Goal: Task Accomplishment & Management: Use online tool/utility

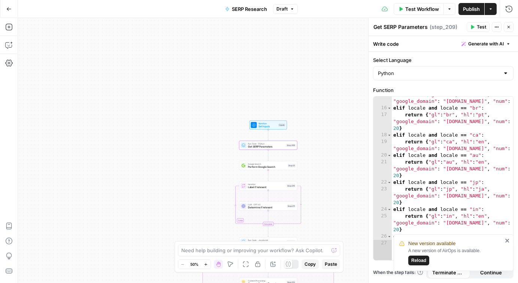
scroll to position [167, 0]
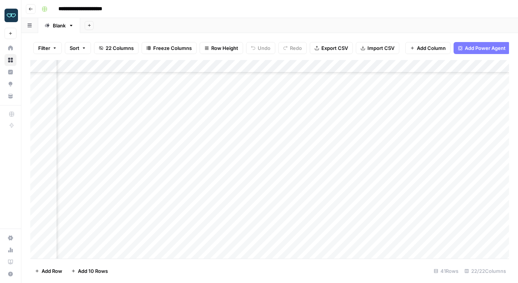
scroll to position [253, 124]
click at [159, 67] on div "Add Column" at bounding box center [269, 159] width 479 height 198
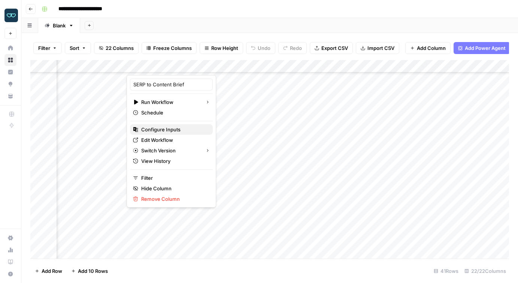
click at [163, 127] on span "Configure Inputs" at bounding box center [174, 129] width 66 height 7
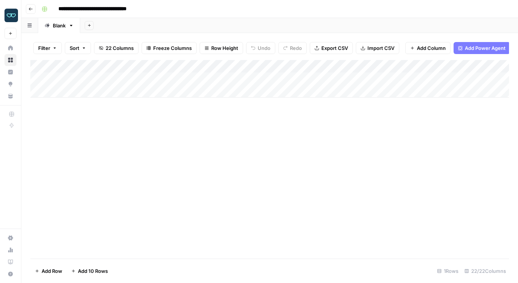
click at [334, 75] on div "Add Column" at bounding box center [269, 78] width 479 height 37
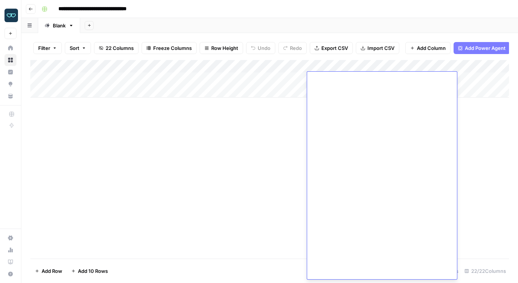
scroll to position [31818, 0]
click at [246, 156] on div "Add Column" at bounding box center [269, 159] width 479 height 198
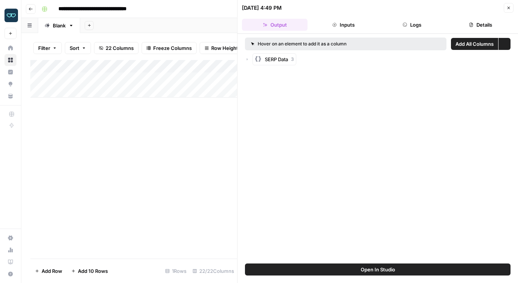
click at [514, 10] on button "Close" at bounding box center [509, 8] width 10 height 10
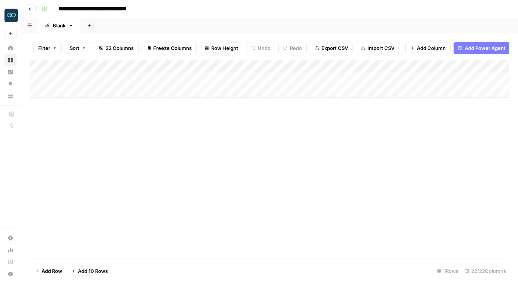
scroll to position [0, 0]
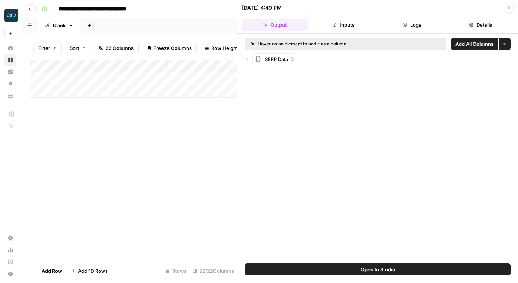
click at [508, 7] on icon "button" at bounding box center [509, 8] width 4 height 4
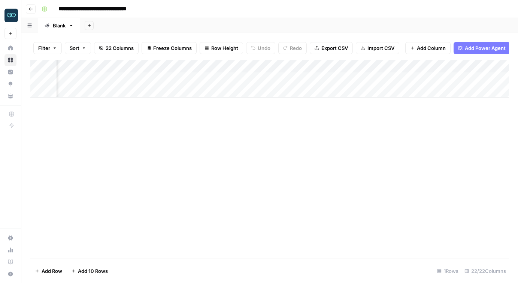
scroll to position [0, 184]
click at [241, 67] on div "Add Column" at bounding box center [269, 78] width 479 height 37
click at [292, 175] on div "Add Column" at bounding box center [269, 159] width 479 height 198
click at [415, 46] on button "Add Column" at bounding box center [428, 48] width 45 height 12
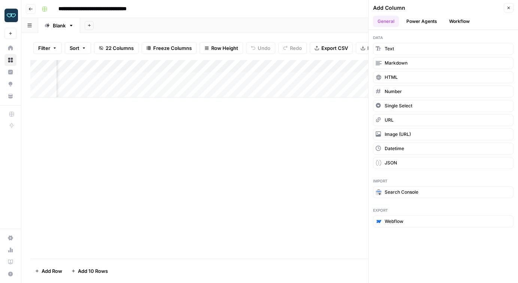
click at [454, 22] on button "Workflow" at bounding box center [460, 21] width 30 height 11
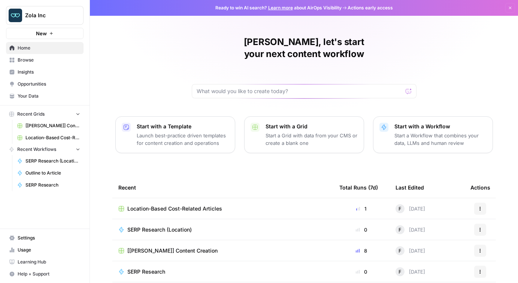
click at [37, 96] on span "Your Data" at bounding box center [49, 96] width 63 height 7
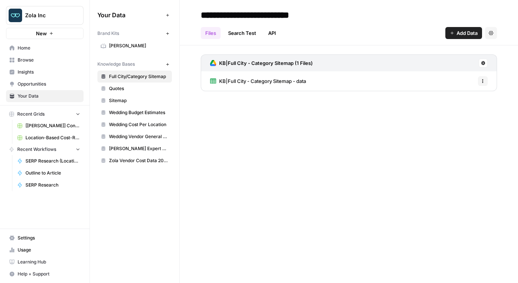
click at [278, 81] on span "KB|Full City - Category Sitemap - data" at bounding box center [262, 80] width 87 height 7
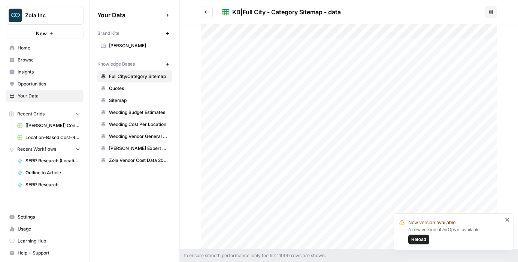
click at [121, 89] on span "Quotes" at bounding box center [139, 88] width 60 height 7
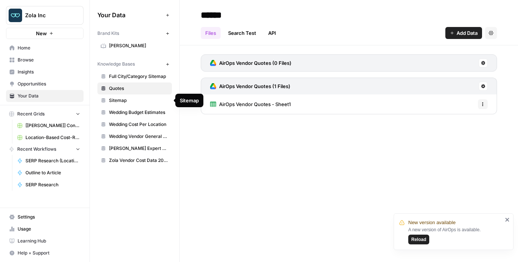
click at [123, 102] on span "Sitemap" at bounding box center [139, 100] width 60 height 7
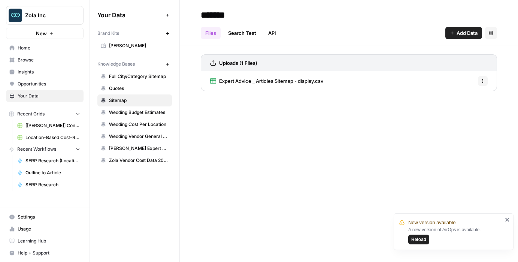
click at [134, 116] on link "Wedding Budget Estimates" at bounding box center [134, 112] width 75 height 12
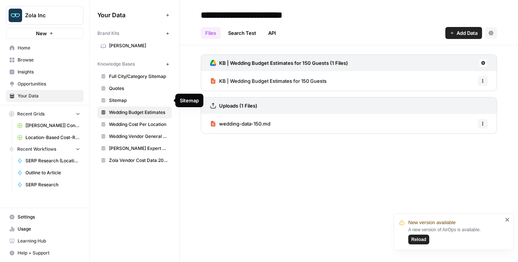
click at [119, 100] on span "Sitemap" at bounding box center [139, 100] width 60 height 7
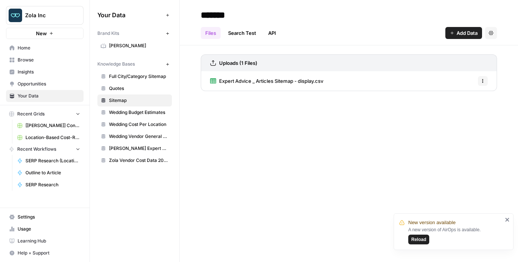
click at [202, 14] on input "*******" at bounding box center [258, 14] width 120 height 15
click at [199, 150] on div "******* Files Search Test API Add Data Settings Uploads (1 Files) Expert Advice…" at bounding box center [349, 131] width 338 height 262
click at [132, 114] on span "Wedding Budget Estimates" at bounding box center [139, 112] width 60 height 7
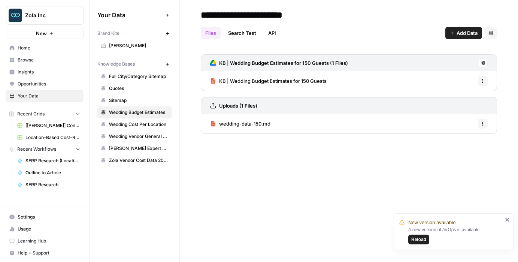
click at [258, 81] on span "KB | Wedding Budget Estimates for 150 Guests" at bounding box center [273, 80] width 108 height 7
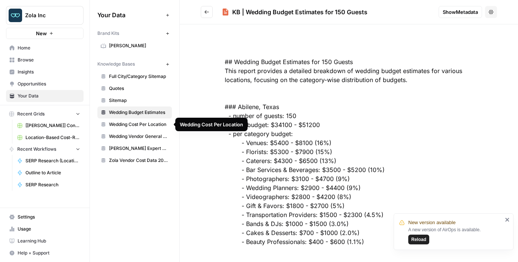
click at [126, 123] on span "Wedding Cost Per Location" at bounding box center [139, 124] width 60 height 7
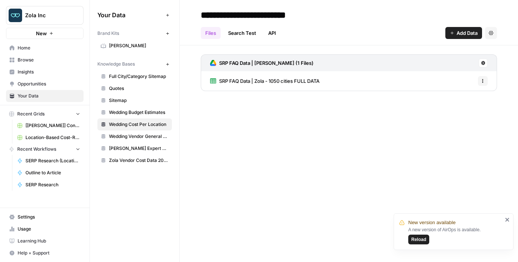
click at [270, 82] on span "SRP FAQ Data | Zola - 1050 cities FULL DATA" at bounding box center [269, 80] width 100 height 7
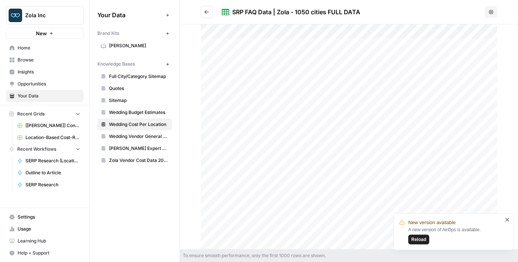
click at [234, 12] on div "SRP FAQ Data | Zola - 1050 cities FULL DATA" at bounding box center [296, 11] width 128 height 9
click at [401, 7] on h2 "SRP FAQ Data | Zola - 1050 cities FULL DATA" at bounding box center [341, 12] width 281 height 12
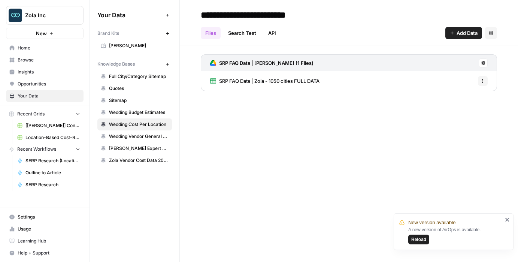
click at [276, 82] on span "SRP FAQ Data | Zola - 1050 cities FULL DATA" at bounding box center [269, 80] width 100 height 7
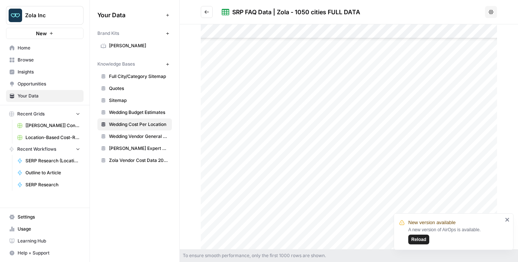
scroll to position [1819, 0]
click at [231, 151] on div at bounding box center [349, 136] width 296 height 225
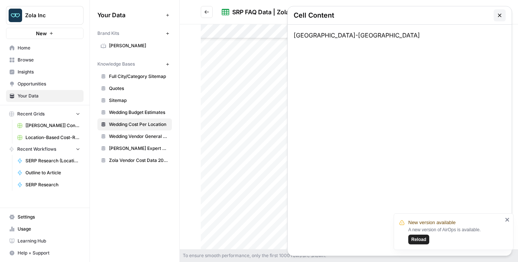
click at [231, 151] on div at bounding box center [349, 136] width 296 height 225
click at [501, 16] on icon "button" at bounding box center [499, 14] width 3 height 3
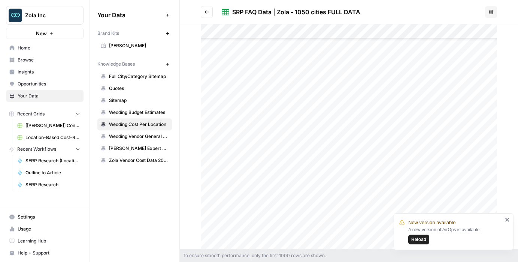
click at [229, 149] on div at bounding box center [349, 136] width 296 height 225
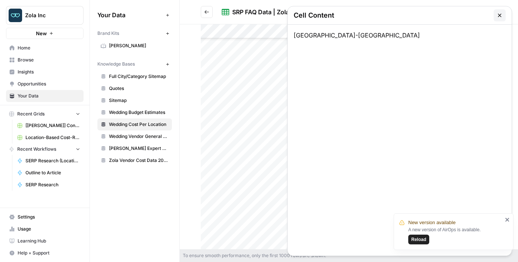
click at [229, 149] on div at bounding box center [349, 136] width 296 height 225
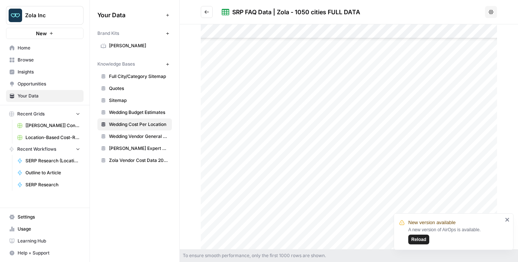
click at [229, 149] on div at bounding box center [349, 136] width 296 height 225
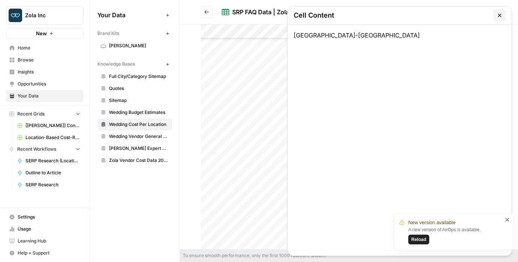
drag, startPoint x: 339, startPoint y: 34, endPoint x: 293, endPoint y: 34, distance: 45.4
click at [293, 34] on div "[GEOGRAPHIC_DATA]-[GEOGRAPHIC_DATA]" at bounding box center [400, 140] width 224 height 231
copy div "[GEOGRAPHIC_DATA]-[GEOGRAPHIC_DATA]"
click at [500, 16] on icon "button" at bounding box center [500, 15] width 6 height 6
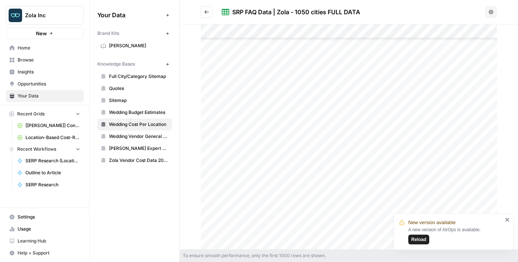
click at [240, 147] on div at bounding box center [349, 136] width 296 height 225
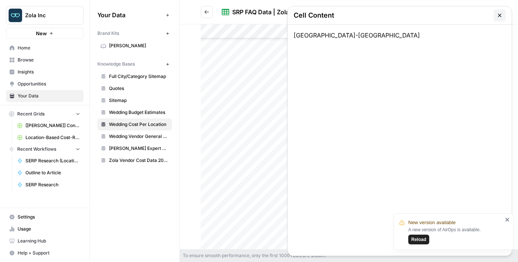
copy div "[GEOGRAPHIC_DATA]-[GEOGRAPHIC_DATA]"
click at [500, 16] on icon "button" at bounding box center [499, 14] width 3 height 3
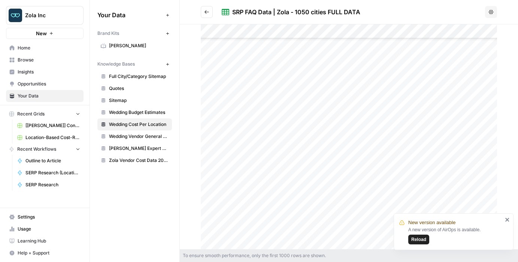
click at [206, 12] on icon "Go back" at bounding box center [207, 11] width 4 height 3
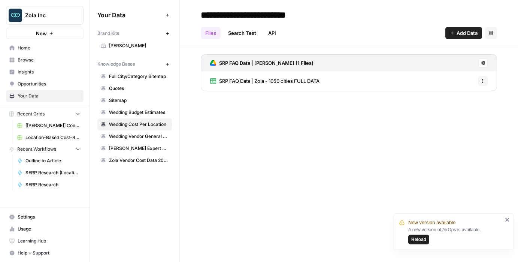
click at [233, 13] on input "**********" at bounding box center [260, 14] width 125 height 15
drag, startPoint x: 248, startPoint y: 81, endPoint x: 216, endPoint y: 82, distance: 32.2
click at [216, 82] on div "SRP FAQ Data | Zola - 1050 cities FULL DATA Options" at bounding box center [349, 80] width 296 height 19
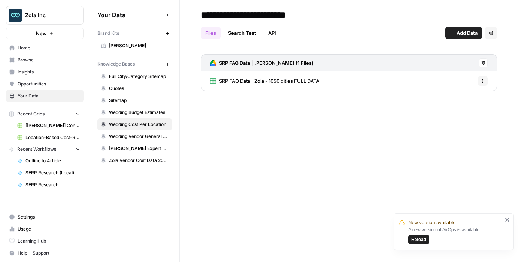
click at [265, 81] on span "SRP FAQ Data | Zola - 1050 cities FULL DATA" at bounding box center [269, 80] width 100 height 7
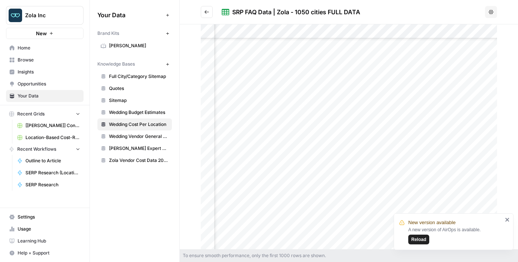
scroll to position [1897, 276]
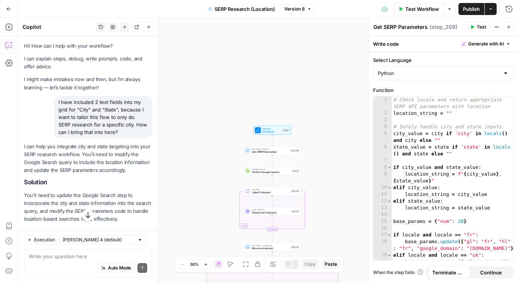
scroll to position [1075, 0]
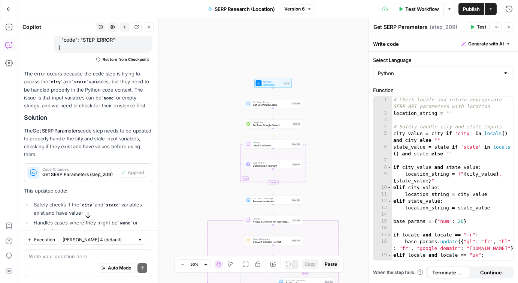
drag, startPoint x: 338, startPoint y: 186, endPoint x: 340, endPoint y: 129, distance: 56.7
click at [341, 129] on div "false true false true Workflow Set Inputs Inputs Run Code · Python Get SERP Par…" at bounding box center [268, 150] width 500 height 265
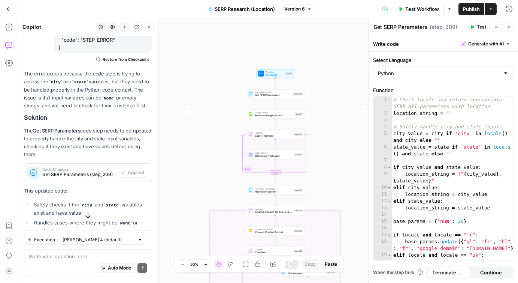
click at [474, 8] on span "Publish" at bounding box center [471, 8] width 17 height 7
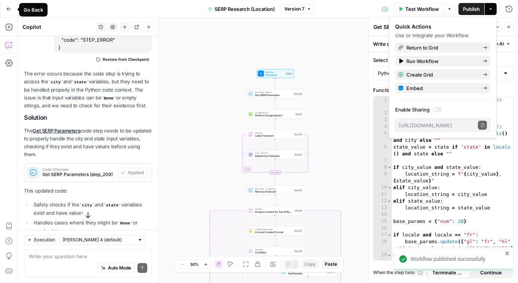
click at [8, 8] on icon "button" at bounding box center [8, 8] width 5 height 5
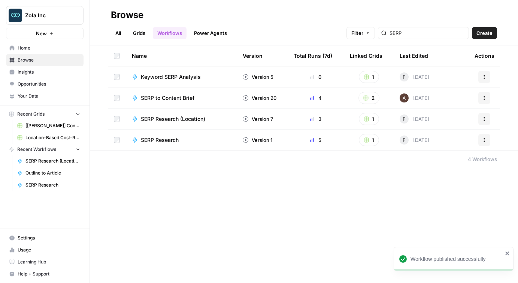
click at [47, 83] on span "Opportunities" at bounding box center [49, 84] width 63 height 7
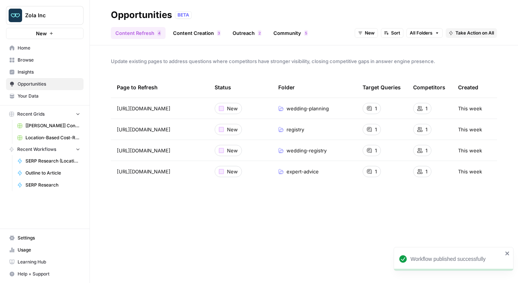
click at [45, 61] on span "Browse" at bounding box center [49, 60] width 63 height 7
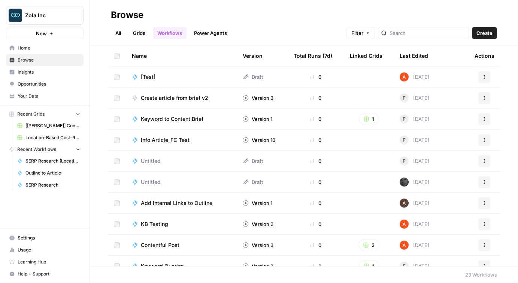
click at [117, 33] on link "All" at bounding box center [118, 33] width 15 height 12
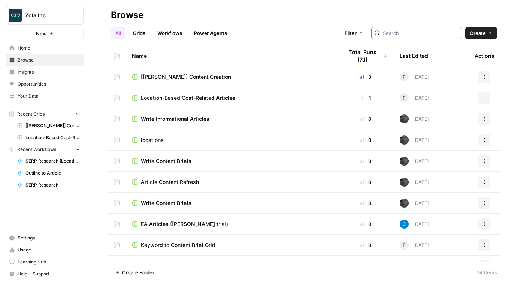
click at [424, 30] on input "search" at bounding box center [421, 32] width 76 height 7
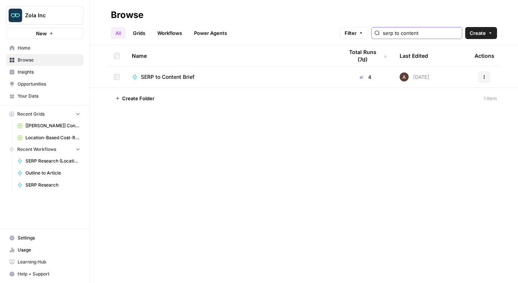
type input "serp to content"
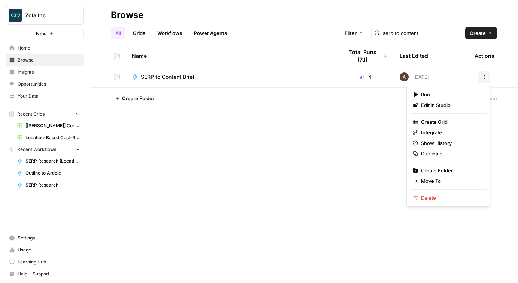
click at [488, 75] on button "Actions" at bounding box center [485, 77] width 12 height 12
click at [440, 152] on span "Duplicate" at bounding box center [451, 153] width 60 height 7
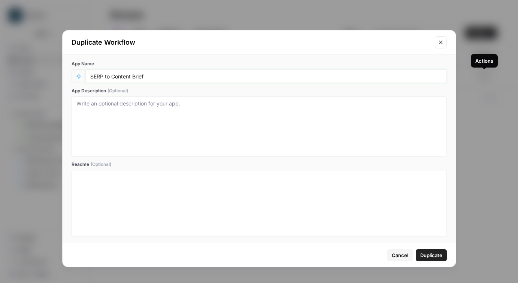
click at [160, 75] on input "SERP to Content Brief" at bounding box center [266, 76] width 352 height 7
click at [122, 73] on input "SERP to Content Brief (Location)" at bounding box center [266, 76] width 352 height 7
type input "SERP to Content Brief (Location)"
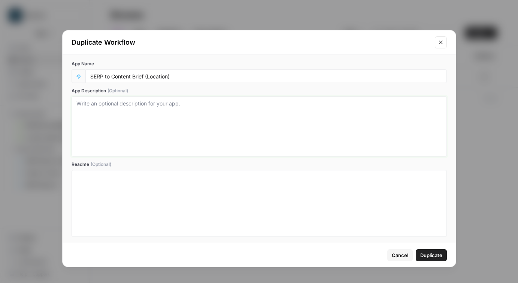
click at [124, 112] on textarea "App Description (Optional)" at bounding box center [259, 126] width 366 height 53
paste textarea "SERP to Content Brief (Location)"
drag, startPoint x: 174, startPoint y: 103, endPoint x: 132, endPoint y: 103, distance: 41.2
click at [132, 103] on textarea "SERP to Content Brief (Location)" at bounding box center [259, 126] width 366 height 53
type textarea "SERP to Content Brief for Geo-Location Cost-Related articles"
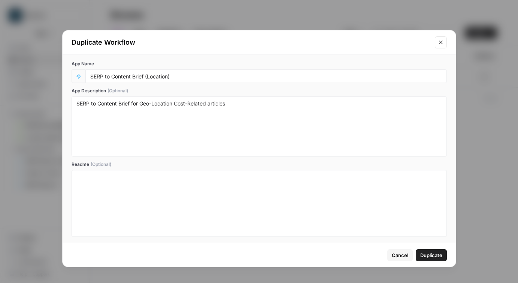
click at [422, 255] on span "Duplicate" at bounding box center [432, 254] width 22 height 7
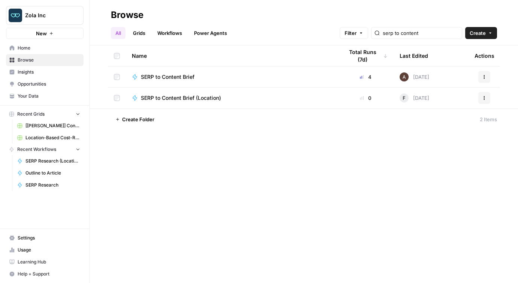
click at [180, 95] on span "SERP to Content Brief (Location)" at bounding box center [181, 97] width 80 height 7
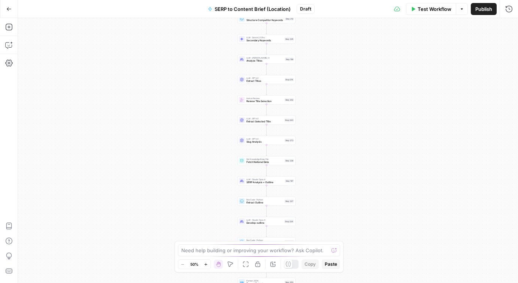
click at [484, 9] on span "Publish" at bounding box center [484, 8] width 17 height 7
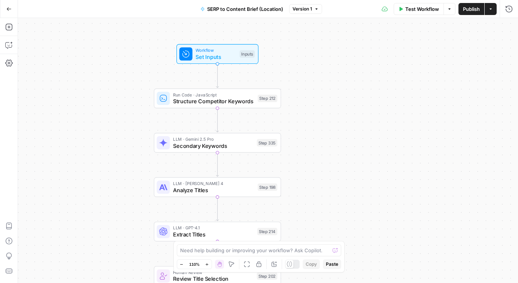
click at [204, 53] on span "Set Inputs" at bounding box center [216, 57] width 40 height 8
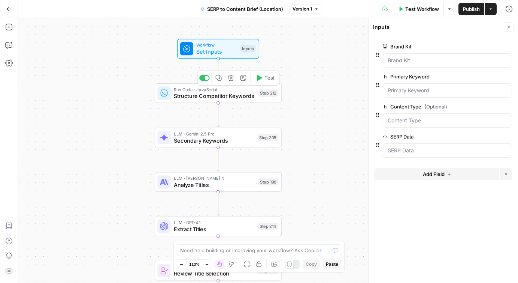
click at [222, 97] on span "Structure Competitor Keywords" at bounding box center [214, 96] width 81 height 8
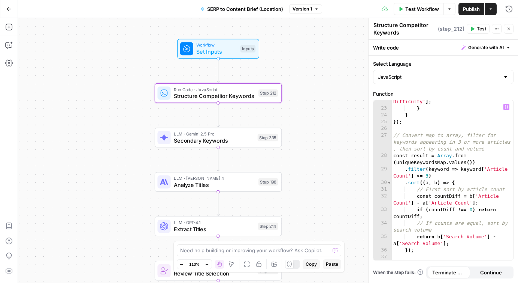
scroll to position [238, 0]
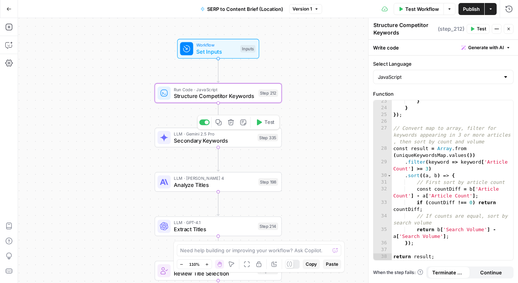
click at [230, 137] on span "Secondary Keywords" at bounding box center [214, 140] width 81 height 8
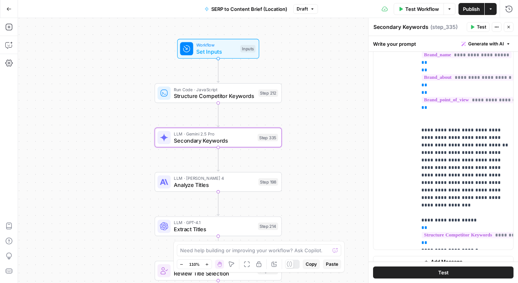
scroll to position [213, 0]
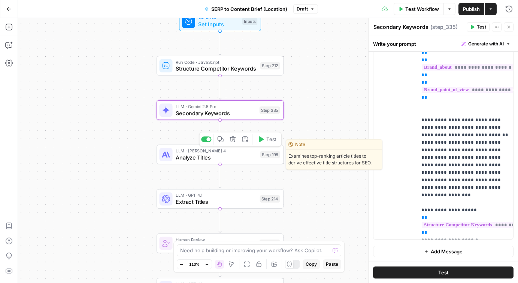
click at [222, 154] on span "Analyze Titles" at bounding box center [216, 157] width 81 height 8
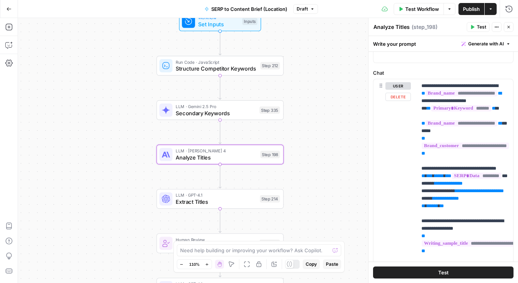
scroll to position [0, 0]
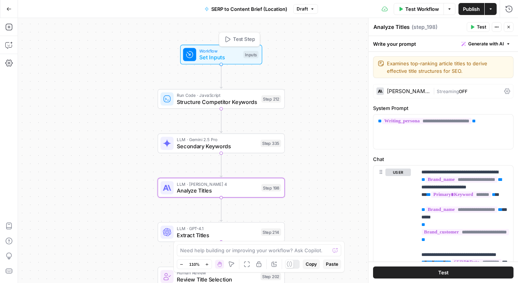
click at [213, 55] on span "Set Inputs" at bounding box center [219, 57] width 40 height 8
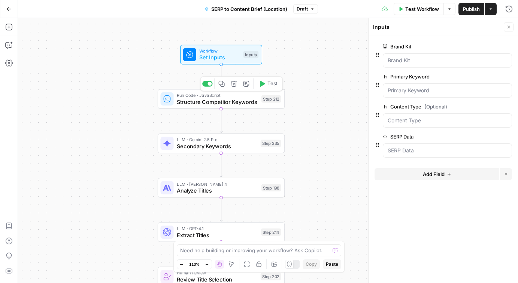
click at [218, 99] on span "Structure Competitor Keywords" at bounding box center [217, 101] width 81 height 8
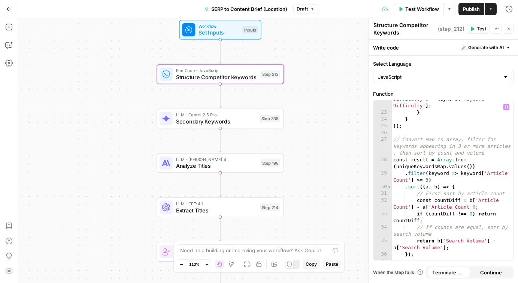
scroll to position [238, 0]
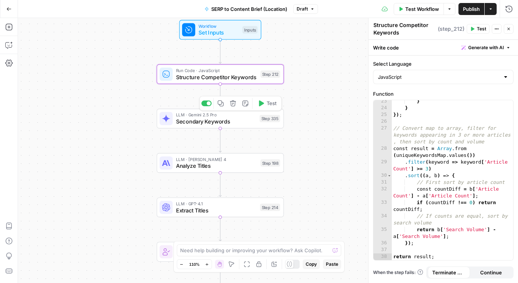
click at [202, 121] on span "Secondary Keywords" at bounding box center [216, 121] width 81 height 8
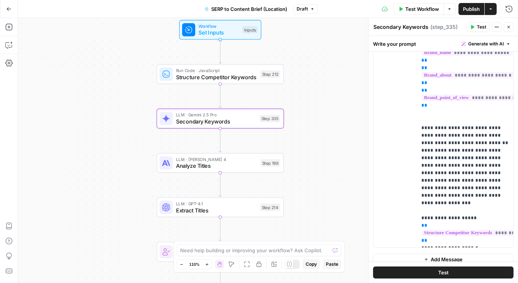
scroll to position [213, 0]
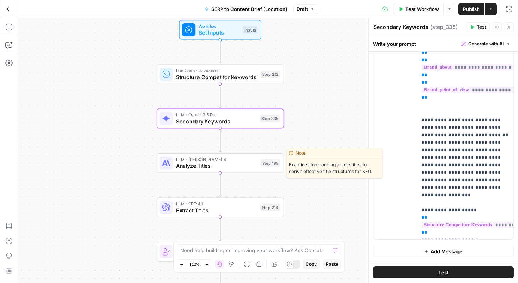
click at [212, 164] on span "Analyze Titles" at bounding box center [216, 166] width 81 height 8
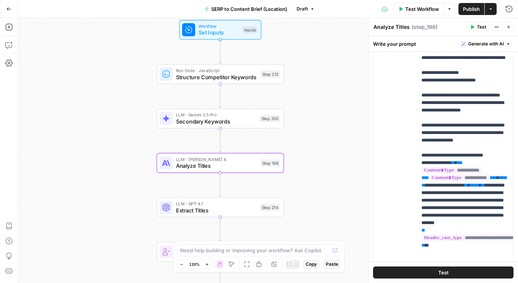
scroll to position [593, 0]
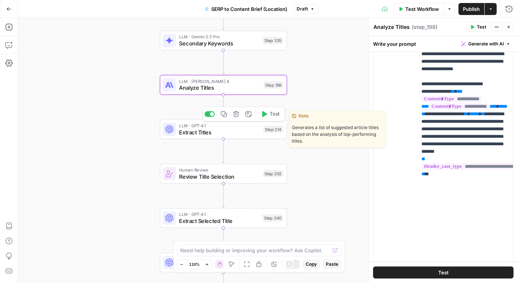
click at [208, 133] on span "Extract Titles" at bounding box center [219, 132] width 81 height 8
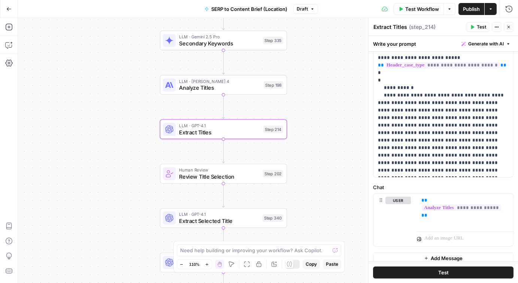
scroll to position [76, 0]
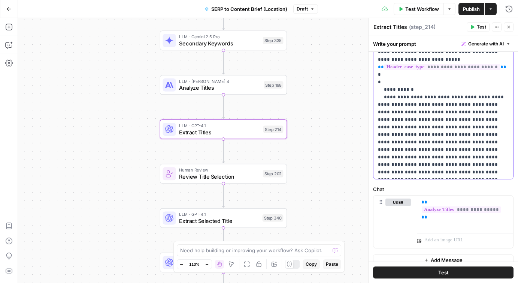
click at [415, 91] on p "**********" at bounding box center [443, 108] width 131 height 135
click at [443, 89] on p "**********" at bounding box center [443, 108] width 131 height 135
click at [410, 89] on p "**********" at bounding box center [443, 108] width 131 height 135
drag, startPoint x: 474, startPoint y: 90, endPoint x: 489, endPoint y: 90, distance: 15.4
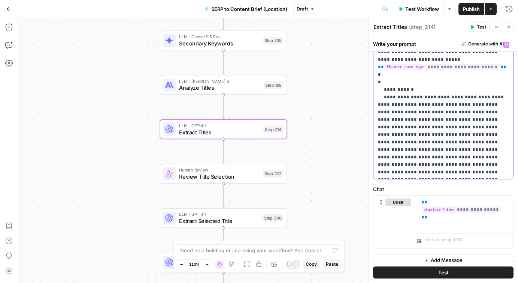
click at [489, 90] on p "**********" at bounding box center [443, 108] width 131 height 135
drag, startPoint x: 400, startPoint y: 98, endPoint x: 387, endPoint y: 106, distance: 15.1
click at [387, 106] on p "**********" at bounding box center [443, 108] width 131 height 135
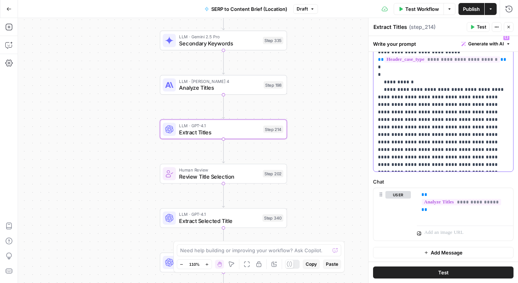
scroll to position [85, 0]
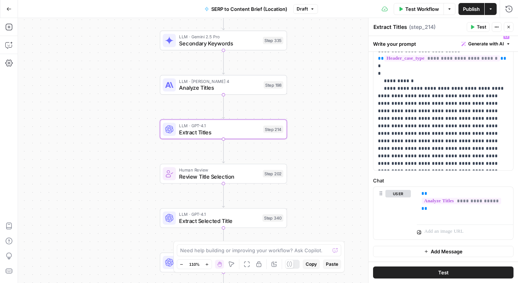
click at [475, 27] on button "Test" at bounding box center [478, 27] width 23 height 10
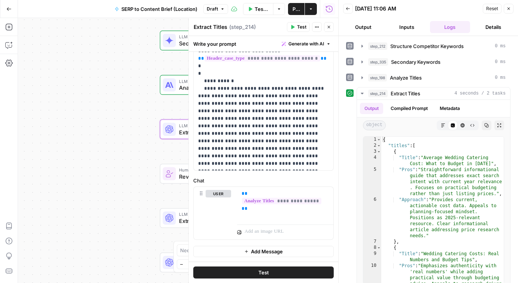
click at [508, 7] on icon "button" at bounding box center [509, 8] width 4 height 4
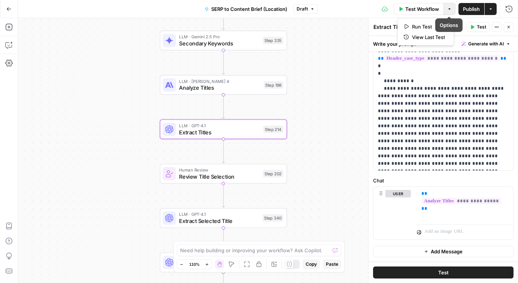
click at [448, 9] on icon "button" at bounding box center [450, 9] width 4 height 4
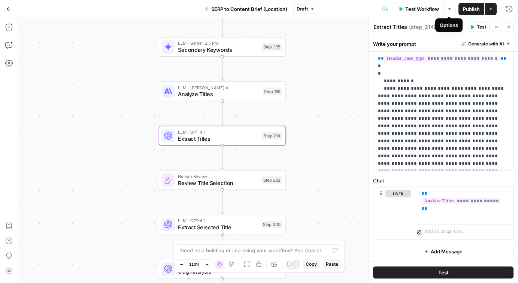
click at [448, 10] on icon "button" at bounding box center [450, 9] width 4 height 4
click at [323, 89] on div "Workflow Set Inputs Inputs Run Code · JavaScript Structure Competitor Keywords …" at bounding box center [268, 150] width 500 height 265
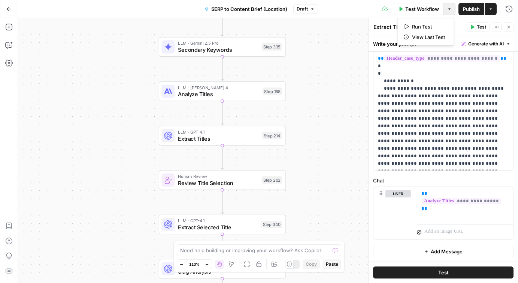
click at [449, 11] on icon "button" at bounding box center [450, 9] width 4 height 4
click at [482, 28] on span "Test" at bounding box center [481, 27] width 9 height 7
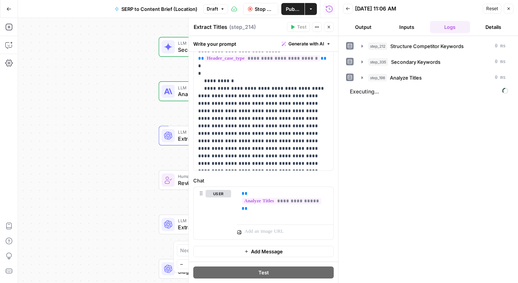
click at [357, 21] on header "Back 09/30/25 at 11:06 AM Reset Close Output Inputs Logs Details" at bounding box center [429, 18] width 180 height 36
click at [361, 26] on button "Output" at bounding box center [363, 27] width 40 height 12
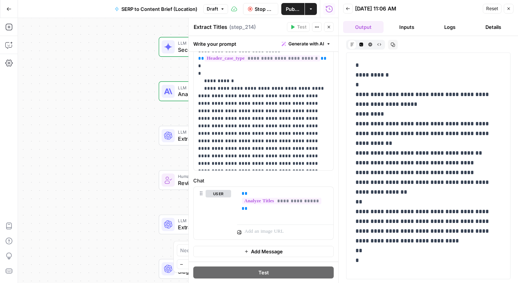
click at [409, 26] on button "Inputs" at bounding box center [407, 27] width 40 height 12
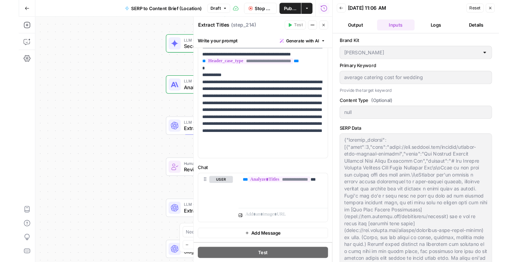
scroll to position [70, 0]
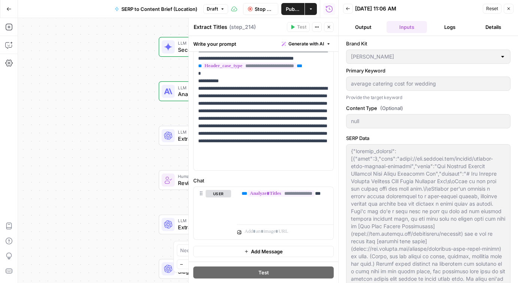
click at [508, 8] on icon "button" at bounding box center [509, 8] width 4 height 4
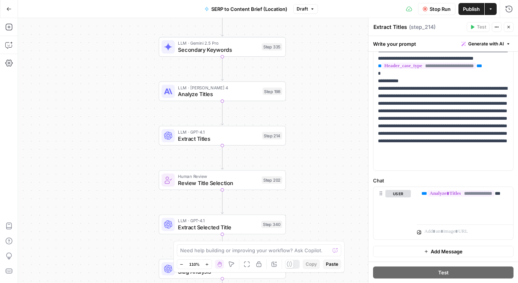
click at [430, 12] on span "Stop Run" at bounding box center [440, 8] width 21 height 7
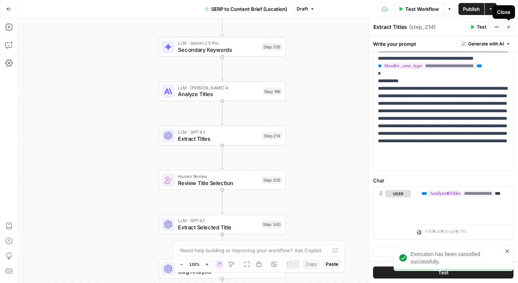
click at [510, 28] on icon "button" at bounding box center [509, 27] width 4 height 4
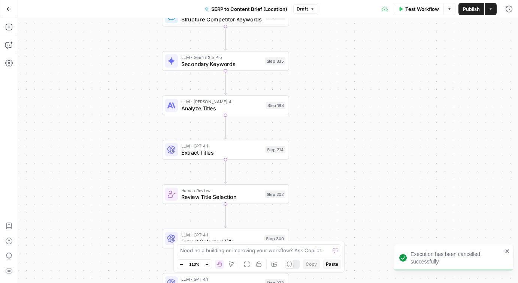
click at [462, 10] on button "Publish" at bounding box center [472, 9] width 26 height 12
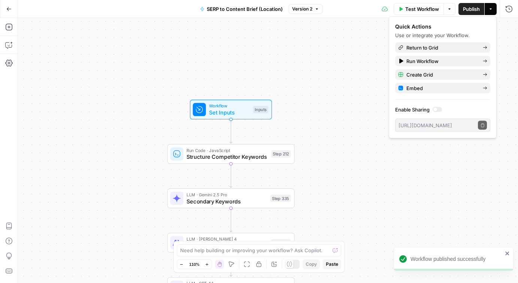
click at [213, 111] on span "Set Inputs" at bounding box center [229, 112] width 40 height 8
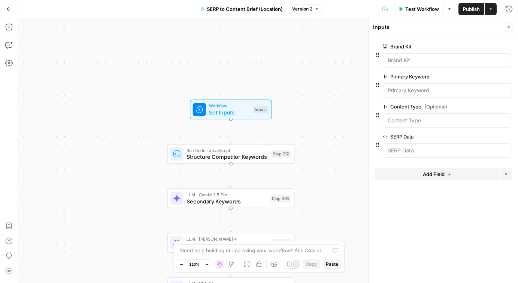
click at [448, 10] on icon "button" at bounding box center [450, 9] width 4 height 4
click at [427, 38] on span "View Last Test" at bounding box center [428, 36] width 33 height 7
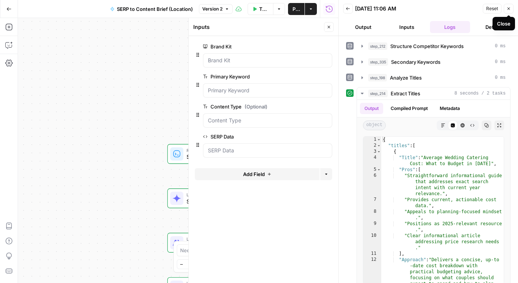
click at [505, 8] on button "Close" at bounding box center [509, 9] width 10 height 10
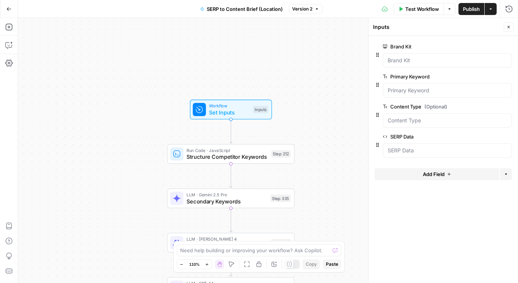
click at [234, 151] on span "Run Code · JavaScript" at bounding box center [227, 150] width 81 height 7
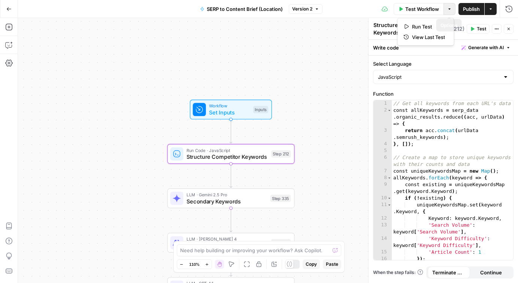
click at [450, 7] on icon "button" at bounding box center [450, 9] width 4 height 4
click at [328, 84] on div "Workflow Set Inputs Inputs Run Code · JavaScript Structure Competitor Keywords …" at bounding box center [268, 150] width 500 height 265
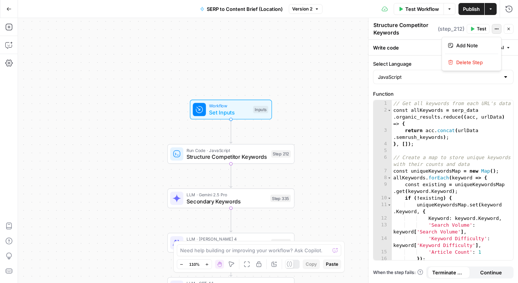
click at [497, 28] on icon "button" at bounding box center [497, 29] width 4 height 4
click at [508, 29] on icon "button" at bounding box center [509, 29] width 4 height 4
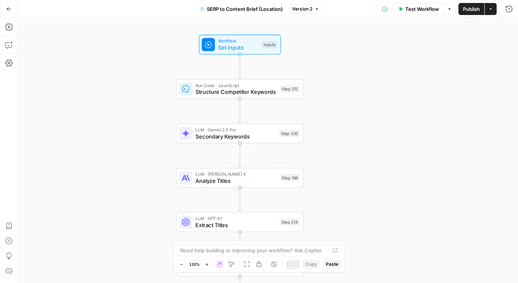
drag, startPoint x: 318, startPoint y: 130, endPoint x: 329, endPoint y: 59, distance: 71.7
click at [329, 59] on div "Workflow Set Inputs Inputs Run Code · JavaScript Structure Competitor Keywords …" at bounding box center [268, 150] width 500 height 265
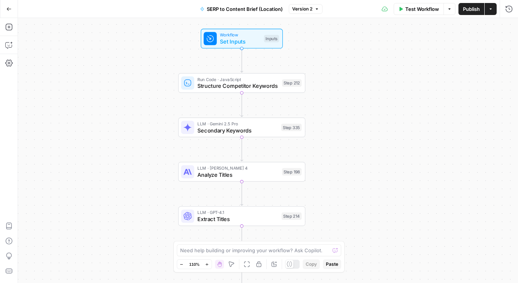
click at [250, 38] on span "Set Inputs" at bounding box center [240, 41] width 40 height 8
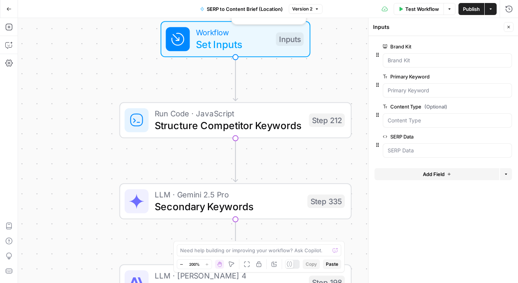
click at [302, 75] on div "Workflow Set Inputs Inputs Test Step Run Code · JavaScript Structure Competitor…" at bounding box center [268, 150] width 500 height 265
click at [302, 75] on div "Workflow Set Inputs Inputs Run Code · JavaScript Structure Competitor Keywords …" at bounding box center [268, 150] width 500 height 265
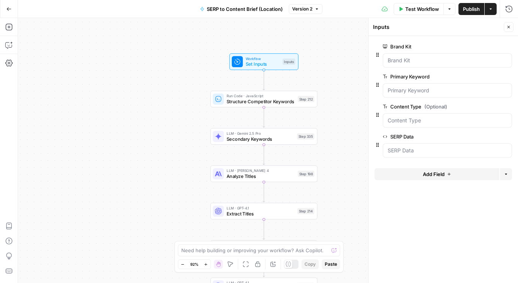
click at [311, 71] on div "Workflow Set Inputs Inputs Run Code · JavaScript Structure Competitor Keywords …" at bounding box center [268, 150] width 500 height 265
click at [451, 7] on span "button" at bounding box center [450, 9] width 4 height 4
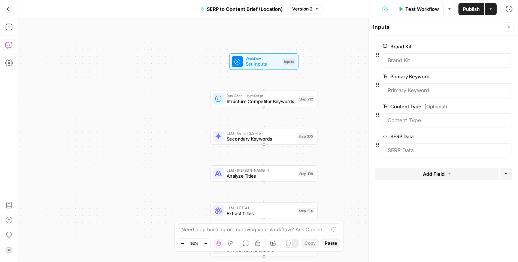
click at [9, 43] on icon "button" at bounding box center [8, 44] width 7 height 7
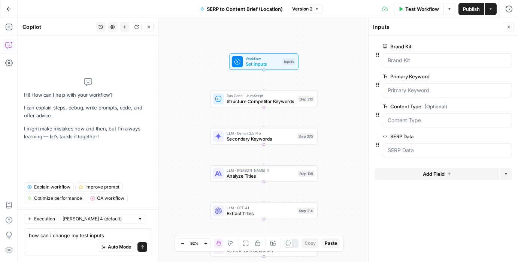
type textarea "how can i change my test inputs?"
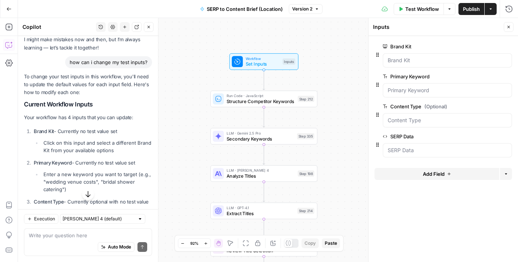
scroll to position [36, 0]
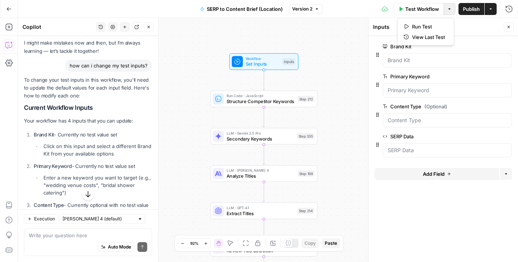
click at [448, 9] on icon "button" at bounding box center [450, 9] width 4 height 4
click at [332, 74] on div "Workflow Set Inputs Inputs Run Code · JavaScript Structure Competitor Keywords …" at bounding box center [268, 140] width 500 height 244
click at [268, 63] on span "Set Inputs" at bounding box center [263, 64] width 34 height 7
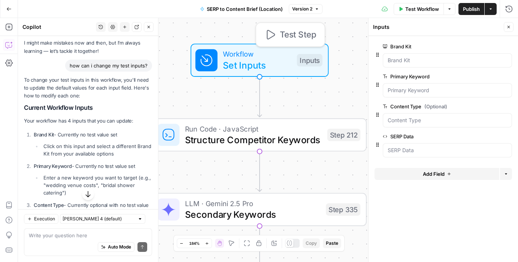
click at [268, 63] on span "Set Inputs" at bounding box center [257, 65] width 68 height 14
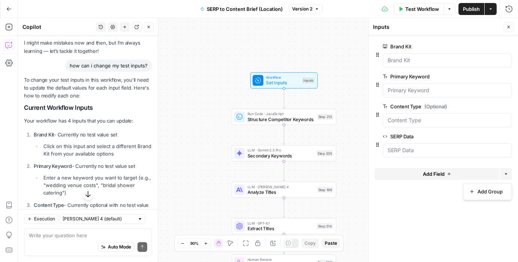
click at [506, 172] on icon "button" at bounding box center [506, 174] width 4 height 4
click at [414, 221] on form "Brand Kit edit field Delete group Primary Keyword edit field Delete group Conte…" at bounding box center [444, 149] width 150 height 226
click at [450, 8] on icon "button" at bounding box center [450, 9] width 4 height 4
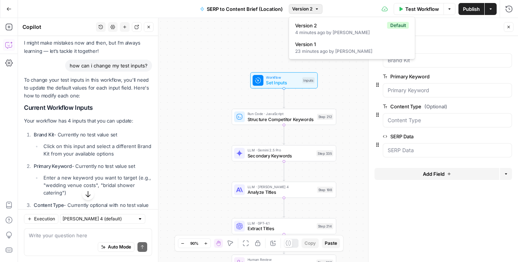
click at [307, 9] on span "Version 2" at bounding box center [302, 9] width 20 height 7
click at [241, 59] on div "Workflow Set Inputs Inputs Run Code · JavaScript Structure Competitor Keywords …" at bounding box center [268, 140] width 500 height 244
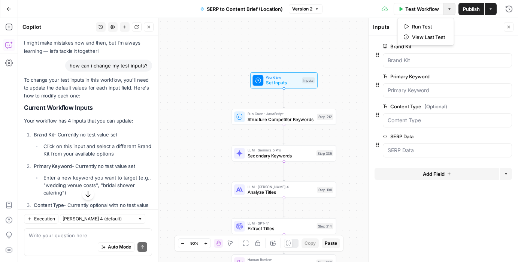
click at [452, 10] on button "Options" at bounding box center [450, 9] width 12 height 12
click at [508, 30] on button "Close" at bounding box center [509, 27] width 10 height 10
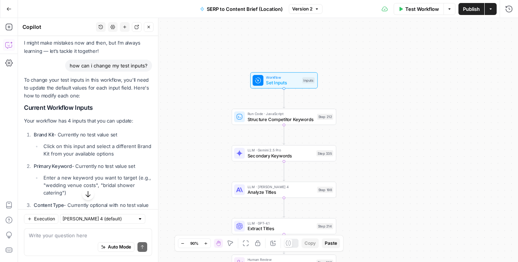
click at [449, 10] on icon "button" at bounding box center [450, 9] width 4 height 4
click at [377, 87] on div "Workflow Set Inputs Inputs Run Code · JavaScript Structure Competitor Keywords …" at bounding box center [268, 140] width 500 height 244
click at [448, 7] on icon "button" at bounding box center [450, 9] width 4 height 4
click at [333, 73] on div "Workflow Set Inputs Inputs" at bounding box center [284, 80] width 105 height 16
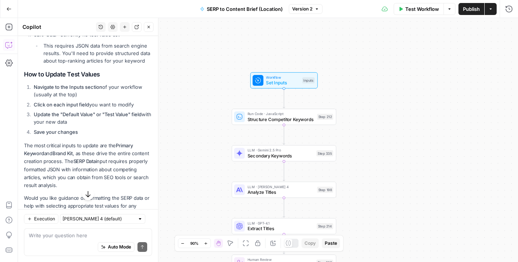
scroll to position [246, 0]
click at [271, 79] on span "Set Inputs" at bounding box center [282, 82] width 33 height 7
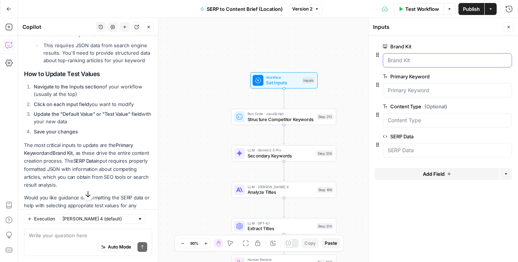
click at [436, 62] on Kit "Brand Kit" at bounding box center [448, 60] width 120 height 7
click at [325, 46] on div "Workflow Set Inputs Inputs Run Code · JavaScript Structure Competitor Keywords …" at bounding box center [268, 140] width 500 height 244
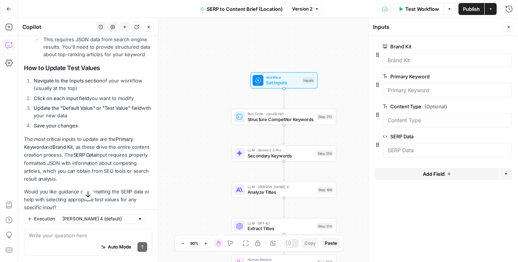
scroll to position [250, 0]
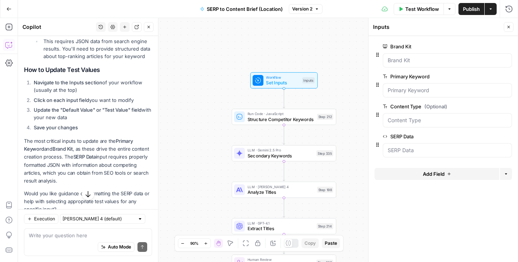
click at [449, 10] on icon "button" at bounding box center [450, 9] width 4 height 4
click at [136, 26] on icon "button" at bounding box center [137, 27] width 4 height 4
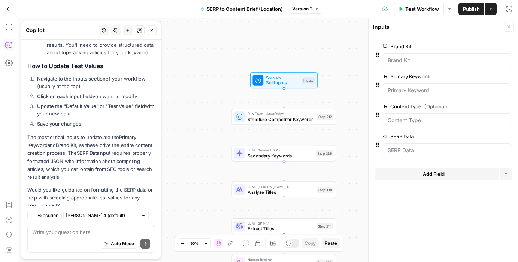
scroll to position [280, 0]
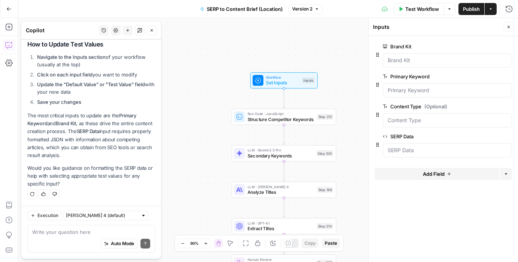
click at [139, 31] on icon "button" at bounding box center [138, 31] width 1 height 1
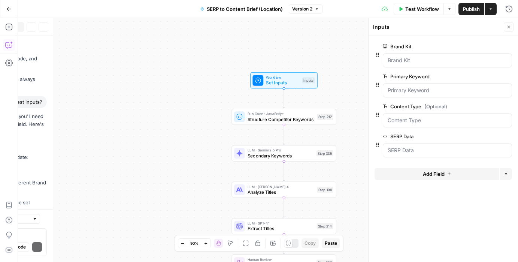
scroll to position [273, 0]
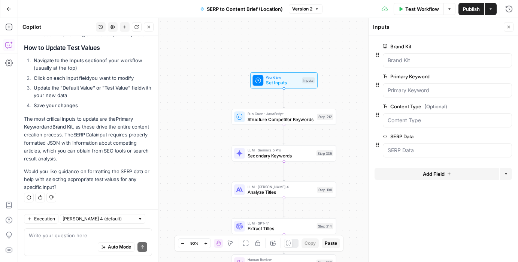
click at [304, 11] on span "Version 2" at bounding box center [302, 9] width 20 height 7
click at [449, 10] on icon "button" at bounding box center [450, 9] width 4 height 4
click at [298, 61] on div "Workflow Set Inputs Inputs Run Code · JavaScript Structure Competitor Keywords …" at bounding box center [268, 140] width 500 height 244
click at [291, 243] on icon at bounding box center [289, 243] width 6 height 6
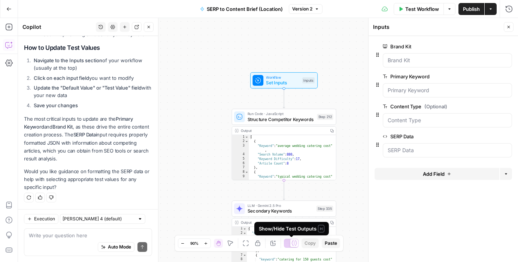
click at [287, 243] on div at bounding box center [291, 243] width 15 height 9
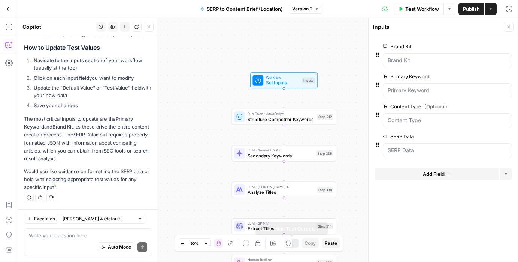
click at [290, 242] on icon at bounding box center [288, 243] width 5 height 5
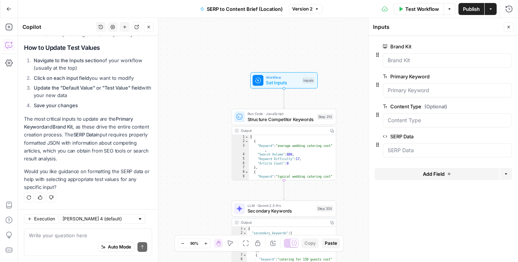
click at [290, 242] on div at bounding box center [291, 243] width 15 height 9
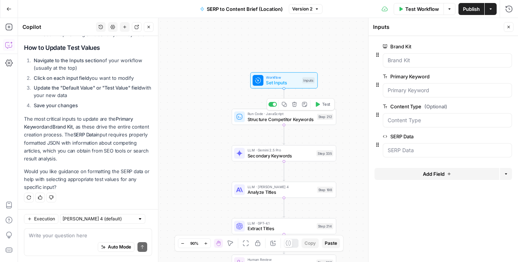
click at [278, 120] on span "Structure Competitor Keywords" at bounding box center [281, 119] width 67 height 7
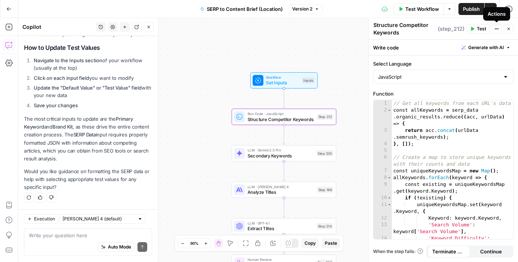
click at [497, 30] on icon "button" at bounding box center [497, 29] width 4 height 4
click at [451, 12] on button "Options" at bounding box center [450, 9] width 12 height 12
click at [338, 38] on div "Workflow Set Inputs Inputs Run Code · JavaScript Structure Competitor Keywords …" at bounding box center [268, 140] width 500 height 244
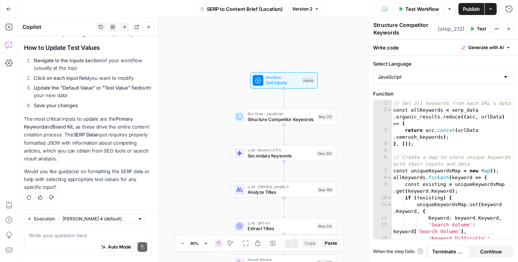
click at [507, 30] on icon "button" at bounding box center [509, 29] width 4 height 4
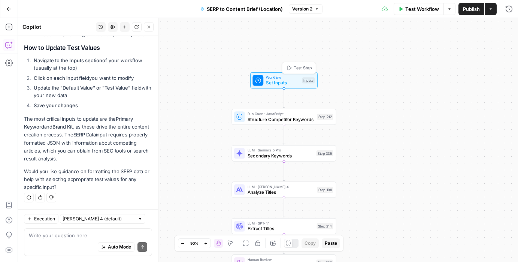
click at [292, 66] on button "Test Step" at bounding box center [299, 67] width 31 height 9
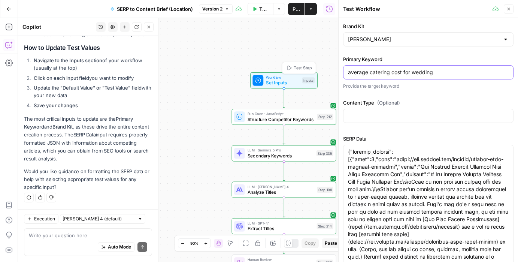
click at [384, 74] on input "average catering cost for wedding" at bounding box center [428, 72] width 161 height 7
drag, startPoint x: 370, startPoint y: 73, endPoint x: 451, endPoint y: 76, distance: 81.1
click at [452, 77] on div "average catering cost for wedding" at bounding box center [428, 72] width 171 height 14
click at [382, 72] on input "average catering cost for wedding" at bounding box center [428, 72] width 161 height 7
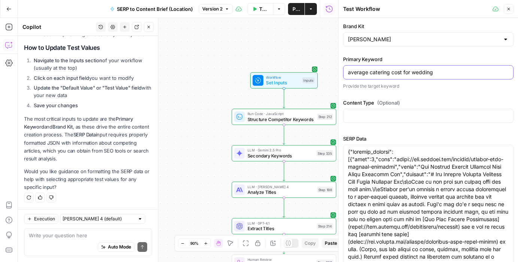
click at [382, 72] on input "average catering cost for wedding" at bounding box center [428, 72] width 161 height 7
paste input "wedding cost NYC"
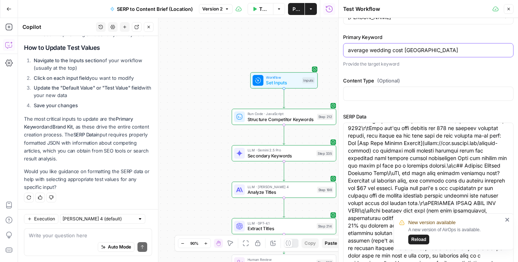
scroll to position [547, 0]
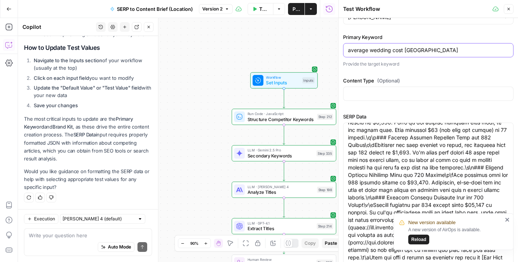
type input "average wedding cost [GEOGRAPHIC_DATA]"
click at [508, 220] on icon "close" at bounding box center [508, 220] width 4 height 4
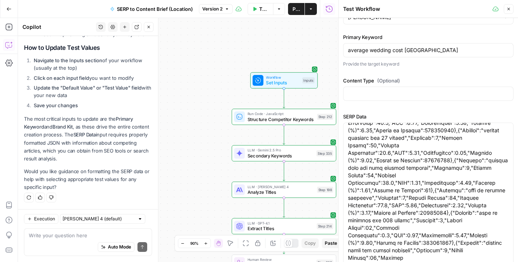
scroll to position [2573, 0]
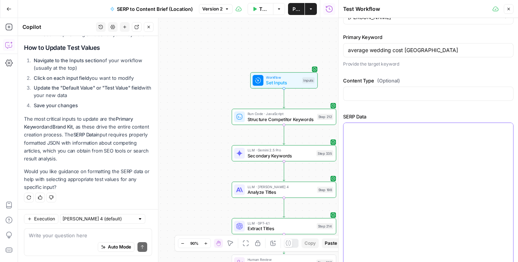
scroll to position [0, 0]
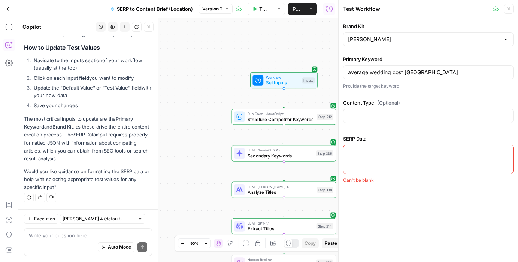
paste textarea "{"organic_results":[{"rank":1,"link":"https://www.theknot.com/content/average-w…"
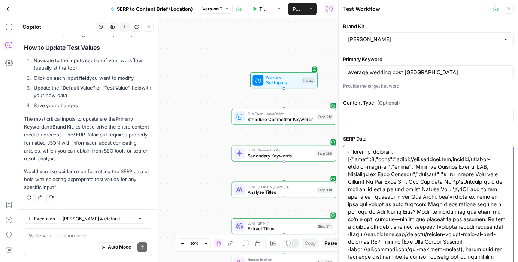
scroll to position [39, 0]
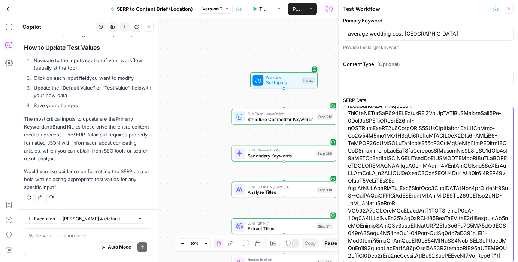
type textarea "{"organic_results":[{"rank":1,"link":"https://www.theknot.com/content/average-w…"
click at [438, 94] on div "Brand Kit Zola Primary Keyword average wedding cost NYC Provide the target keyw…" at bounding box center [428, 125] width 171 height 282
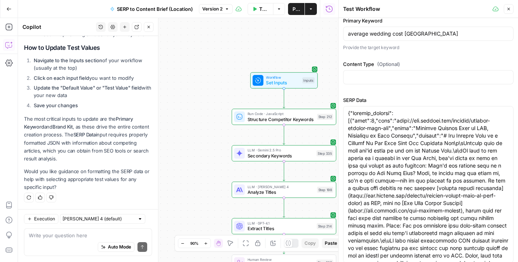
scroll to position [46, 0]
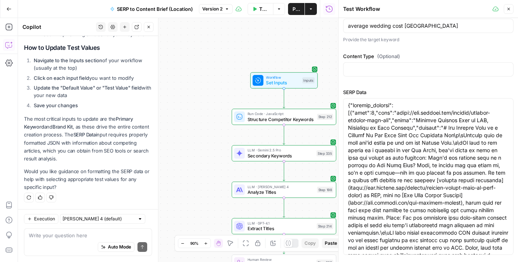
click at [511, 11] on icon "button" at bounding box center [509, 9] width 4 height 4
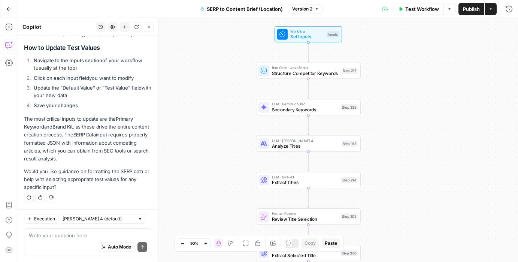
drag, startPoint x: 377, startPoint y: 172, endPoint x: 402, endPoint y: 126, distance: 52.1
click at [402, 126] on div "Workflow Set Inputs Inputs Run Code · JavaScript Structure Competitor Keywords …" at bounding box center [268, 140] width 500 height 244
click at [343, 59] on icon "button" at bounding box center [342, 58] width 4 height 5
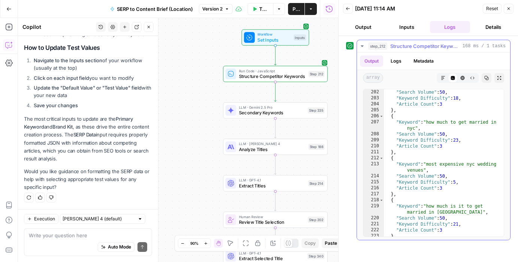
scroll to position [1460, 0]
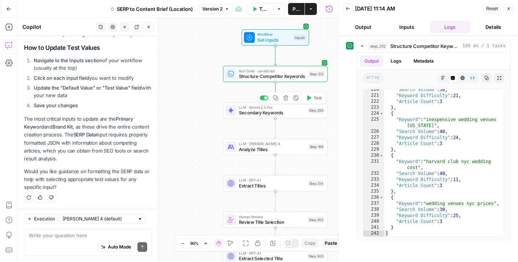
click at [310, 100] on button "Test" at bounding box center [314, 97] width 21 height 9
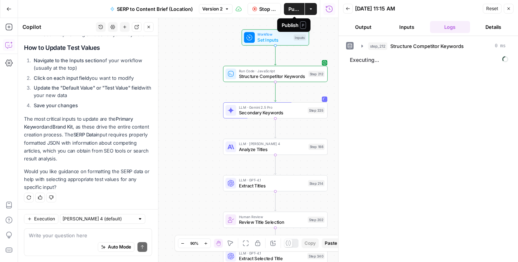
click at [290, 10] on span "Publish" at bounding box center [295, 8] width 12 height 7
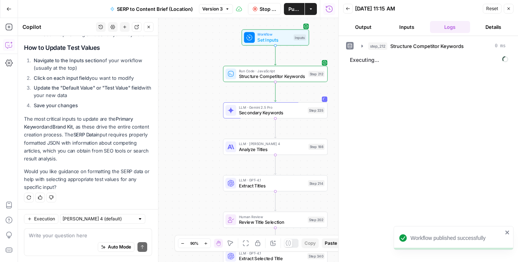
click at [193, 118] on div "Workflow Set Inputs Inputs Run Code · JavaScript Structure Competitor Keywords …" at bounding box center [178, 140] width 320 height 244
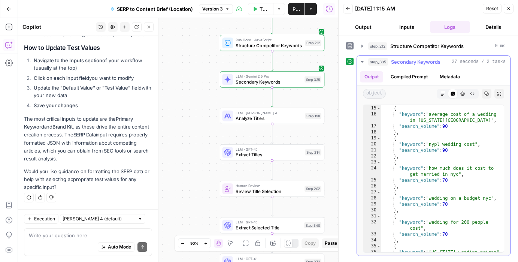
scroll to position [159, 0]
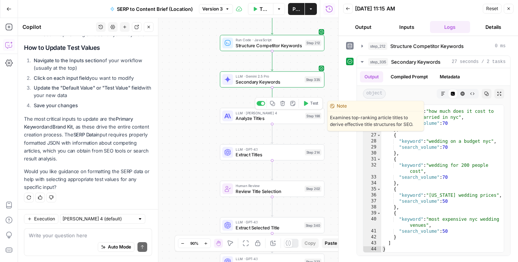
click at [308, 103] on icon "button" at bounding box center [305, 103] width 5 height 5
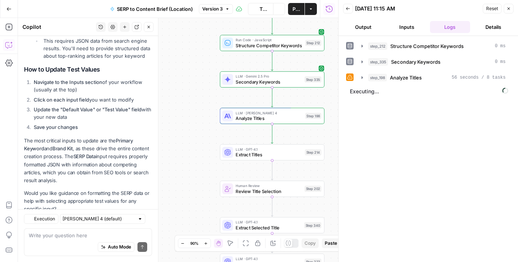
scroll to position [273, 0]
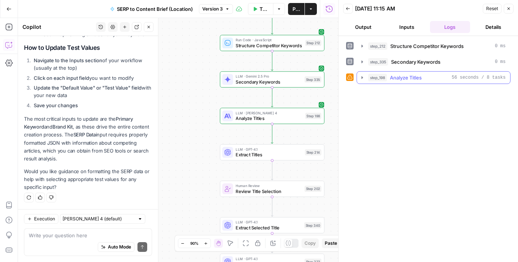
click at [362, 76] on icon "button" at bounding box center [362, 78] width 6 height 6
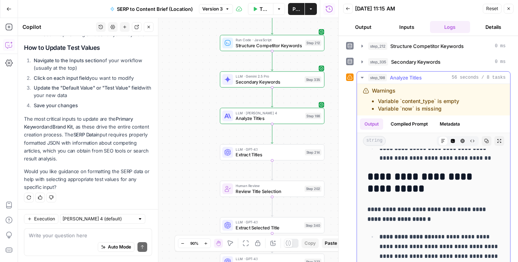
scroll to position [389, 0]
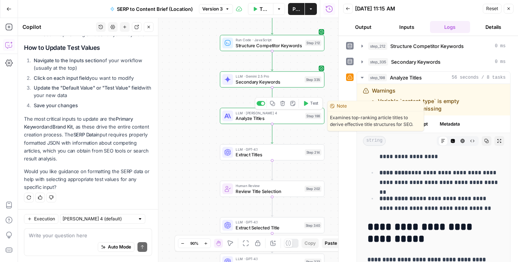
click at [251, 120] on span "Analyze Titles" at bounding box center [269, 118] width 67 height 7
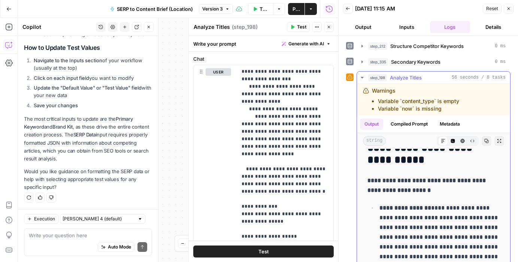
scroll to position [465, 0]
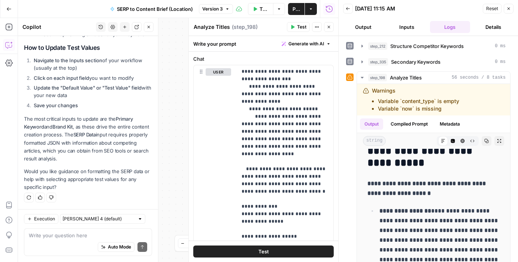
click at [328, 27] on icon "button" at bounding box center [329, 27] width 4 height 4
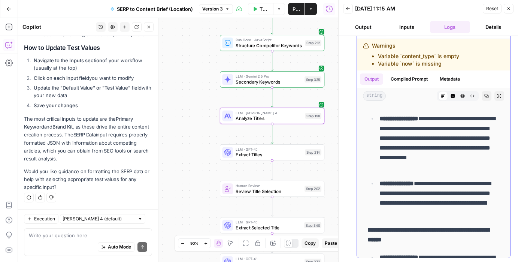
scroll to position [671, 0]
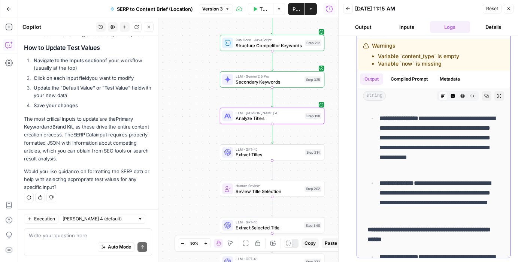
click at [476, 138] on p "**********" at bounding box center [440, 143] width 120 height 58
copy p "***"
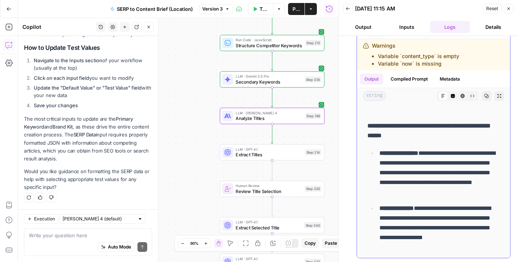
scroll to position [778, 0]
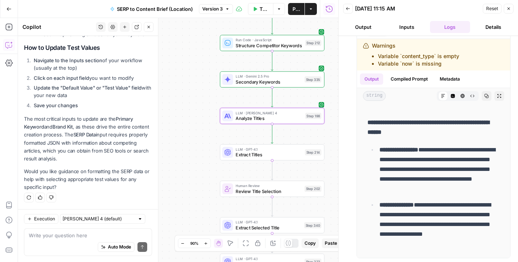
click at [263, 153] on span "Extract Titles" at bounding box center [269, 154] width 66 height 7
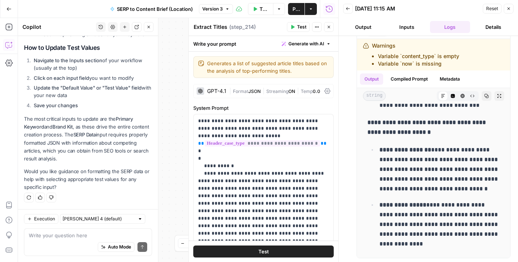
click at [330, 27] on icon "button" at bounding box center [329, 27] width 4 height 4
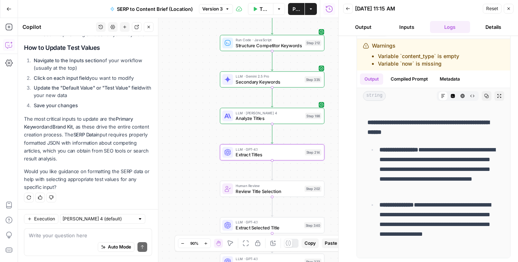
drag, startPoint x: 509, startPoint y: 7, endPoint x: 494, endPoint y: 13, distance: 16.0
click at [510, 7] on icon "button" at bounding box center [509, 8] width 4 height 4
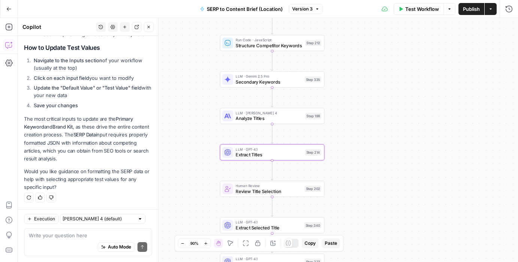
click at [284, 155] on span "Extract Titles" at bounding box center [269, 154] width 66 height 7
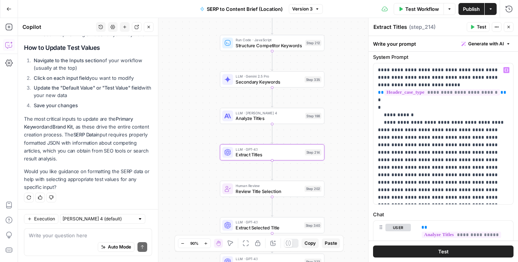
scroll to position [59, 0]
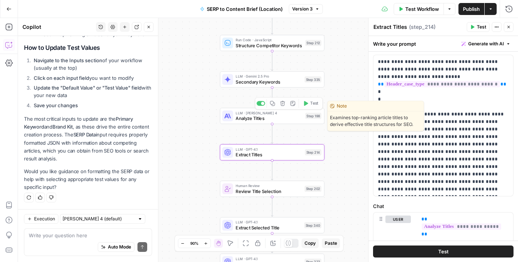
click at [250, 119] on span "Analyze Titles" at bounding box center [269, 118] width 67 height 7
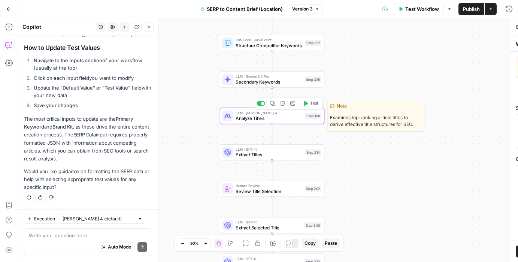
type textarea "Analyze Titles"
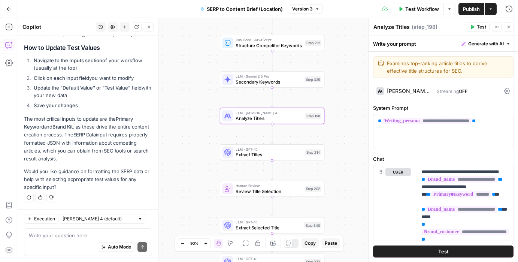
click at [497, 27] on icon "button" at bounding box center [497, 27] width 1 height 1
click at [336, 85] on div "Workflow Set Inputs Inputs Run Code · JavaScript Structure Competitor Keywords …" at bounding box center [268, 140] width 500 height 244
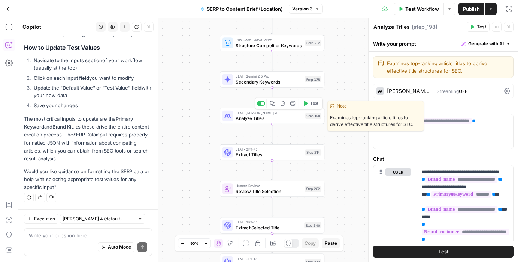
click at [308, 119] on div "LLM · [PERSON_NAME] 4 Analyze Titles Step 198 Copy step Delete step Edit Note T…" at bounding box center [271, 116] width 99 height 12
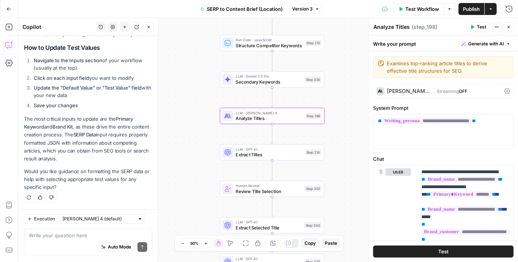
click at [495, 28] on icon "button" at bounding box center [497, 27] width 4 height 4
click at [376, 24] on textarea "Analyze Titles" at bounding box center [392, 26] width 36 height 7
click at [351, 36] on div "Workflow Set Inputs Inputs Run Code · JavaScript Structure Competitor Keywords …" at bounding box center [268, 140] width 500 height 244
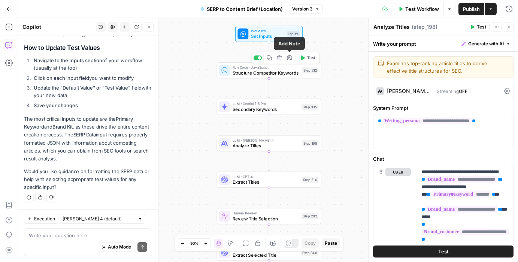
click at [295, 72] on span "Structure Competitor Keywords" at bounding box center [266, 72] width 67 height 7
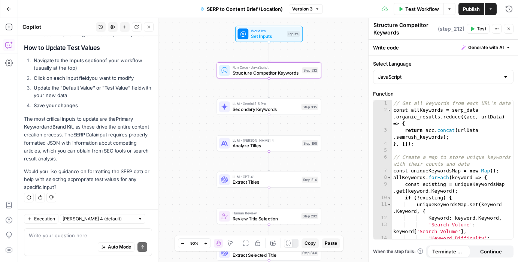
click at [507, 28] on icon "button" at bounding box center [509, 29] width 4 height 4
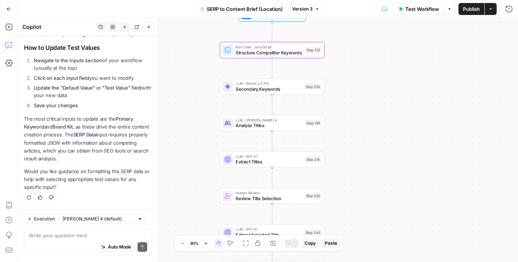
click at [281, 199] on span "Review Title Selection" at bounding box center [269, 198] width 66 height 7
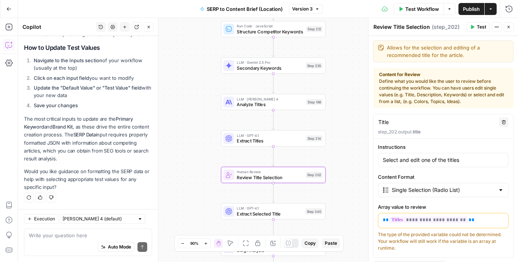
scroll to position [61, 0]
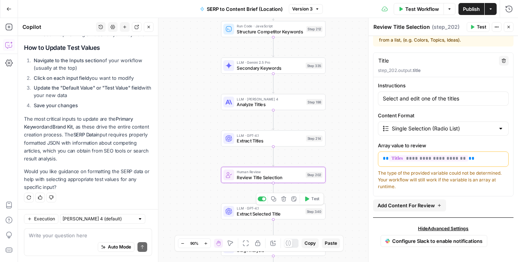
click at [283, 215] on span "Extract Selected Title" at bounding box center [270, 213] width 66 height 7
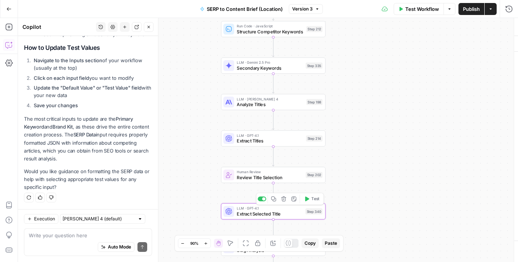
type textarea "Extract Selected Title"
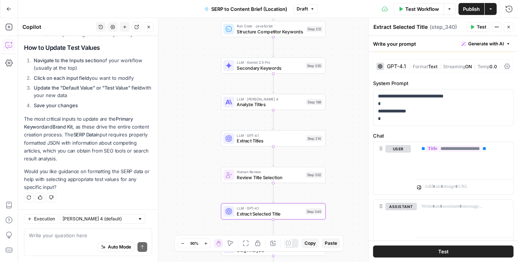
scroll to position [65, 0]
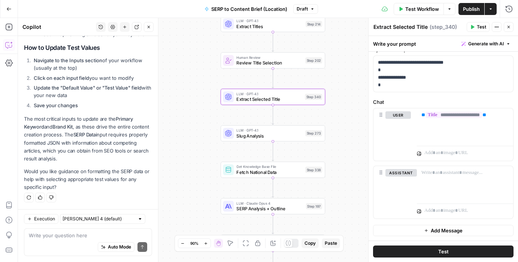
click at [275, 137] on span "Slug Analysis" at bounding box center [270, 135] width 66 height 7
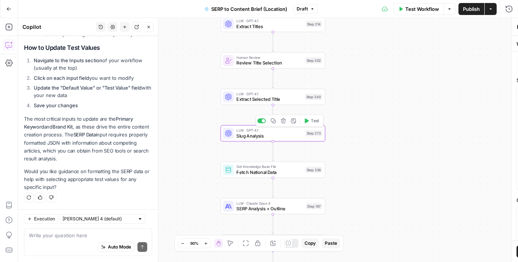
type textarea "Slug Analysis"
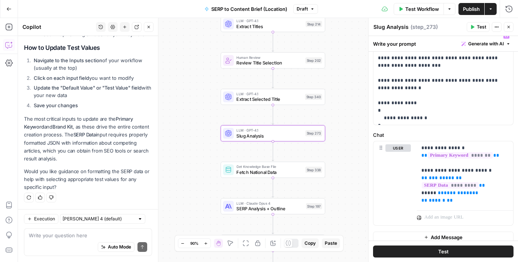
scroll to position [64, 0]
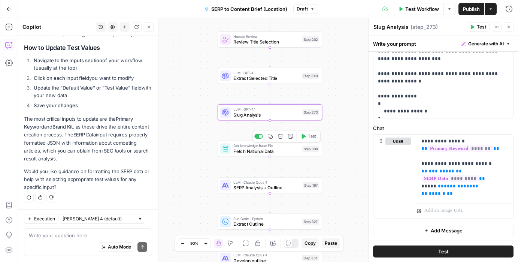
click at [278, 152] on span "Fetch National Data" at bounding box center [267, 151] width 66 height 7
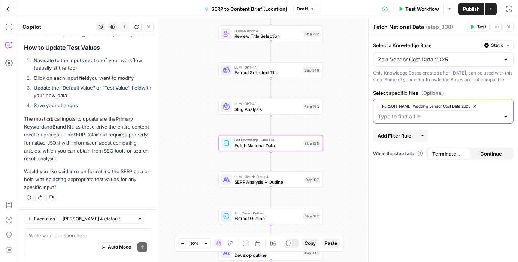
click at [392, 120] on input "Select specific files (Optional)" at bounding box center [439, 116] width 122 height 7
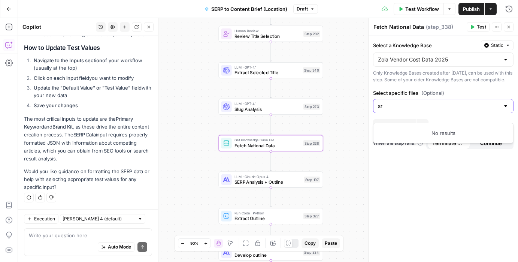
type input "s"
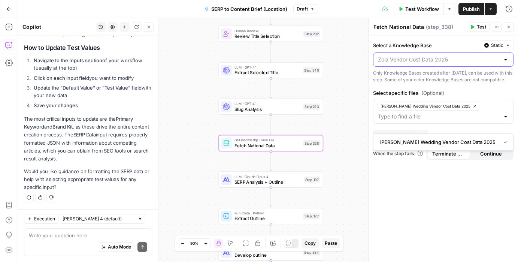
click at [443, 62] on input "Select a Knowledge Base" at bounding box center [439, 59] width 122 height 7
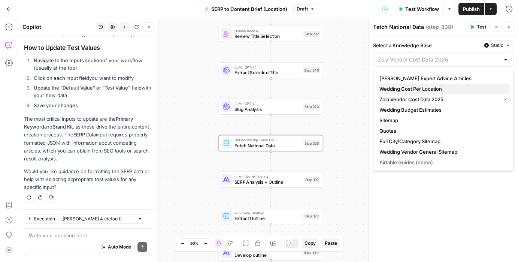
click at [401, 86] on span "Wedding Cost Per Location" at bounding box center [442, 88] width 125 height 7
type input "Wedding Cost Per Location"
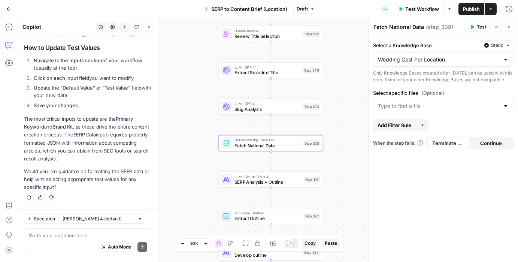
click at [401, 113] on div at bounding box center [443, 106] width 141 height 14
click at [406, 130] on span "SRP FAQ Data | Zola - 1050 cities FULL DATA" at bounding box center [442, 131] width 125 height 7
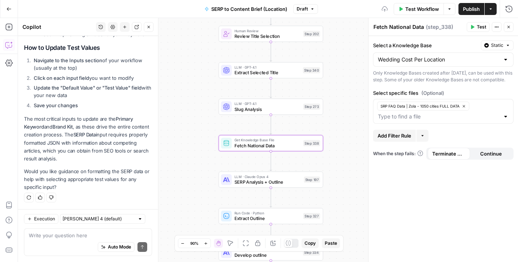
click at [411, 184] on div "Select a Knowledge Base Static Wedding Cost Per Location Only Knowledge Bases c…" at bounding box center [444, 149] width 150 height 226
click at [396, 25] on textarea "Fetch National Data" at bounding box center [399, 26] width 51 height 7
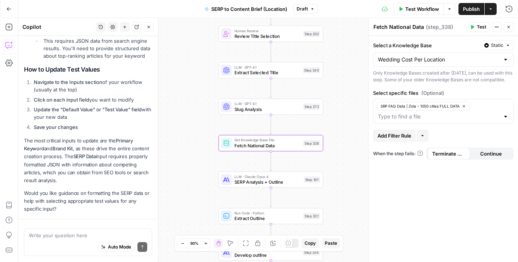
scroll to position [284, 0]
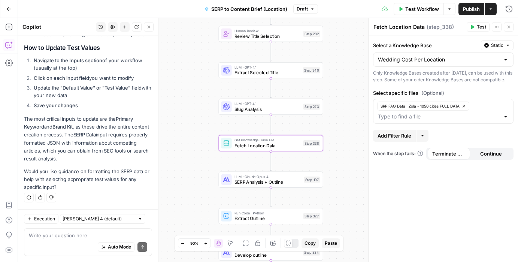
type textarea "Fetch Location Data"
click at [473, 6] on span "Publish" at bounding box center [471, 8] width 17 height 7
click at [404, 139] on span "Add Filter Rule" at bounding box center [395, 135] width 34 height 7
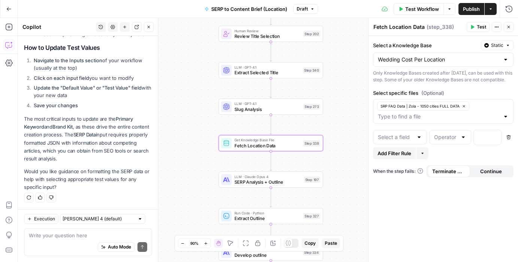
click at [419, 141] on div at bounding box center [419, 136] width 6 height 7
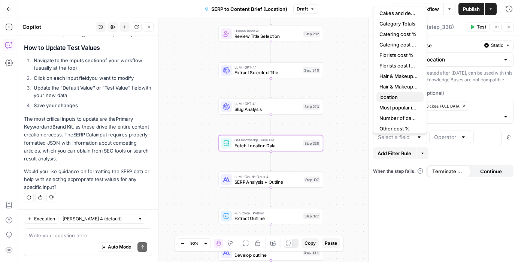
scroll to position [65, 0]
click at [395, 98] on span "location" at bounding box center [399, 96] width 38 height 7
type input "location"
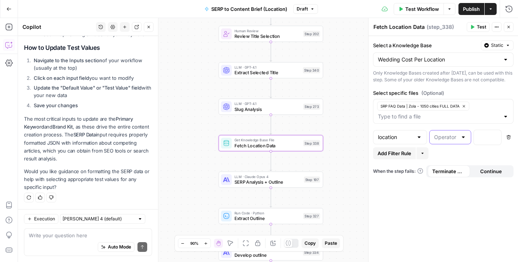
click at [451, 141] on input "text" at bounding box center [445, 136] width 23 height 7
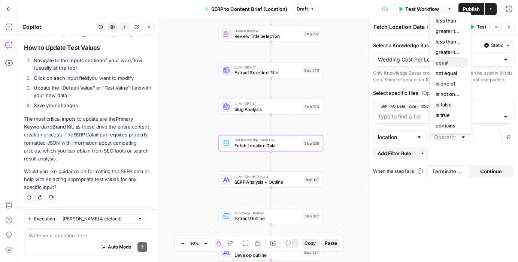
click at [445, 62] on span "equal" at bounding box center [449, 62] width 26 height 7
type input "equal"
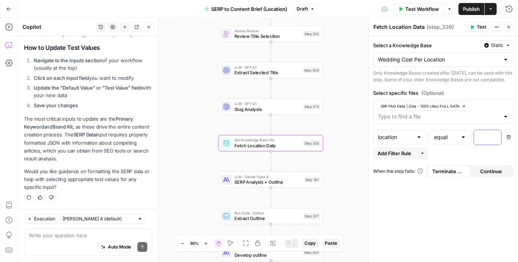
click at [485, 142] on div at bounding box center [481, 137] width 15 height 15
click at [472, 9] on span "Publish" at bounding box center [471, 8] width 17 height 7
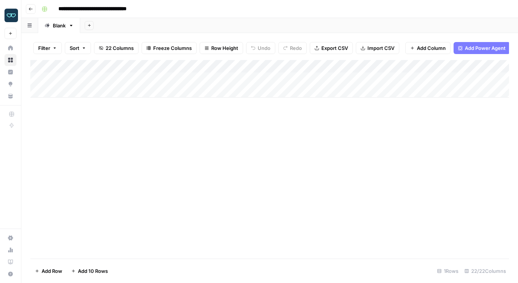
click at [427, 66] on div "Add Column" at bounding box center [269, 78] width 479 height 37
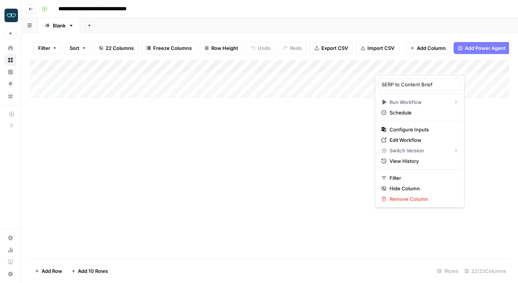
click at [332, 147] on div "Add Column" at bounding box center [269, 159] width 479 height 198
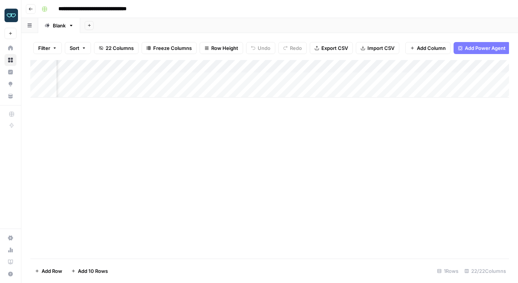
scroll to position [0, 1143]
click at [425, 47] on span "Add Column" at bounding box center [431, 47] width 29 height 7
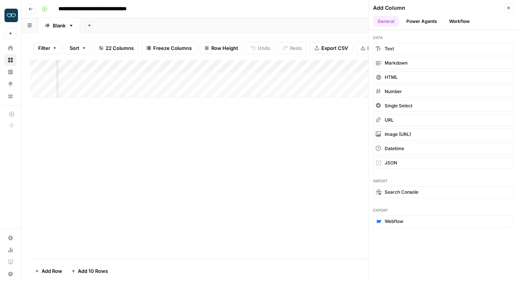
click at [425, 19] on button "Power Agents" at bounding box center [422, 21] width 40 height 11
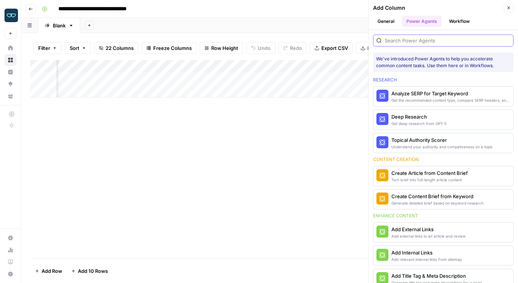
click at [408, 37] on input "search" at bounding box center [448, 40] width 126 height 7
click at [390, 23] on button "General" at bounding box center [386, 21] width 26 height 11
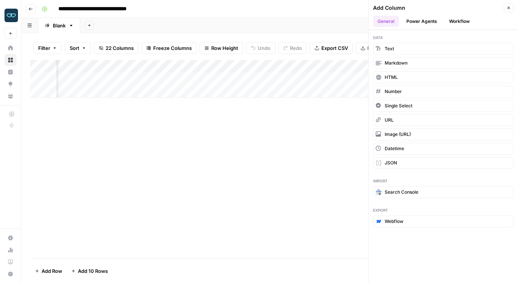
click at [453, 21] on button "Workflow" at bounding box center [460, 21] width 30 height 11
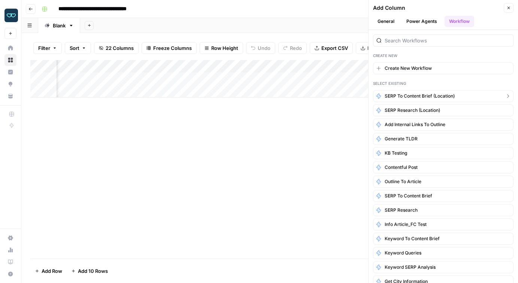
click at [422, 94] on span "SERP to Content Brief (Location)" at bounding box center [420, 96] width 70 height 7
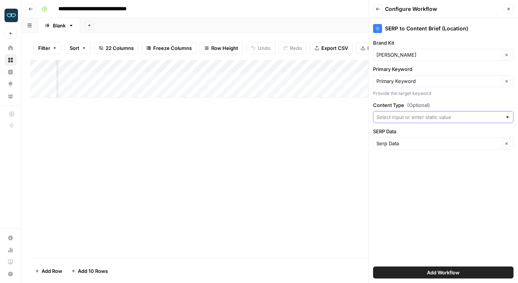
click at [407, 120] on input "Content Type (Optional)" at bounding box center [440, 116] width 126 height 7
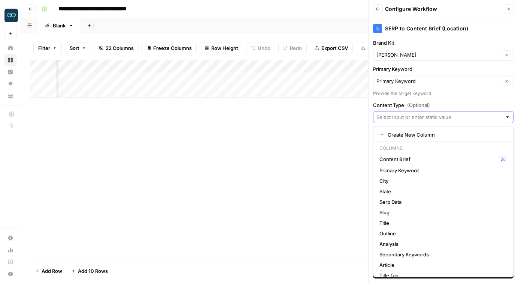
click at [412, 120] on input "Content Type (Optional)" at bounding box center [440, 116] width 126 height 7
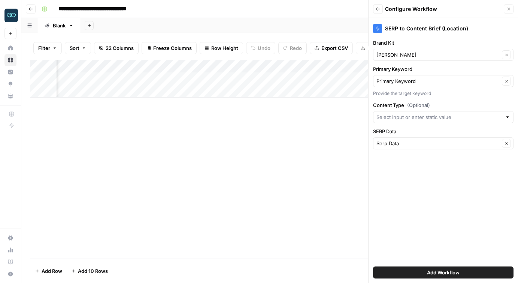
click at [462, 99] on div "SERP to Content Brief (Location) Brand Kit Zola Clear Primary Keyword Primary K…" at bounding box center [444, 150] width 150 height 265
click at [409, 144] on input "SERP Data" at bounding box center [438, 142] width 123 height 7
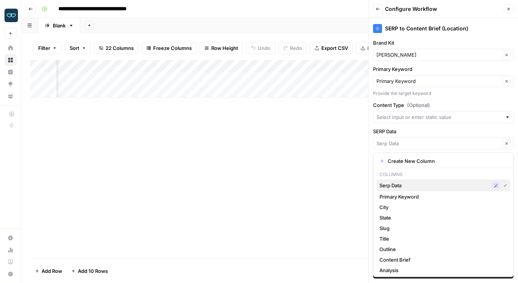
click at [409, 186] on span "Serp Data" at bounding box center [434, 184] width 109 height 7
type input "Serp Data"
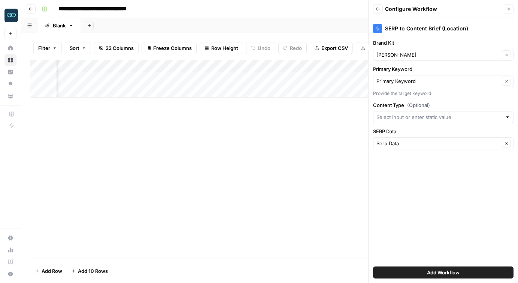
click at [440, 271] on span "Add Workflow" at bounding box center [443, 271] width 33 height 7
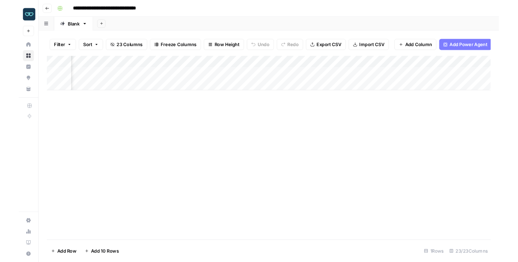
scroll to position [0, 128]
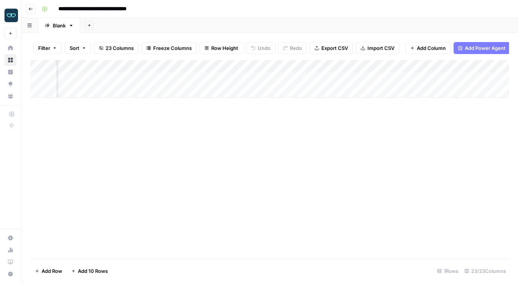
drag, startPoint x: 391, startPoint y: 67, endPoint x: 285, endPoint y: 69, distance: 105.7
click at [285, 69] on div "Add Column" at bounding box center [269, 78] width 479 height 37
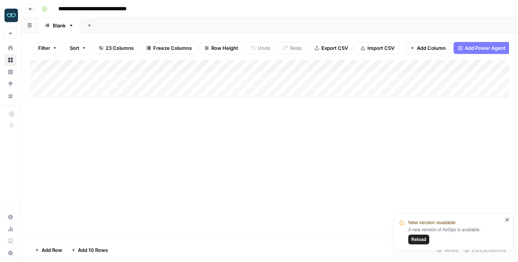
click at [91, 79] on div "Add Column" at bounding box center [269, 78] width 479 height 37
click at [91, 79] on body "**********" at bounding box center [259, 131] width 518 height 262
click at [91, 79] on textarea "**********" at bounding box center [116, 79] width 120 height 10
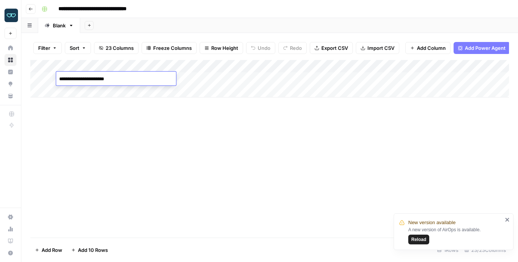
click at [91, 79] on textarea "**********" at bounding box center [116, 79] width 120 height 10
click at [336, 78] on div "Add Column" at bounding box center [269, 78] width 479 height 37
click at [168, 138] on div "Add Column" at bounding box center [269, 149] width 479 height 178
click at [293, 66] on div "Add Column" at bounding box center [269, 78] width 479 height 37
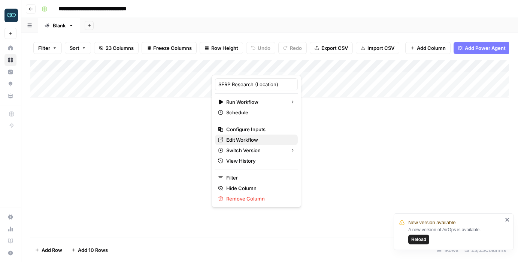
click at [255, 140] on span "Edit Workflow" at bounding box center [259, 139] width 66 height 7
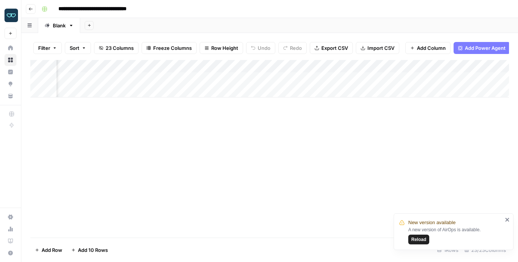
scroll to position [0, 1254]
click at [476, 66] on button "Add Column" at bounding box center [488, 66] width 39 height 10
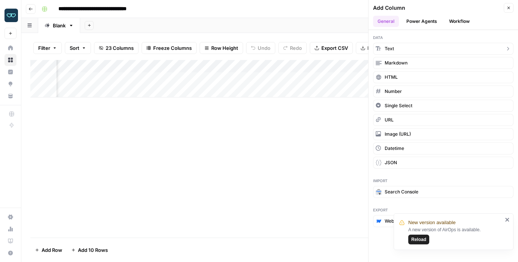
click at [390, 47] on span "Text" at bounding box center [389, 48] width 9 height 7
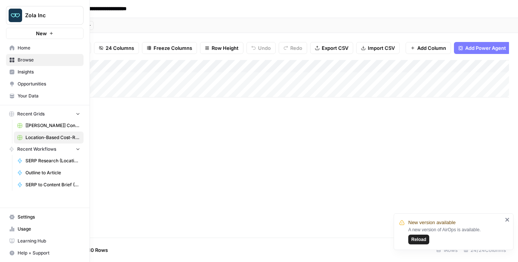
scroll to position [0, 1307]
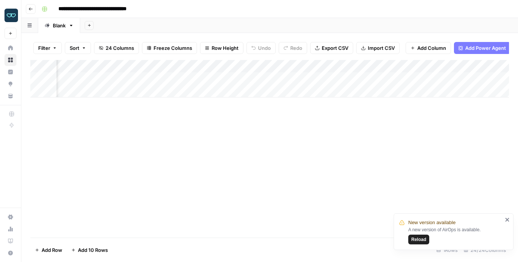
drag, startPoint x: 389, startPoint y: 66, endPoint x: 133, endPoint y: 63, distance: 256.4
click at [133, 63] on div "Add Column" at bounding box center [269, 78] width 479 height 37
drag, startPoint x: 140, startPoint y: 64, endPoint x: 161, endPoint y: 66, distance: 21.1
click at [161, 66] on div "Add Column" at bounding box center [269, 78] width 479 height 37
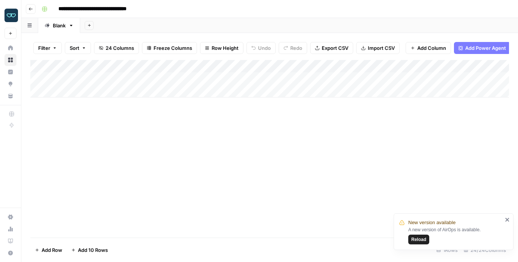
click at [225, 64] on div "Add Column" at bounding box center [269, 78] width 479 height 37
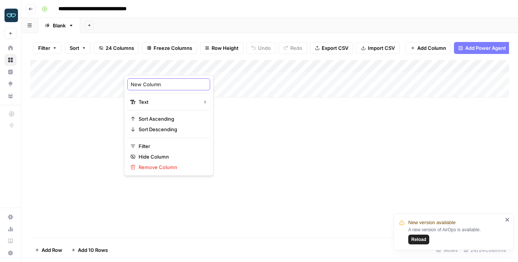
click at [144, 85] on input "New Column" at bounding box center [169, 84] width 76 height 7
type input "Location"
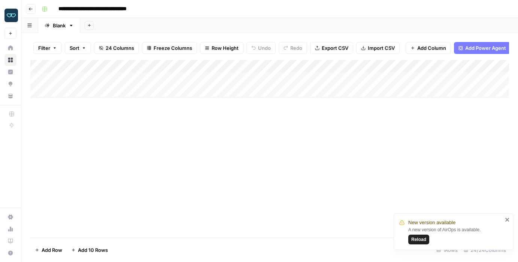
click at [247, 142] on div "Add Column" at bounding box center [269, 149] width 479 height 178
click at [142, 80] on div "Add Column" at bounding box center [269, 78] width 479 height 37
type textarea "**********"
click at [184, 125] on div "Add Column" at bounding box center [269, 149] width 479 height 178
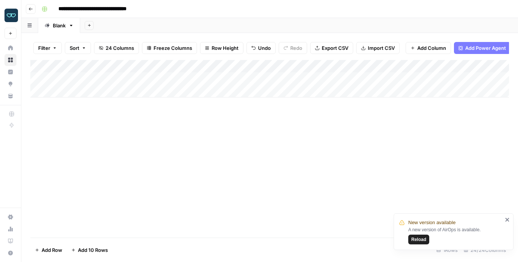
click at [274, 67] on div "Add Column" at bounding box center [269, 78] width 479 height 37
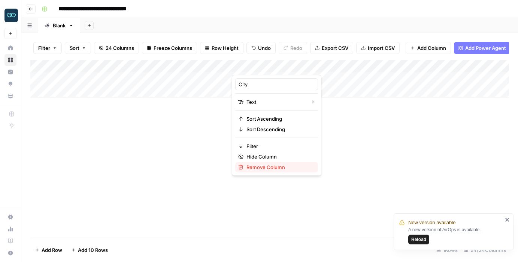
click at [260, 167] on span "Remove Column" at bounding box center [280, 166] width 66 height 7
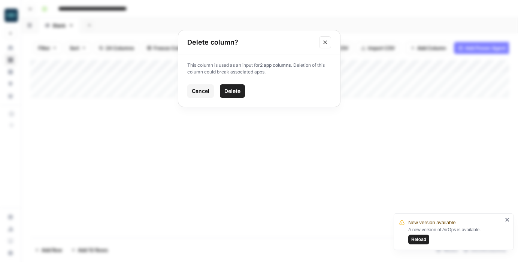
click at [234, 91] on span "Delete" at bounding box center [233, 90] width 16 height 7
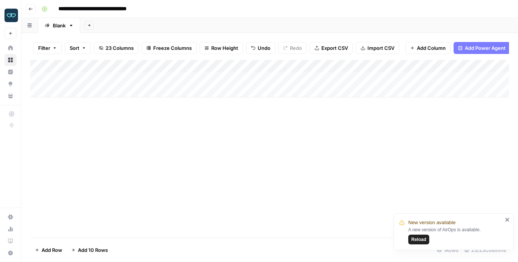
click at [266, 67] on div "Add Column" at bounding box center [269, 78] width 479 height 37
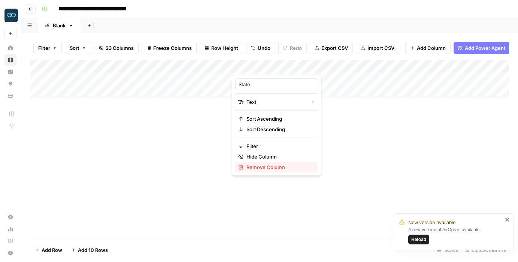
click at [253, 168] on span "Remove Column" at bounding box center [280, 166] width 66 height 7
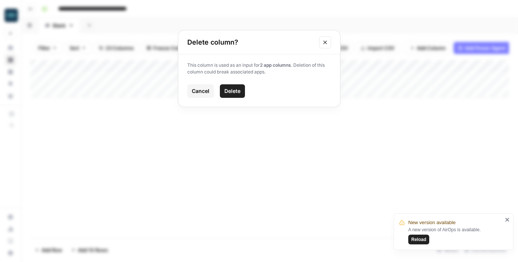
click at [228, 91] on span "Delete" at bounding box center [233, 90] width 16 height 7
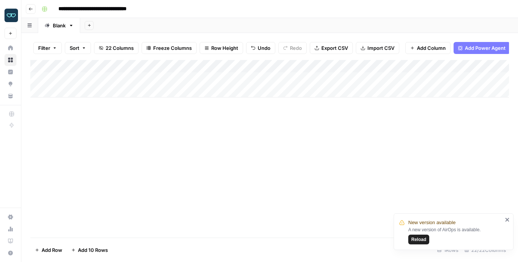
click at [313, 64] on div "Add Column" at bounding box center [269, 78] width 479 height 37
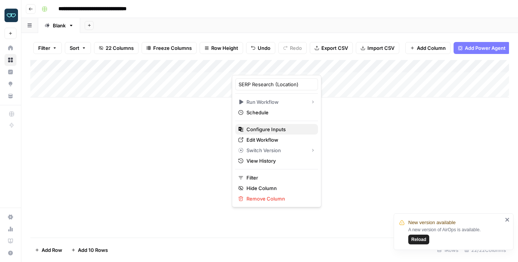
click at [271, 130] on span "Configure Inputs" at bounding box center [280, 129] width 66 height 7
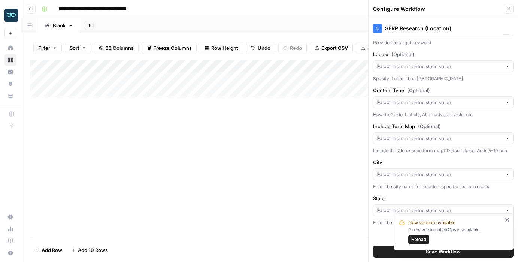
scroll to position [53, 0]
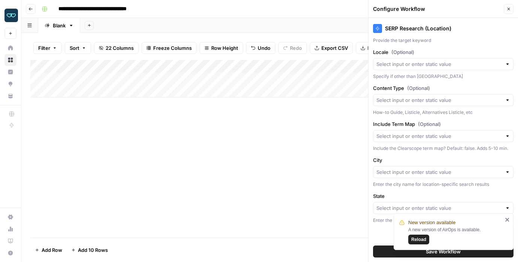
click at [508, 219] on icon "close" at bounding box center [508, 220] width 4 height 4
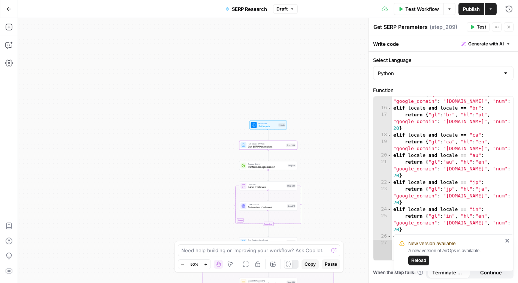
scroll to position [167, 0]
click at [266, 147] on span "Get SERP Parameters" at bounding box center [266, 147] width 37 height 4
click at [497, 27] on icon "button" at bounding box center [497, 27] width 4 height 4
click at [509, 27] on icon "button" at bounding box center [509, 27] width 4 height 4
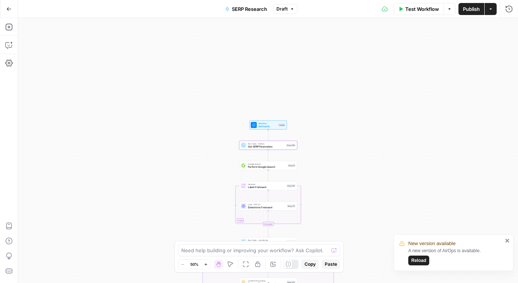
click at [508, 240] on icon "close" at bounding box center [508, 240] width 4 height 4
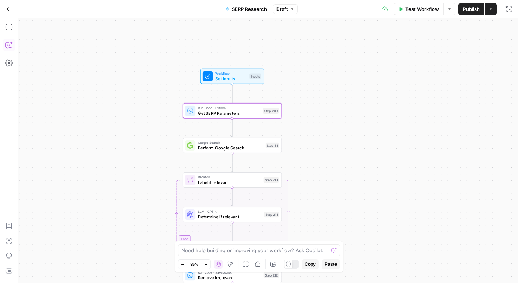
click at [10, 40] on button "Copilot" at bounding box center [9, 45] width 12 height 12
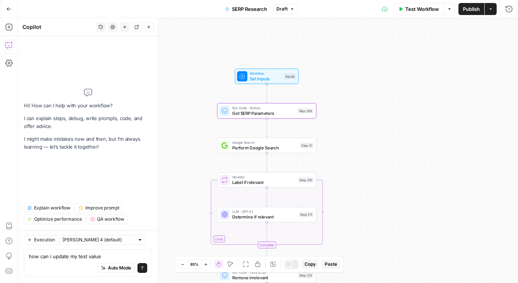
type textarea "how can i update my test values"
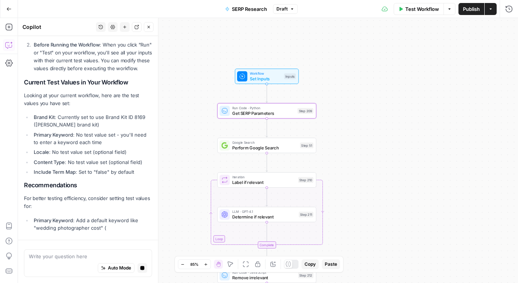
scroll to position [166, 0]
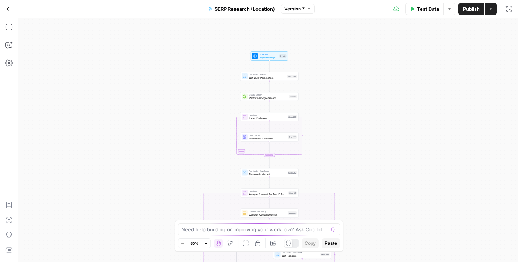
click at [264, 56] on span "Input Settings" at bounding box center [269, 57] width 19 height 4
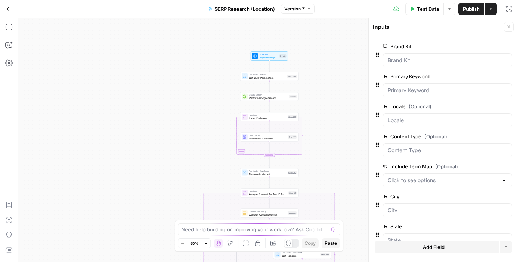
scroll to position [17, 0]
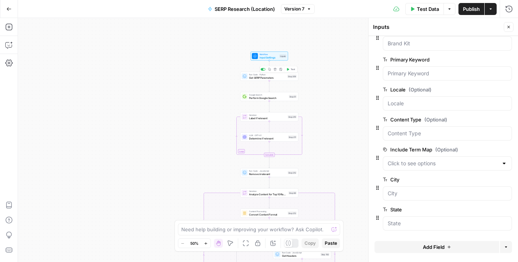
click at [259, 78] on span "Get SERP Parameters" at bounding box center [267, 78] width 37 height 4
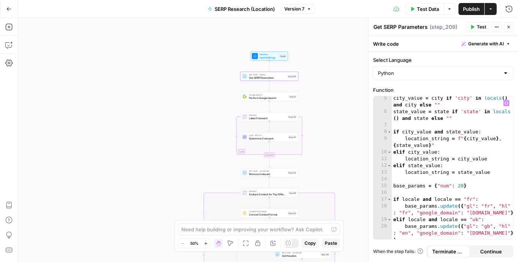
scroll to position [35, 0]
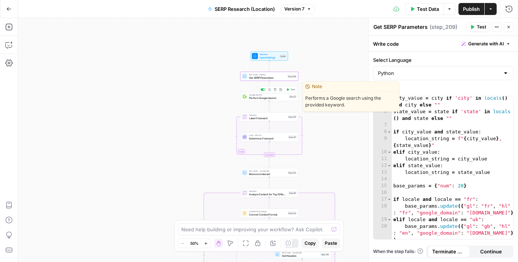
click at [260, 98] on span "Perform Google Search" at bounding box center [268, 98] width 38 height 4
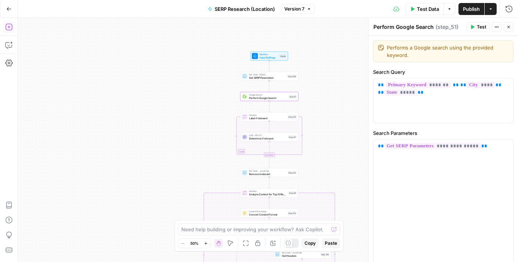
click at [9, 26] on icon "button" at bounding box center [8, 26] width 7 height 7
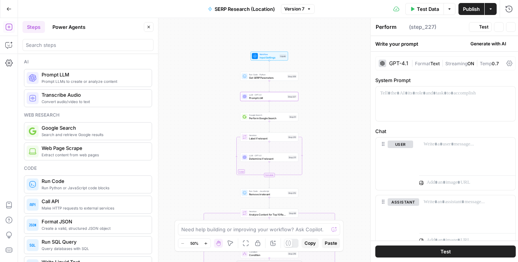
type textarea "Prompt LLM"
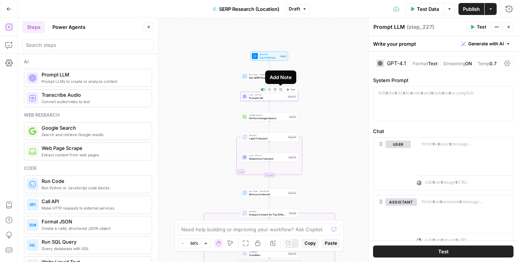
click at [280, 90] on icon "button" at bounding box center [281, 89] width 3 height 3
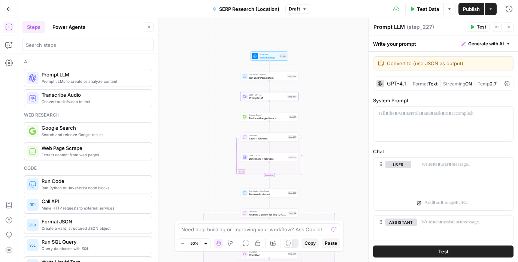
drag, startPoint x: 411, startPoint y: 63, endPoint x: 406, endPoint y: 63, distance: 4.5
click at [406, 63] on textarea "Convert to (use JSON as output)" at bounding box center [448, 63] width 122 height 7
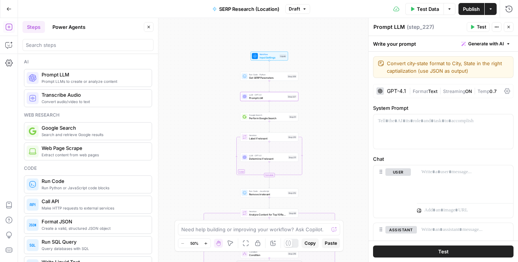
type textarea "Convert city-state format to City, State in the right captialization (use JSON …"
click at [331, 108] on div "false true false true Workflow Input Settings Inputs Run Code · Python Get SERP…" at bounding box center [268, 140] width 500 height 244
click at [267, 55] on span "Input Settings" at bounding box center [269, 57] width 19 height 4
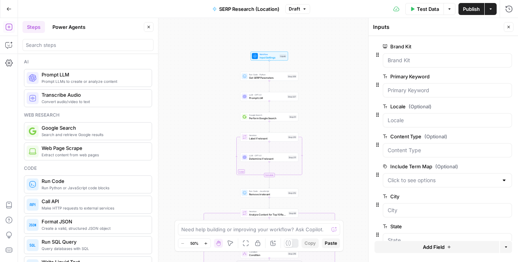
click at [256, 77] on span "Get SERP Parameters" at bounding box center [267, 78] width 37 height 4
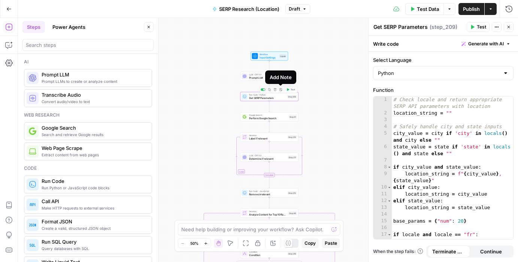
click at [281, 90] on icon "button" at bounding box center [281, 89] width 3 height 3
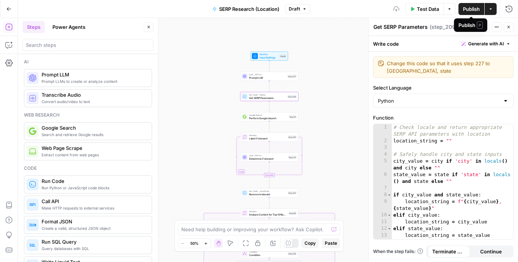
type textarea "Change this code so that it uses step 227 to remap city, state"
click at [472, 10] on span "Publish" at bounding box center [471, 8] width 17 height 7
click at [317, 65] on div "false true false true Workflow Input Settings Inputs LLM · GPT-4.1 Prompt LLM S…" at bounding box center [268, 140] width 500 height 244
click at [259, 57] on div "Workflow Input Settings Inputs Test Step" at bounding box center [269, 56] width 34 height 6
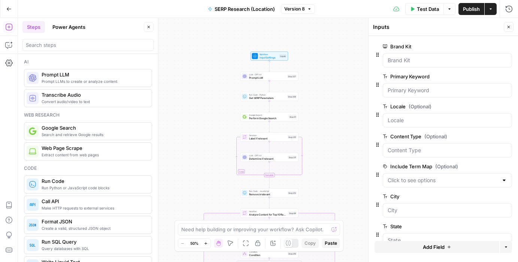
scroll to position [17, 0]
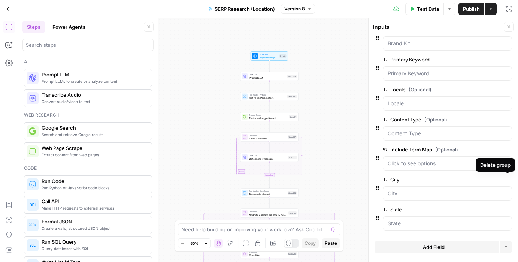
click at [508, 180] on icon "button" at bounding box center [508, 180] width 4 height 4
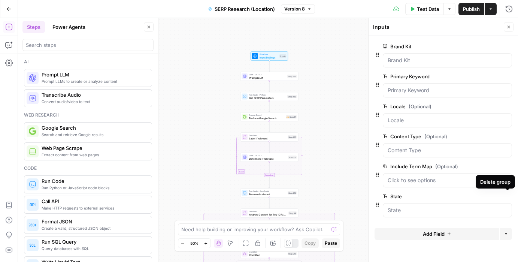
click at [509, 198] on icon "button" at bounding box center [508, 197] width 4 height 4
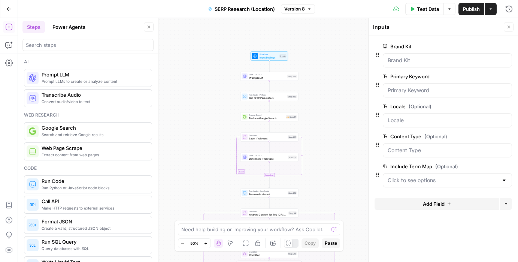
click at [434, 205] on span "Add Field" at bounding box center [434, 203] width 22 height 7
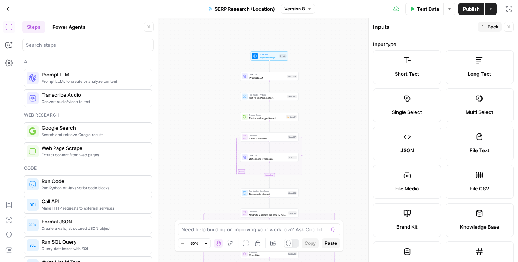
click at [418, 67] on label "Short Text" at bounding box center [407, 67] width 68 height 34
click at [487, 26] on button "Back" at bounding box center [490, 27] width 24 height 10
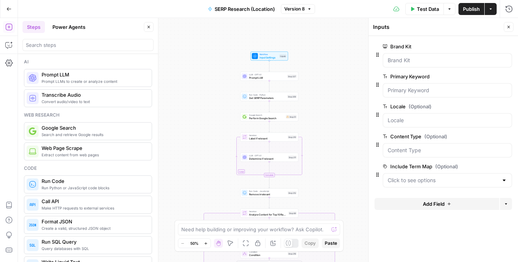
click at [426, 204] on span "Add Field" at bounding box center [434, 203] width 22 height 7
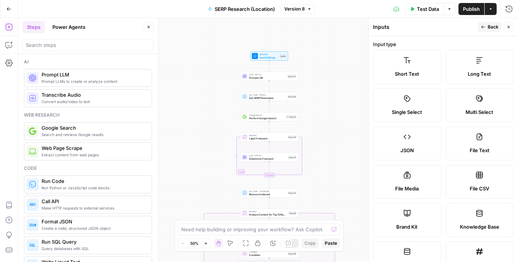
click at [401, 76] on span "Short Text" at bounding box center [407, 73] width 24 height 7
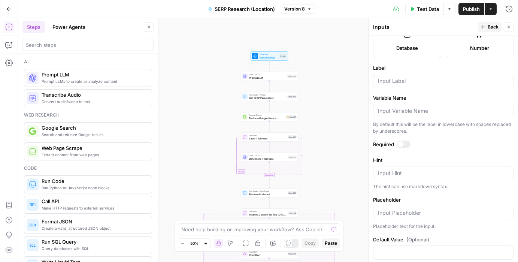
scroll to position [229, 0]
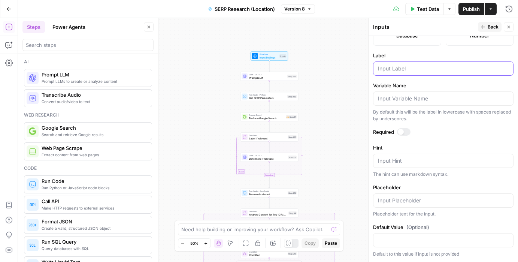
click at [402, 69] on input "Label" at bounding box center [443, 68] width 131 height 7
type input "Location"
click at [405, 132] on div at bounding box center [403, 131] width 13 height 7
click at [494, 27] on span "Back" at bounding box center [493, 27] width 11 height 7
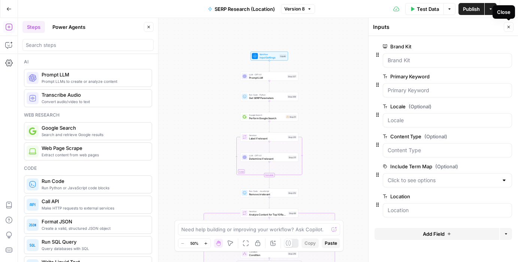
click at [507, 27] on icon "button" at bounding box center [509, 27] width 4 height 4
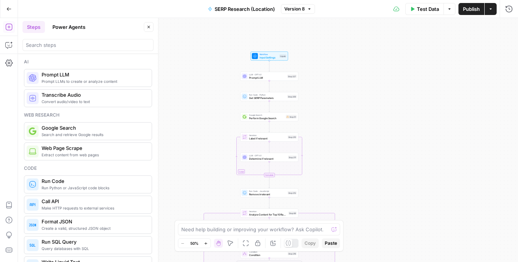
click at [475, 12] on span "Publish" at bounding box center [471, 8] width 17 height 7
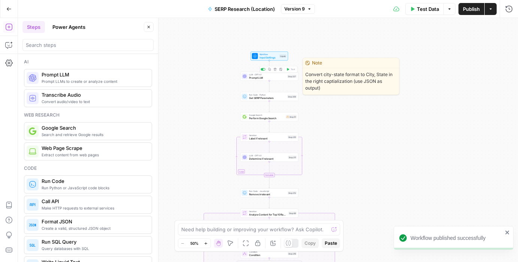
click at [262, 77] on span "Prompt LLM" at bounding box center [267, 78] width 37 height 4
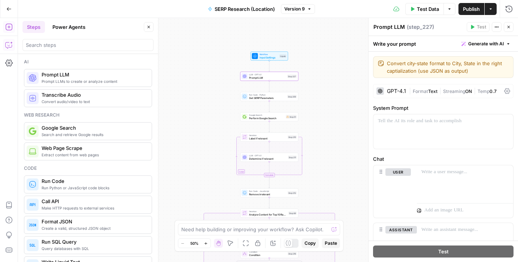
click at [13, 44] on button "Copilot" at bounding box center [9, 45] width 12 height 12
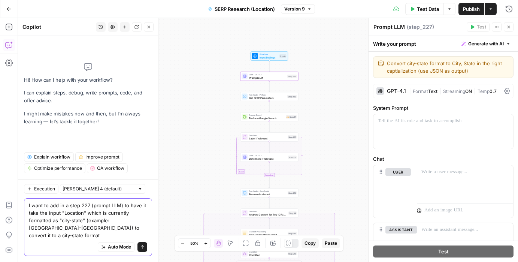
drag, startPoint x: 117, startPoint y: 238, endPoint x: 64, endPoint y: 238, distance: 52.9
click at [64, 238] on textarea "I want to add in a step 227 (prompt LLM) to have it take the input "Location" w…" at bounding box center [88, 220] width 118 height 37
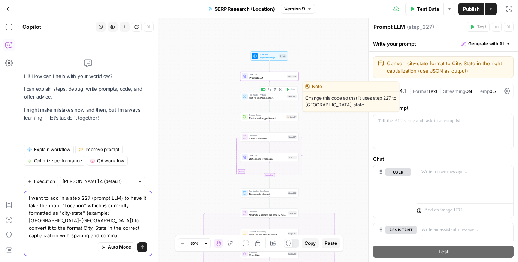
type textarea "I want to add in a step 227 (prompt LLM) to have it take the input "Location" w…"
click at [270, 98] on span "Get SERP Parameters" at bounding box center [267, 98] width 37 height 4
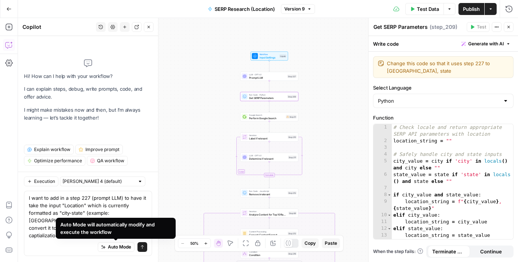
click at [128, 235] on div "Auto Mode will automatically modify and execute the workflow" at bounding box center [115, 228] width 111 height 15
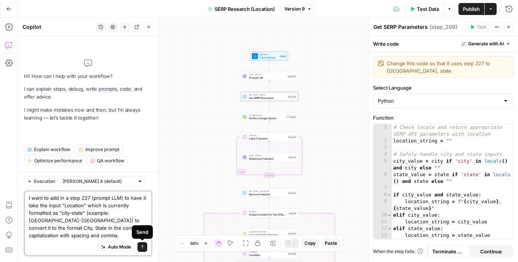
click at [140, 247] on icon "submit" at bounding box center [142, 247] width 4 height 4
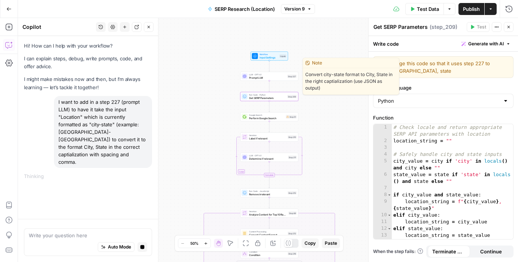
click at [253, 77] on span "Prompt LLM" at bounding box center [267, 78] width 37 height 4
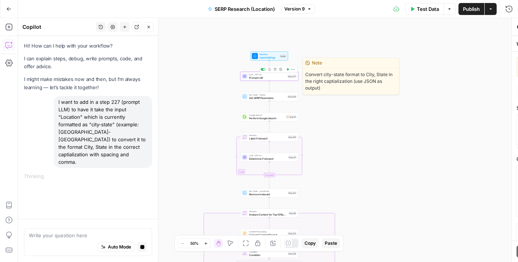
type textarea "Prompt LLM"
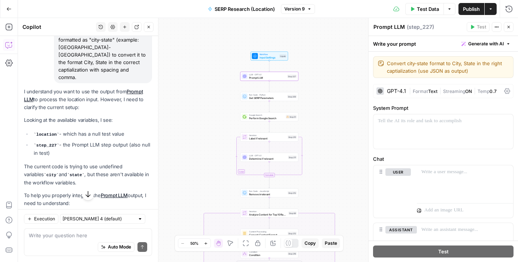
scroll to position [85, 0]
click at [273, 48] on icon "button" at bounding box center [272, 49] width 3 height 3
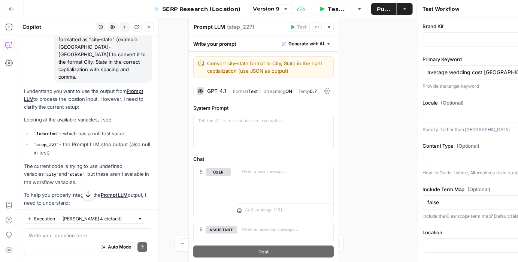
type input "Zola"
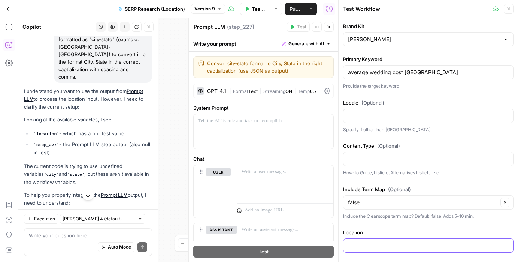
click at [365, 243] on input "Location" at bounding box center [428, 245] width 161 height 7
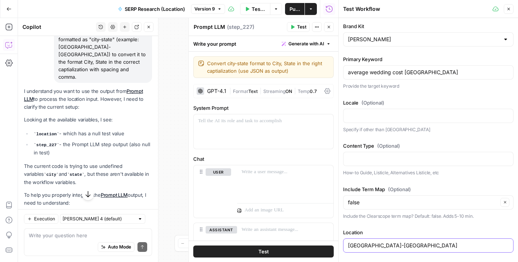
type input "manhattan-ny"
click at [404, 198] on div "false Clear" at bounding box center [428, 202] width 171 height 14
type input "false"
click at [398, 183] on div "Brand Kit Zola Primary Keyword average wedding cost NYC Provide the target keyw…" at bounding box center [428, 138] width 171 height 233
click at [509, 9] on icon "button" at bounding box center [509, 9] width 3 height 3
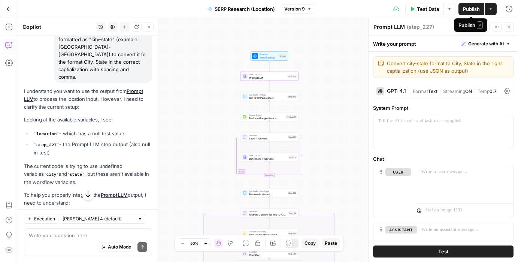
click at [472, 7] on span "Publish" at bounding box center [471, 8] width 17 height 7
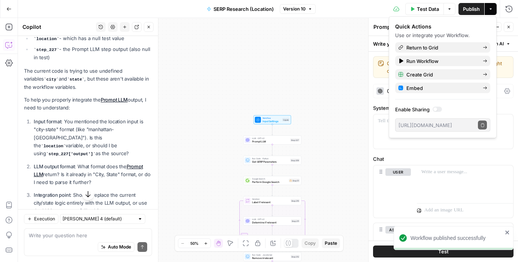
scroll to position [209, 0]
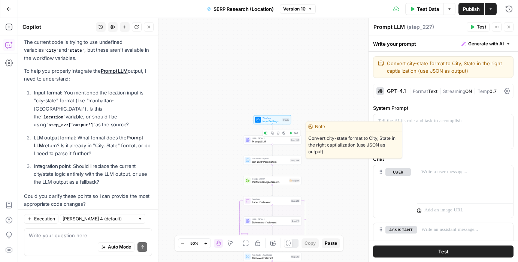
click at [273, 142] on span "Prompt LLM" at bounding box center [270, 141] width 37 height 4
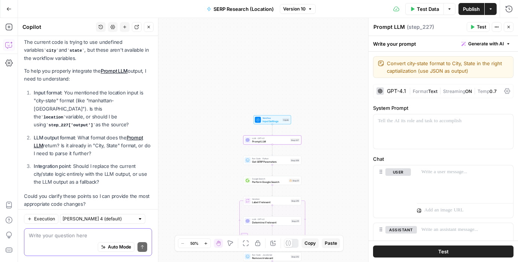
click at [57, 237] on textarea at bounding box center [88, 235] width 118 height 7
type textarea "C"
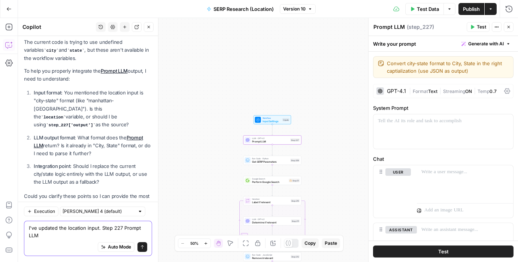
scroll to position [217, 0]
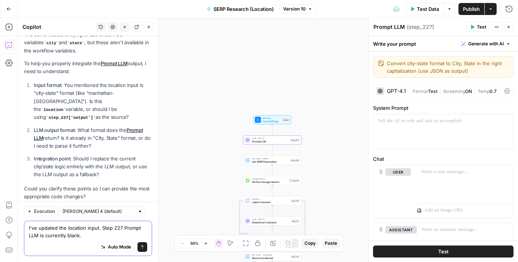
type textarea "I've updated the location input. Step 227 Prompt LLM is currently blank."
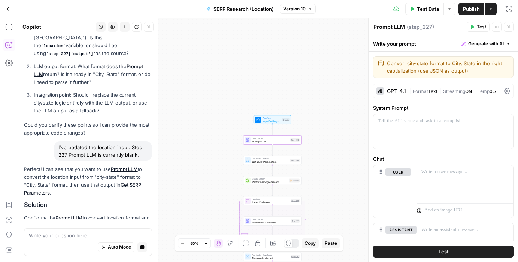
scroll to position [325, 0]
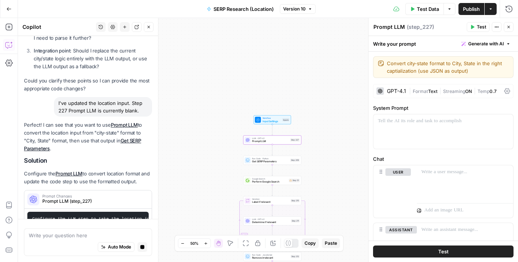
click at [92, 194] on span "Prompt Changes" at bounding box center [93, 196] width 102 height 4
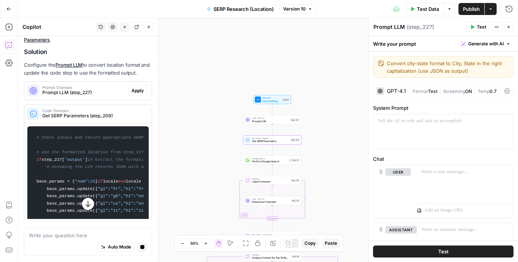
scroll to position [433, 0]
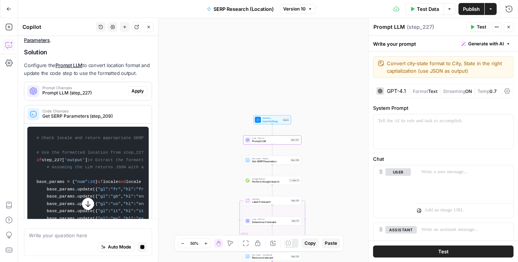
click at [80, 90] on span "Prompt LLM (step_227)" at bounding box center [83, 93] width 83 height 7
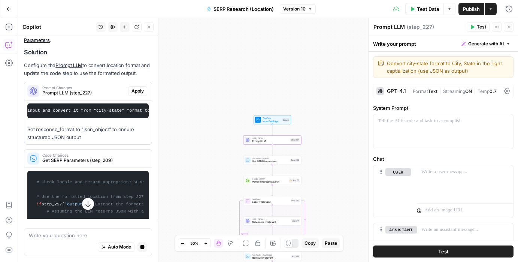
scroll to position [0, 122]
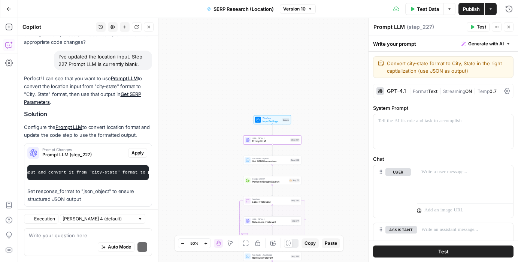
click at [103, 171] on div "Perfect! I can see that you want to use Prompt LLM to convert the location inpu…" at bounding box center [88, 152] width 128 height 155
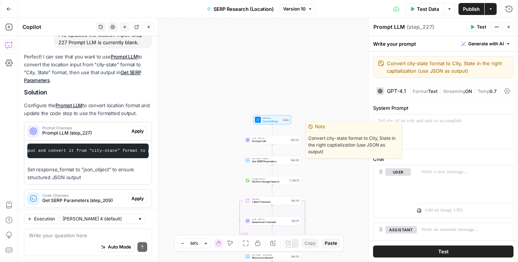
click at [266, 141] on span "Prompt LLM" at bounding box center [270, 141] width 37 height 4
click at [258, 141] on span "Prompt LLM" at bounding box center [270, 141] width 37 height 4
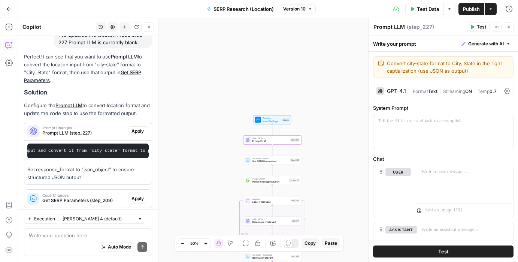
click at [133, 128] on span "Apply" at bounding box center [138, 131] width 12 height 7
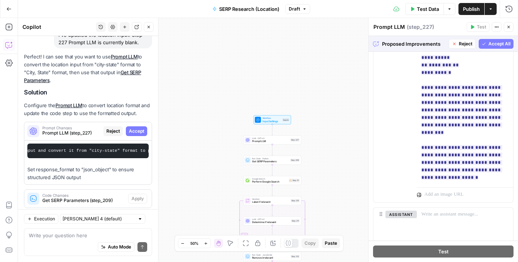
scroll to position [514, 0]
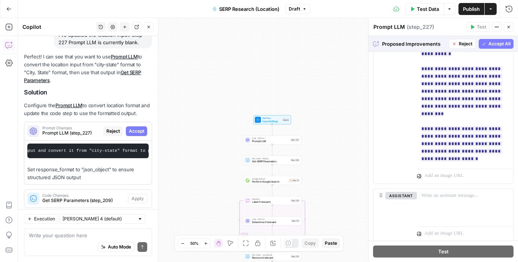
click at [491, 44] on span "Accept All" at bounding box center [500, 43] width 22 height 7
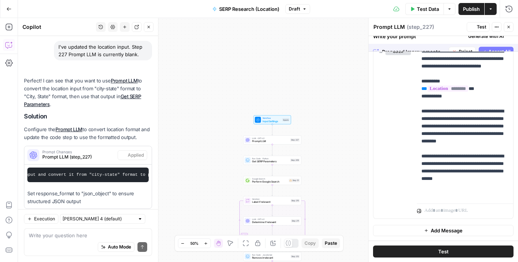
scroll to position [417, 0]
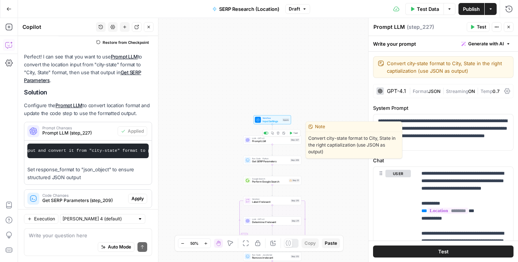
click at [291, 134] on icon "button" at bounding box center [290, 133] width 3 height 3
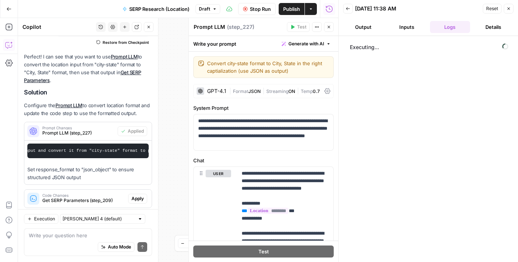
click at [362, 28] on button "Output" at bounding box center [363, 27] width 40 height 12
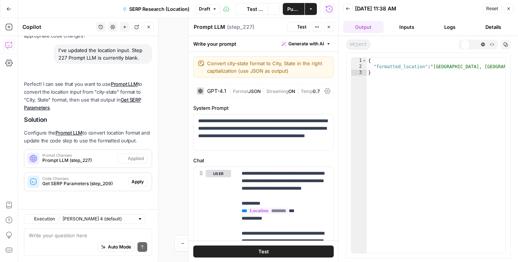
scroll to position [373, 0]
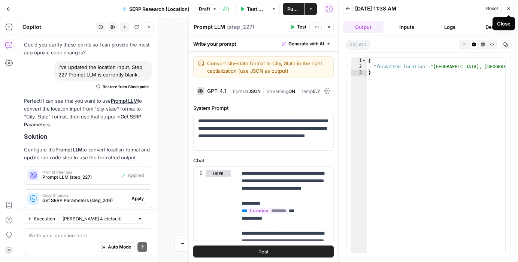
click at [508, 9] on icon "button" at bounding box center [509, 8] width 3 height 3
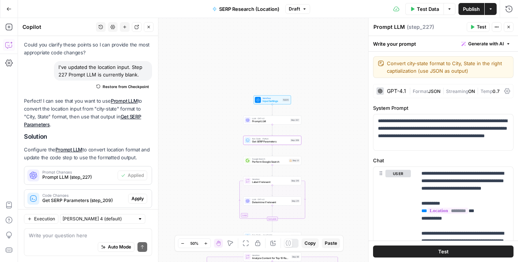
click at [85, 197] on span "Get SERP Parameters (step_209)" at bounding box center [83, 200] width 83 height 7
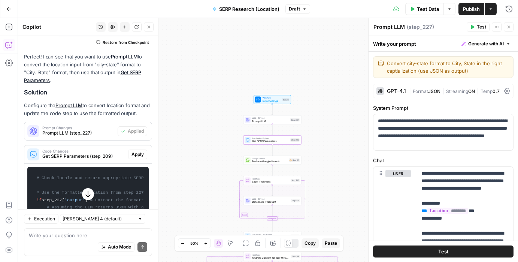
click at [137, 151] on span "Apply" at bounding box center [138, 154] width 12 height 7
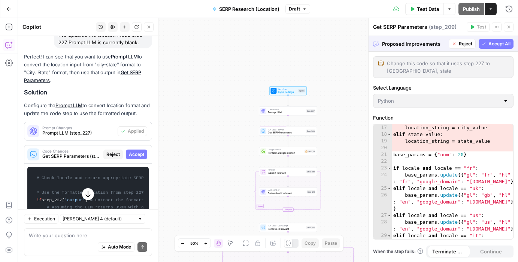
scroll to position [171, 0]
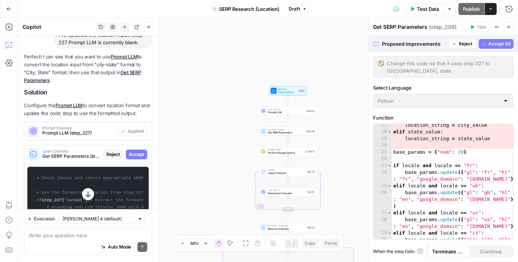
click at [487, 40] on button "Accept All" at bounding box center [496, 44] width 35 height 10
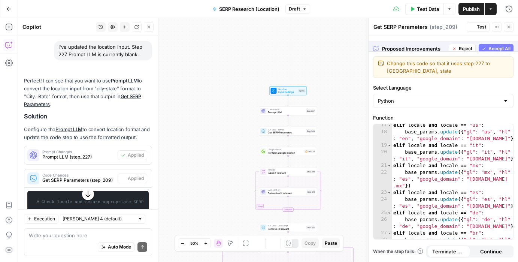
scroll to position [417, 0]
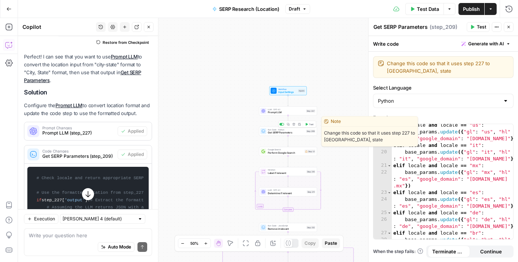
click at [308, 124] on icon "button" at bounding box center [307, 124] width 2 height 3
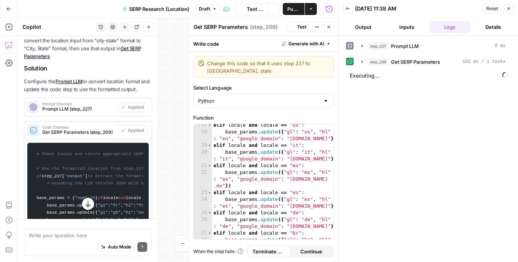
scroll to position [373, 0]
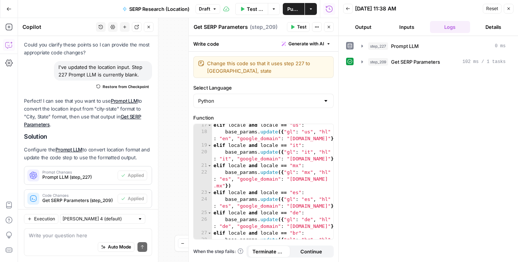
click at [364, 24] on button "Output" at bounding box center [363, 27] width 40 height 12
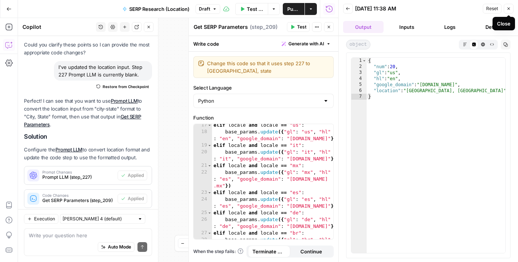
click at [508, 11] on button "Close" at bounding box center [509, 9] width 10 height 10
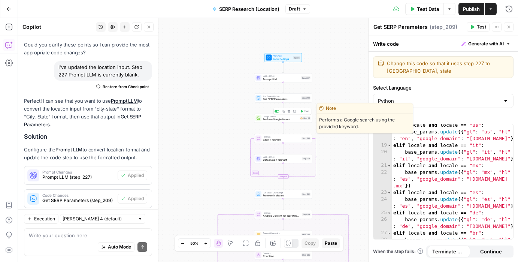
click at [270, 118] on span "Perform Google Search" at bounding box center [280, 120] width 35 height 4
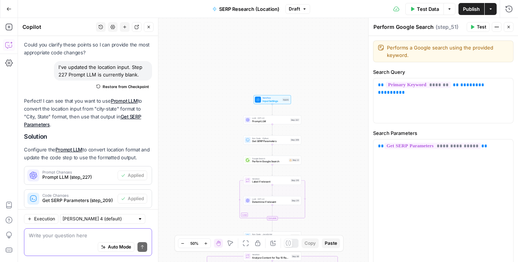
click at [72, 233] on textarea at bounding box center [88, 235] width 118 height 7
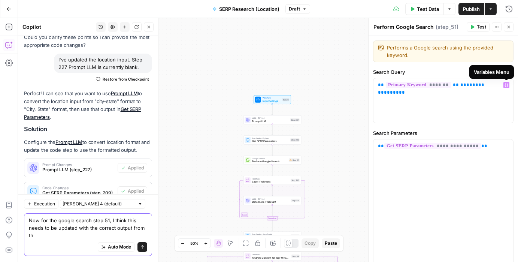
scroll to position [388, 0]
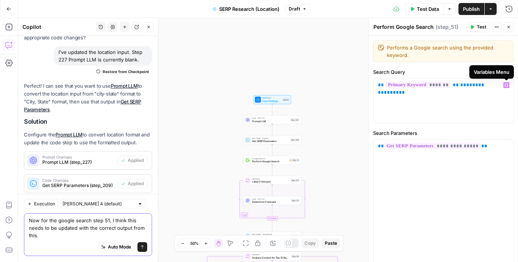
type textarea "Now for the google search step 51, I think this needs to be updated with the co…"
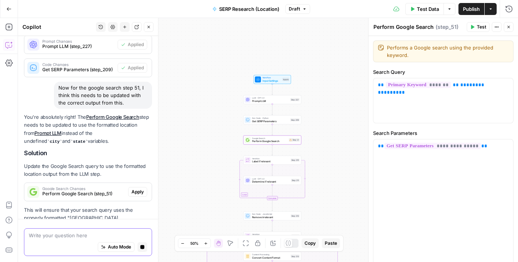
scroll to position [487, 0]
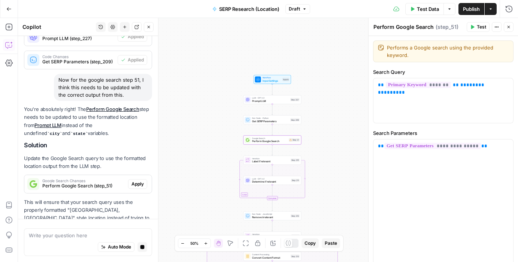
click at [135, 198] on p "This will ensure that your search query uses the properly formatted "Manhattan,…" at bounding box center [88, 218] width 128 height 40
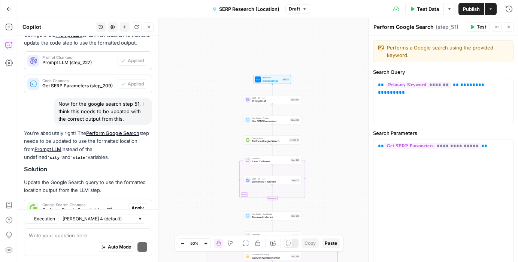
scroll to position [533, 0]
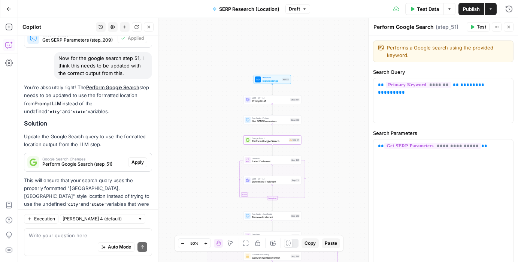
click at [135, 159] on span "Apply" at bounding box center [138, 162] width 12 height 7
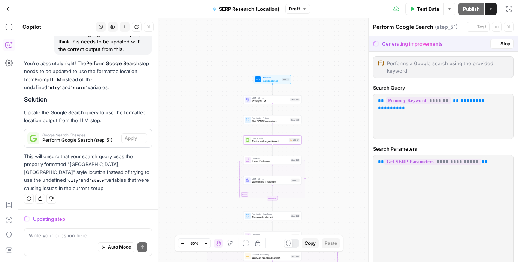
scroll to position [509, 0]
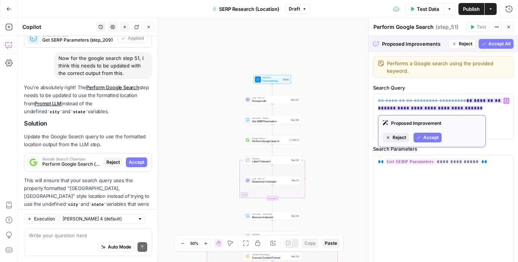
click at [425, 138] on span "Accept" at bounding box center [431, 137] width 15 height 7
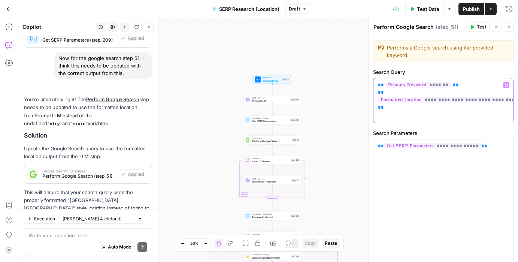
scroll to position [545, 0]
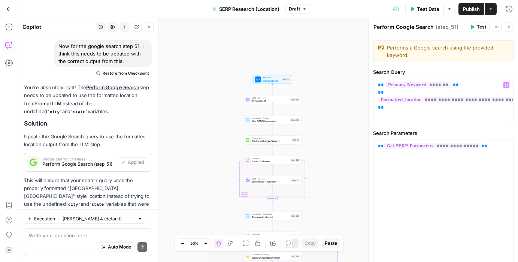
click at [472, 10] on span "Publish" at bounding box center [471, 8] width 17 height 7
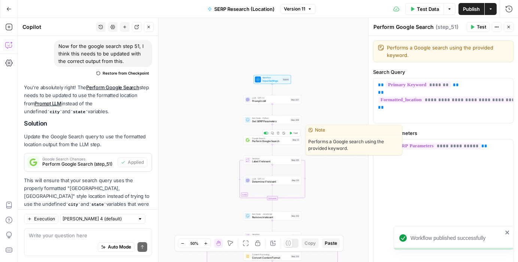
click at [292, 133] on icon "button" at bounding box center [291, 133] width 2 height 3
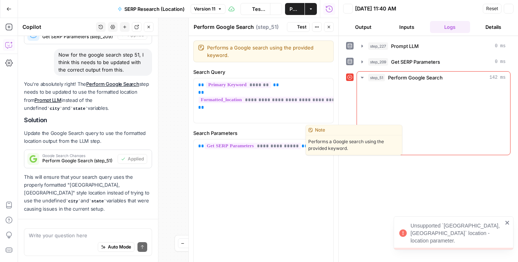
scroll to position [545, 0]
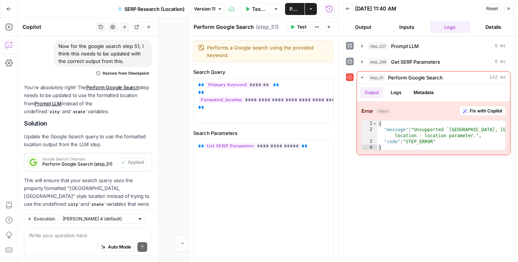
click at [511, 9] on span "Close" at bounding box center [511, 9] width 0 height 0
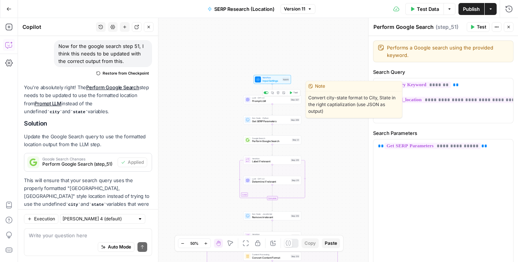
click at [261, 101] on span "Prompt LLM" at bounding box center [270, 101] width 37 height 4
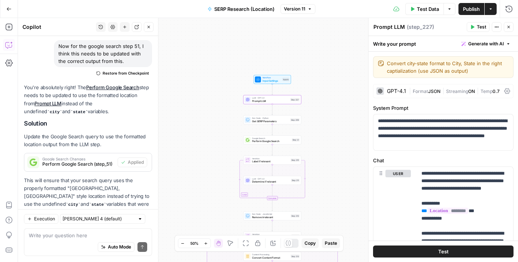
click at [397, 27] on textarea "Prompt LLM" at bounding box center [389, 26] width 31 height 7
type textarea "Format Location"
click at [478, 26] on span "Test" at bounding box center [481, 27] width 9 height 7
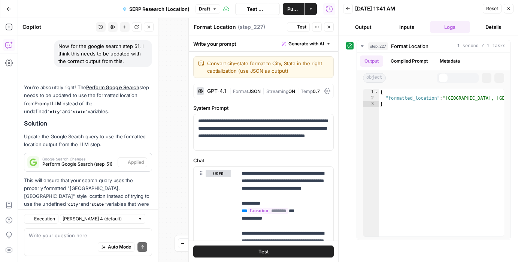
scroll to position [545, 0]
click at [508, 10] on icon "button" at bounding box center [509, 8] width 4 height 4
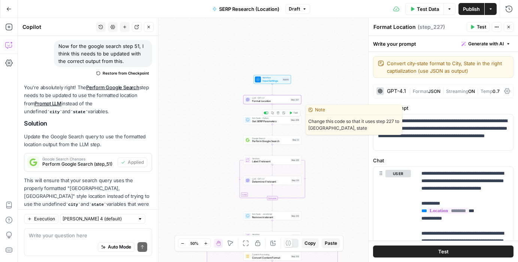
click at [256, 121] on span "Get SERP Parameters" at bounding box center [270, 121] width 37 height 4
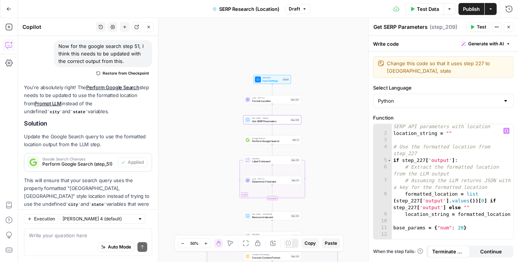
scroll to position [8, 0]
click at [263, 141] on span "Perform Google Search" at bounding box center [271, 141] width 38 height 4
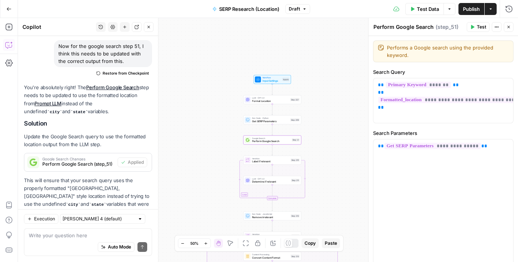
click at [477, 27] on button "Test" at bounding box center [478, 27] width 23 height 10
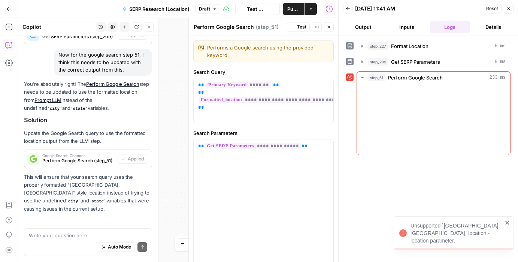
scroll to position [545, 0]
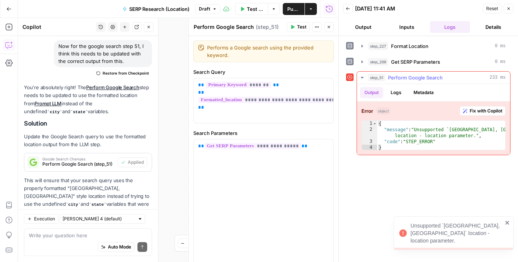
click at [410, 139] on div "{ "message" : "Unsupported `Manhattan, NY` location - location parameter." , "c…" at bounding box center [441, 142] width 128 height 42
type textarea "**********"
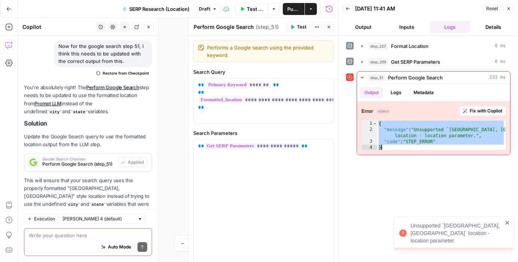
click at [63, 236] on textarea at bounding box center [88, 235] width 118 height 7
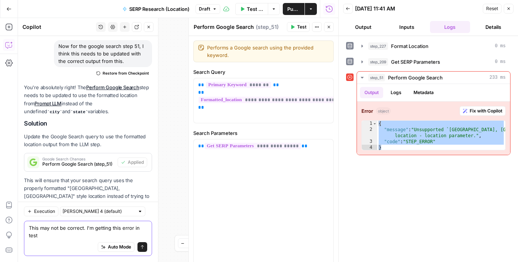
scroll to position [553, 0]
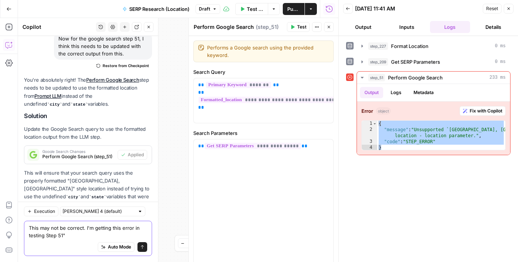
paste textarea "{ "message": "Unsupported `Manhattan, NY` location - location parameter.", "cod…"
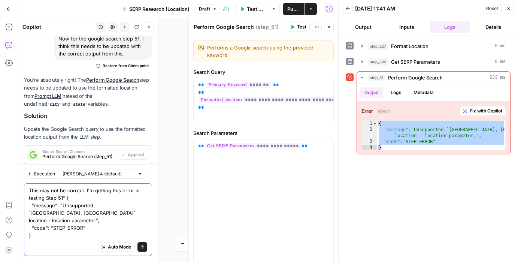
scroll to position [582, 0]
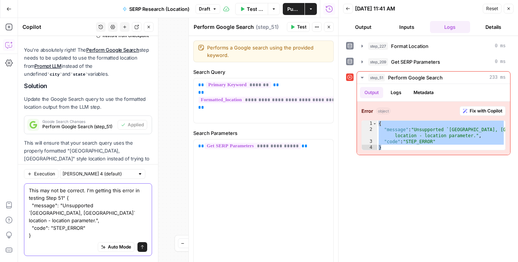
type textarea "This may not be correct. I'm getting this error in testing Step 51" { "message"…"
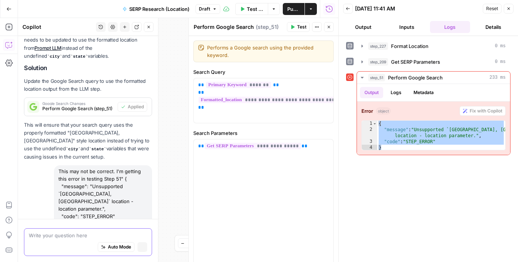
scroll to position [561, 0]
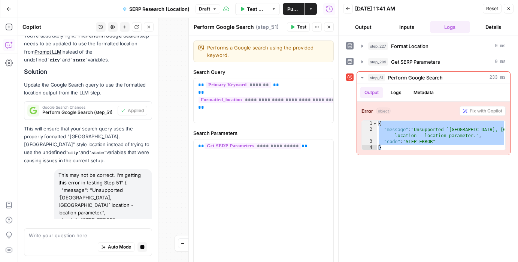
click at [508, 7] on icon "button" at bounding box center [509, 8] width 4 height 4
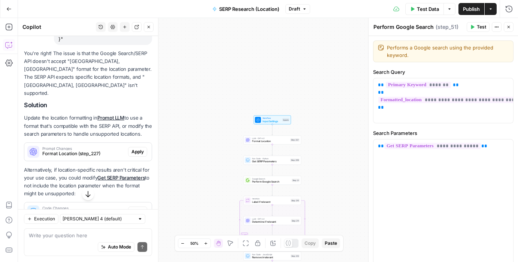
scroll to position [795, 0]
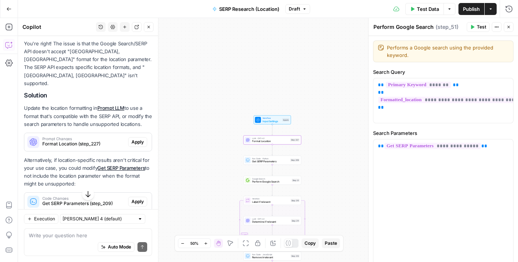
click at [74, 141] on span "Format Location (step_227)" at bounding box center [83, 144] width 83 height 7
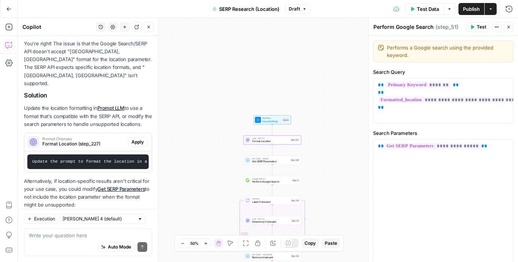
click at [137, 139] on span "Apply" at bounding box center [138, 142] width 12 height 7
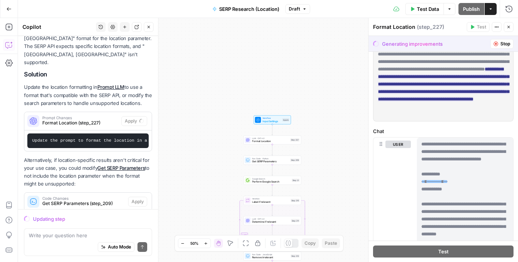
scroll to position [0, 0]
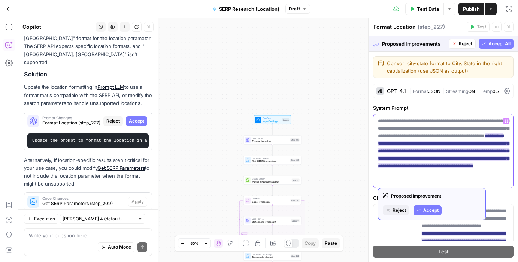
click at [499, 168] on ins "**********" at bounding box center [443, 150] width 131 height 35
drag, startPoint x: 452, startPoint y: 183, endPoint x: 400, endPoint y: 187, distance: 51.9
click at [400, 187] on body "Zola Inc New Home Browse Insights Opportunities Your Data Recent Grids [Zola] C…" at bounding box center [259, 131] width 518 height 262
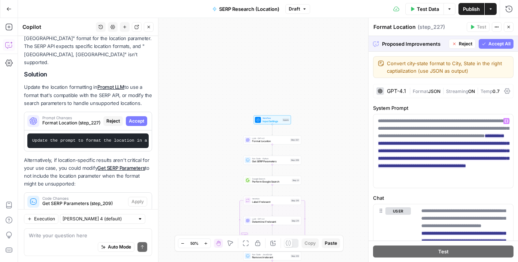
click at [503, 195] on label "Chat" at bounding box center [443, 197] width 141 height 7
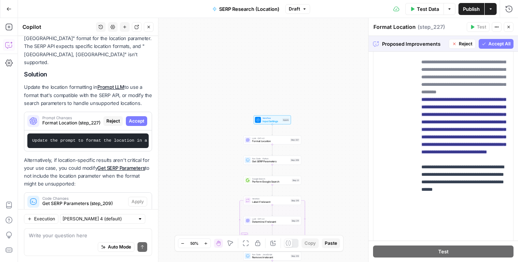
scroll to position [240, 0]
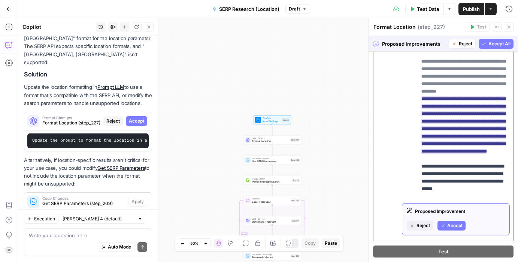
click at [472, 129] on ins "**********" at bounding box center [464, 124] width 84 height 57
drag, startPoint x: 434, startPoint y: 136, endPoint x: 491, endPoint y: 135, distance: 57.4
click at [491, 135] on ins "**********" at bounding box center [464, 124] width 84 height 57
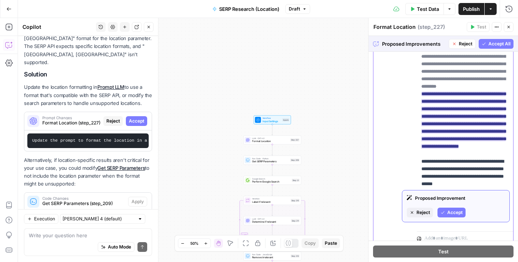
scroll to position [245, 0]
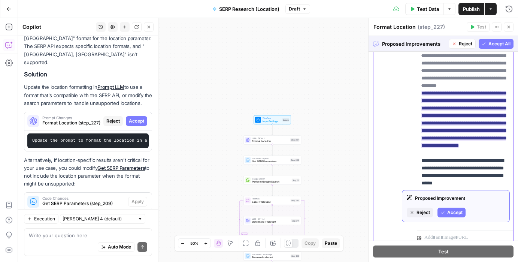
drag, startPoint x: 466, startPoint y: 146, endPoint x: 431, endPoint y: 145, distance: 34.5
click at [431, 145] on ins "**********" at bounding box center [464, 119] width 84 height 57
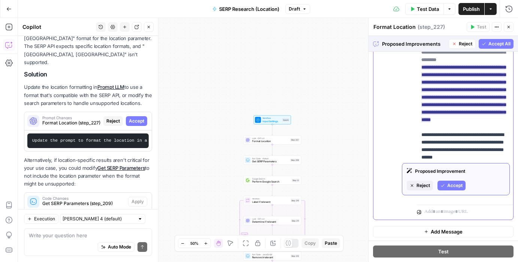
scroll to position [272, 0]
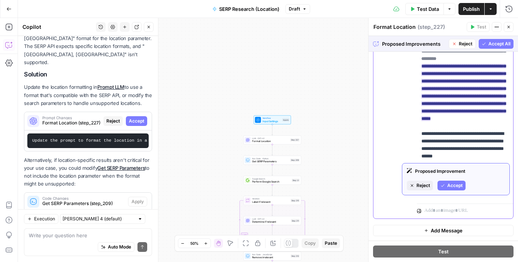
click at [450, 121] on ins "**********" at bounding box center [464, 92] width 84 height 57
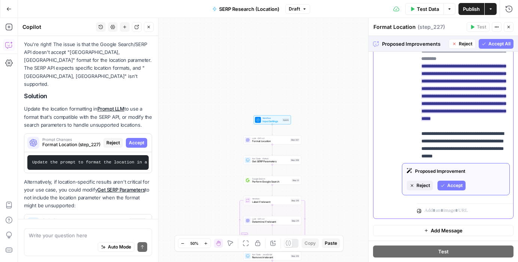
scroll to position [780, 0]
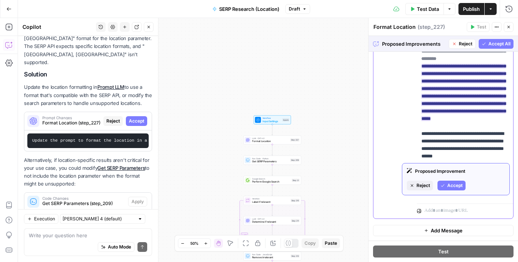
click at [500, 119] on ins "**********" at bounding box center [464, 92] width 84 height 57
click at [449, 121] on ins "**********" at bounding box center [464, 92] width 84 height 57
drag, startPoint x: 421, startPoint y: 134, endPoint x: 469, endPoint y: 141, distance: 48.2
click at [469, 141] on div "**********" at bounding box center [465, 66] width 96 height 268
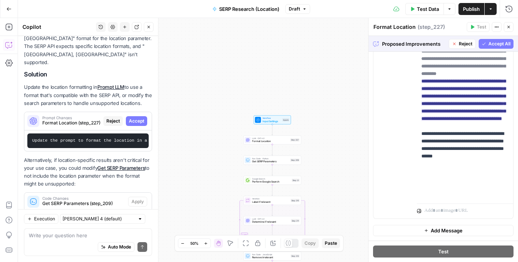
click at [495, 46] on span "Accept All" at bounding box center [500, 43] width 22 height 7
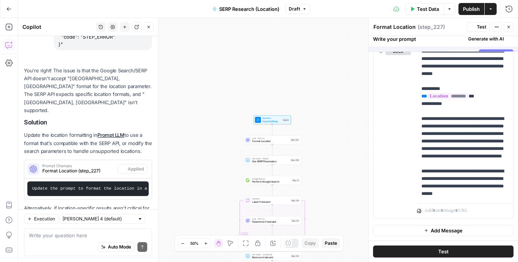
scroll to position [0, 0]
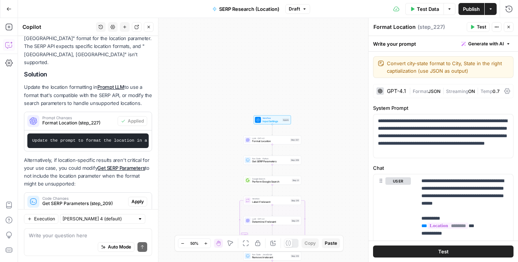
click at [476, 27] on button "Test" at bounding box center [478, 27] width 23 height 10
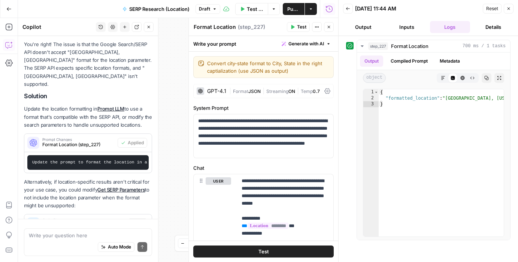
click at [366, 22] on button "Output" at bounding box center [363, 27] width 40 height 12
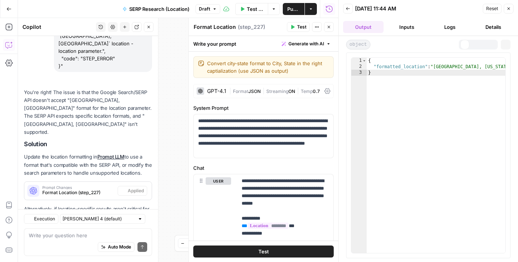
scroll to position [807, 0]
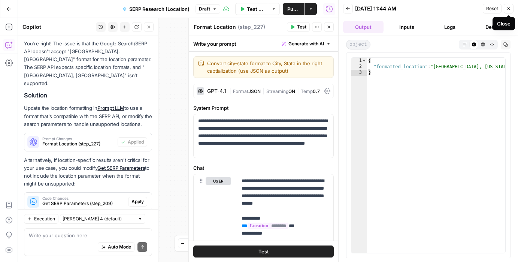
click at [510, 9] on icon "button" at bounding box center [509, 8] width 4 height 4
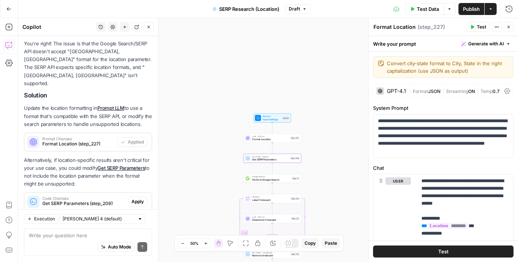
click at [71, 200] on span "Get SERP Parameters (step_209)" at bounding box center [83, 203] width 83 height 7
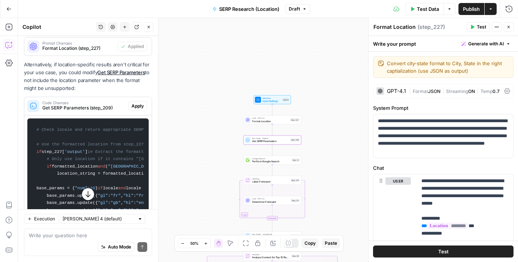
scroll to position [882, 0]
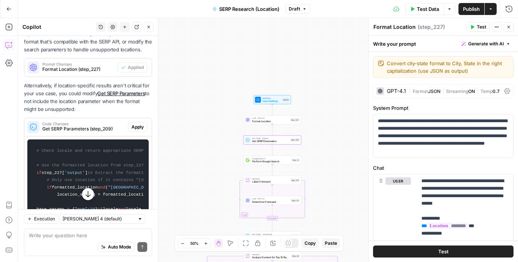
click at [137, 124] on span "Apply" at bounding box center [138, 127] width 12 height 7
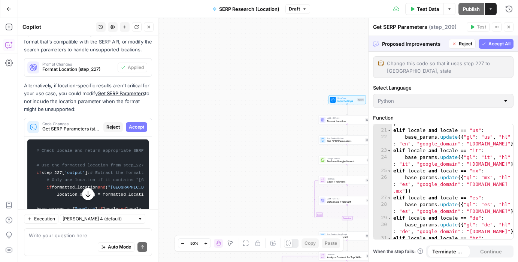
scroll to position [258, 0]
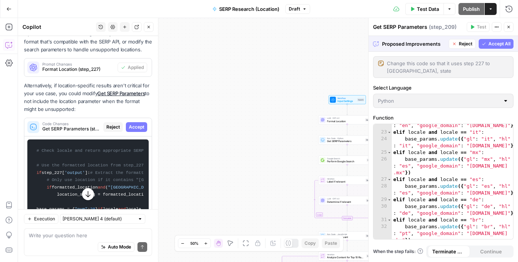
click at [495, 42] on span "Accept All" at bounding box center [500, 43] width 22 height 7
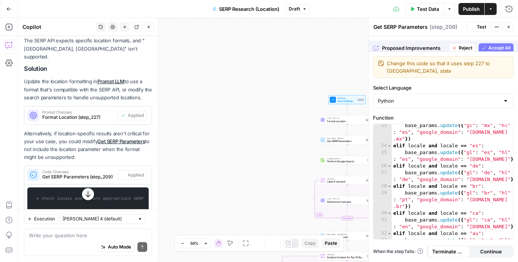
scroll to position [882, 0]
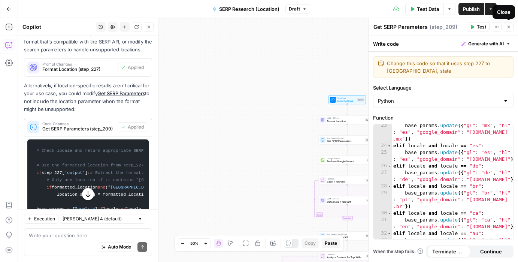
click at [510, 27] on icon "button" at bounding box center [509, 27] width 4 height 4
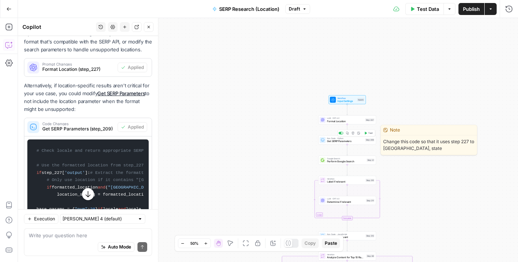
click at [367, 134] on icon "button" at bounding box center [365, 133] width 3 height 3
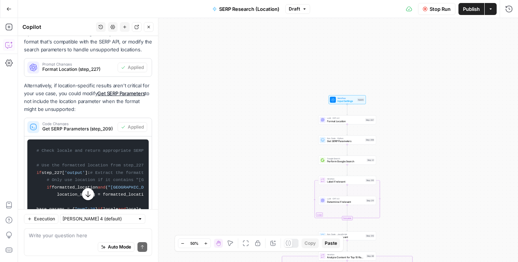
click at [469, 10] on span "Publish" at bounding box center [471, 8] width 17 height 7
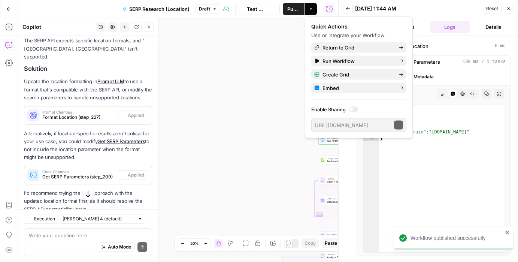
scroll to position [807, 0]
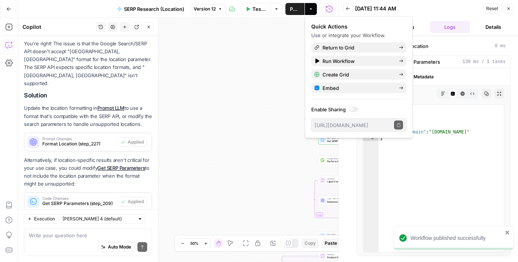
click at [436, 10] on div "09/30/25 at 11:44 AM" at bounding box center [418, 8] width 126 height 7
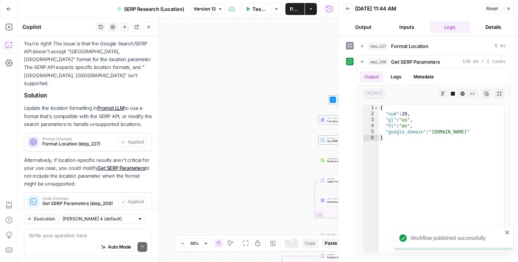
click at [367, 28] on button "Output" at bounding box center [363, 27] width 40 height 12
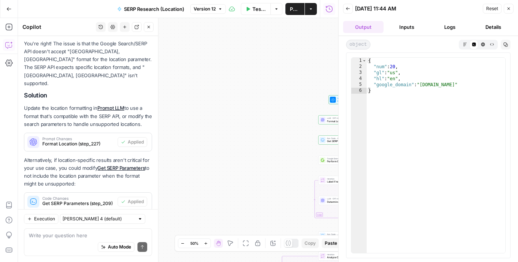
click at [507, 9] on icon "button" at bounding box center [509, 8] width 4 height 4
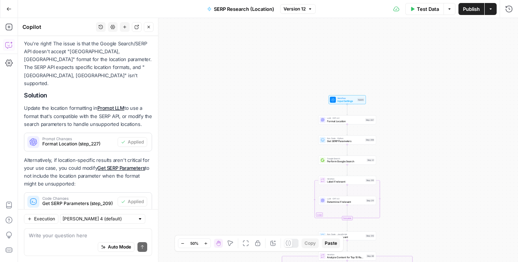
click at [335, 162] on span "Perform Google Search" at bounding box center [346, 162] width 38 height 4
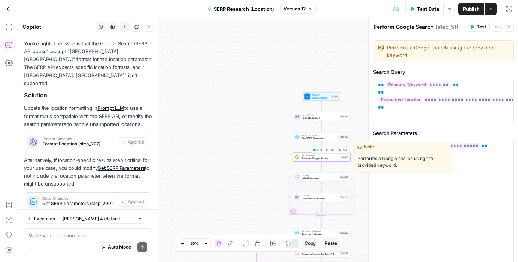
click at [342, 150] on button "Test" at bounding box center [343, 150] width 12 height 5
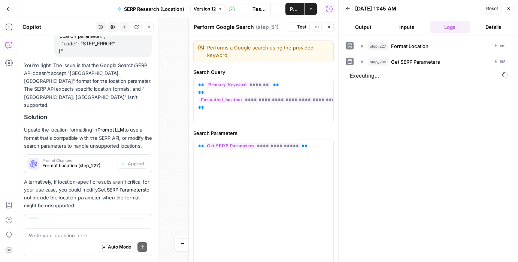
scroll to position [807, 0]
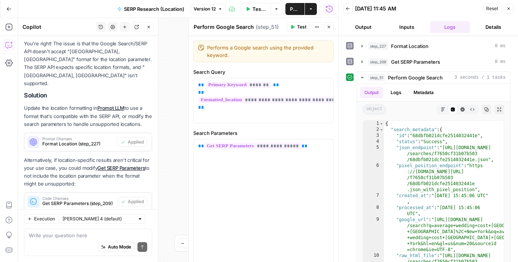
click at [364, 28] on button "Output" at bounding box center [363, 27] width 40 height 12
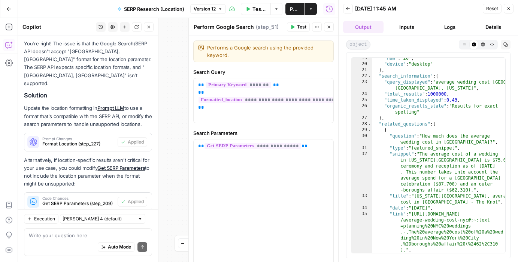
scroll to position [182, 0]
click at [510, 9] on icon "button" at bounding box center [509, 8] width 3 height 3
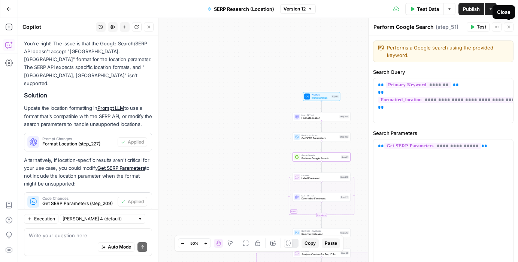
click at [510, 27] on icon "button" at bounding box center [509, 27] width 4 height 4
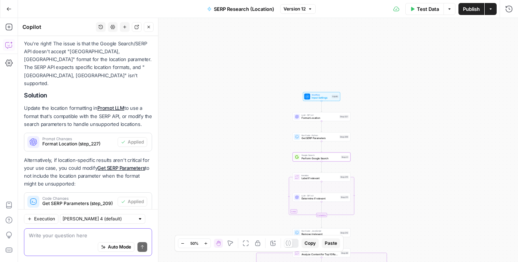
click at [75, 237] on textarea at bounding box center [88, 235] width 118 height 7
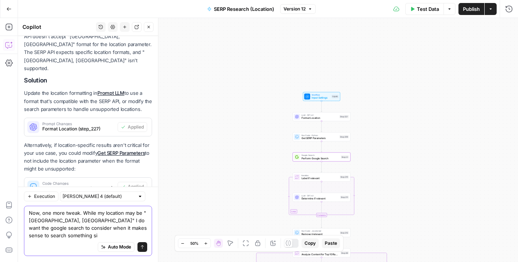
scroll to position [830, 0]
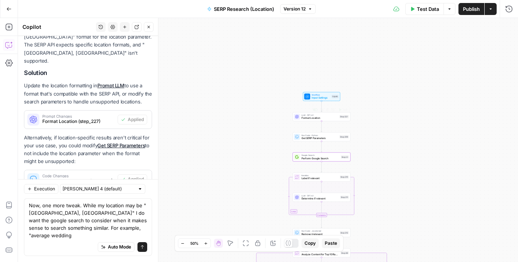
click at [319, 99] on span "Input Settings" at bounding box center [321, 98] width 18 height 4
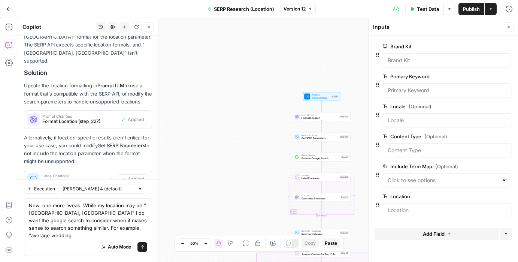
click at [127, 235] on div "Auto Mode will automatically modify and execute the workflow" at bounding box center [116, 228] width 105 height 14
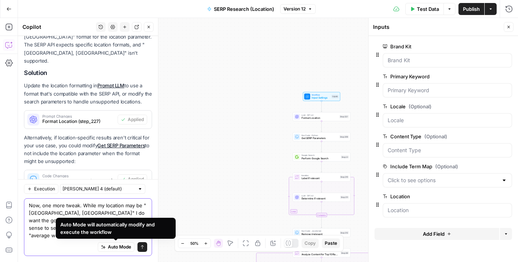
click at [43, 238] on textarea "Now, one more tweak. While my location may be "manhattan, NY" I do want the goo…" at bounding box center [88, 220] width 118 height 37
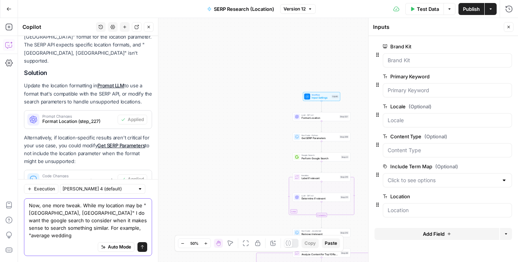
click at [143, 234] on textarea "Now, one more tweak. While my location may be "manhattan, NY" I do want the goo…" at bounding box center [88, 220] width 118 height 37
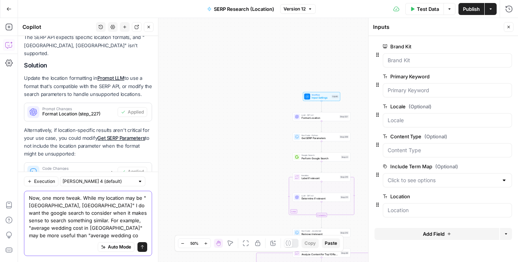
scroll to position [844, 0]
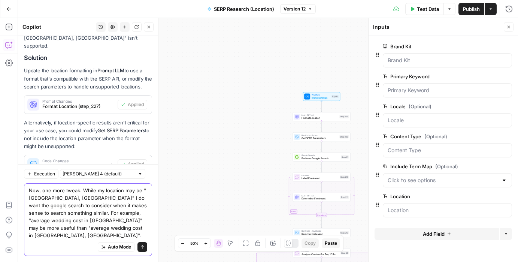
type textarea "Now, one more tweak. While my location may be "manhattan, NY" I do want the goo…"
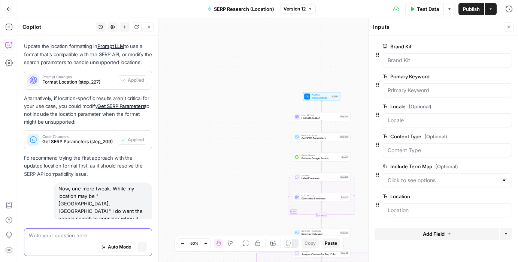
scroll to position [818, 0]
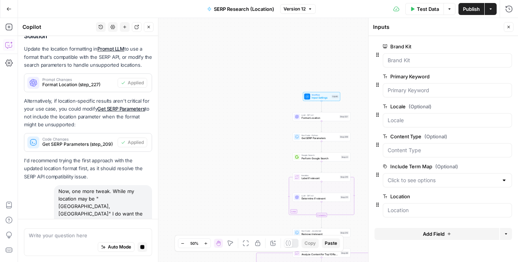
click at [509, 26] on icon "button" at bounding box center [509, 27] width 4 height 4
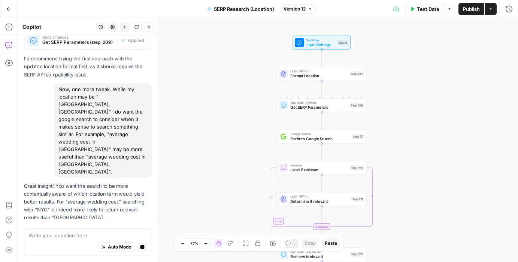
scroll to position [928, 0]
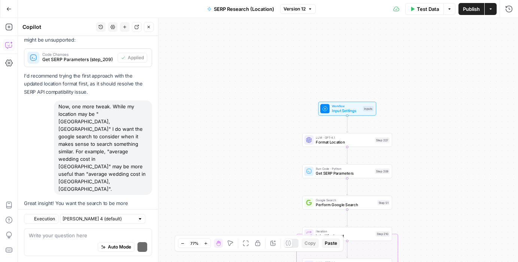
scroll to position [1021, 0]
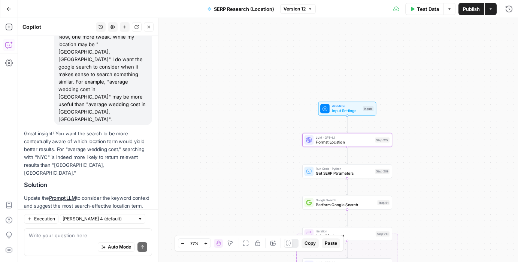
click at [138, 220] on span "Apply" at bounding box center [138, 223] width 12 height 7
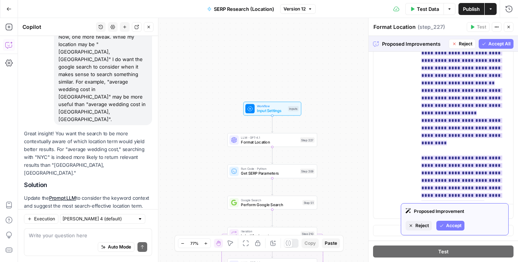
scroll to position [128, 0]
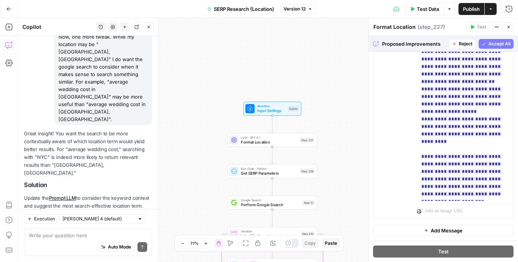
click at [489, 42] on span "Accept All" at bounding box center [500, 43] width 22 height 7
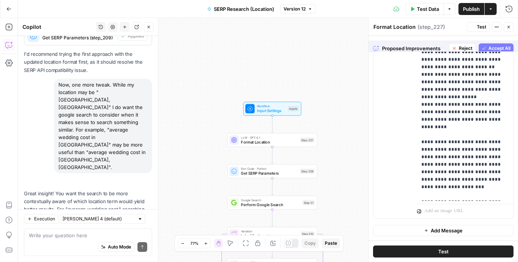
scroll to position [0, 0]
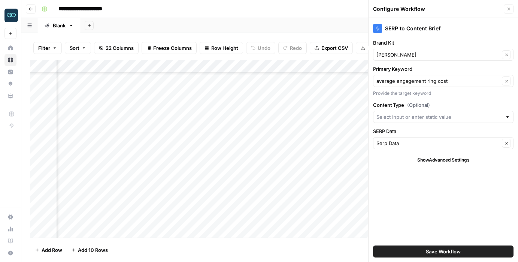
scroll to position [253, 124]
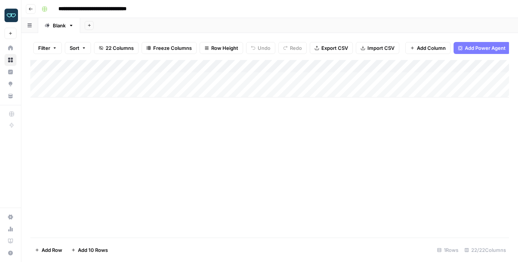
click at [314, 66] on div "Add Column" at bounding box center [269, 78] width 479 height 37
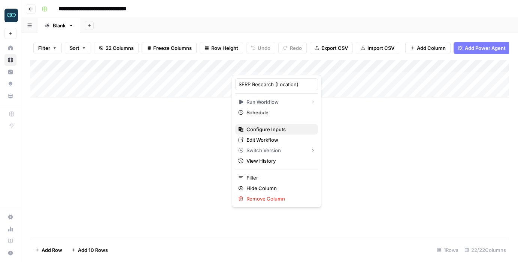
click at [270, 128] on span "Configure Inputs" at bounding box center [280, 129] width 66 height 7
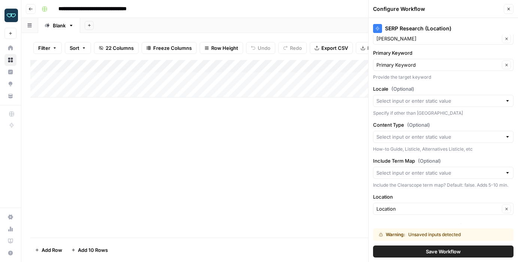
scroll to position [24, 0]
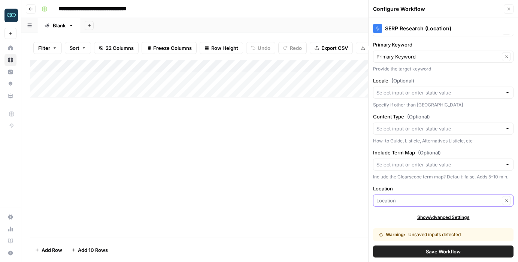
click at [427, 204] on input "Location" at bounding box center [438, 200] width 123 height 7
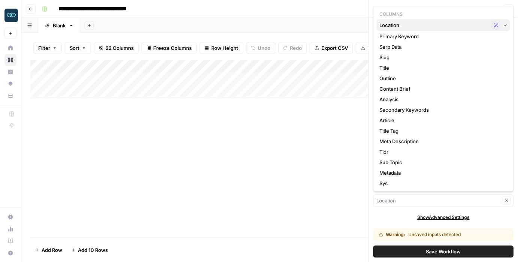
click at [420, 28] on span "Location" at bounding box center [434, 24] width 109 height 7
type input "Location"
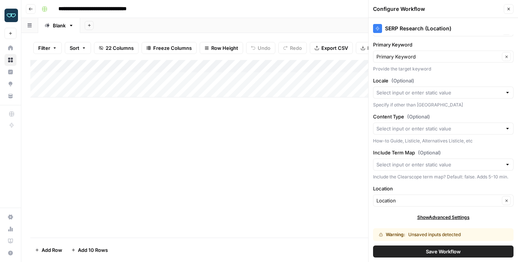
click at [435, 252] on span "Save Workflow" at bounding box center [443, 251] width 35 height 7
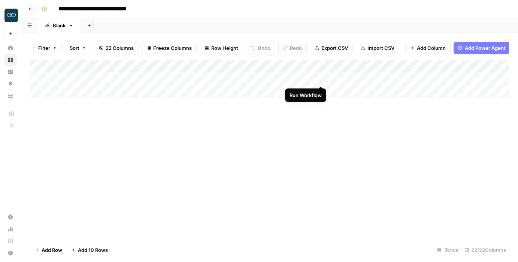
click at [320, 78] on div "Add Column" at bounding box center [269, 78] width 479 height 37
click at [231, 79] on div "Add Column" at bounding box center [269, 78] width 479 height 37
click at [235, 78] on div "Add Column" at bounding box center [269, 78] width 479 height 37
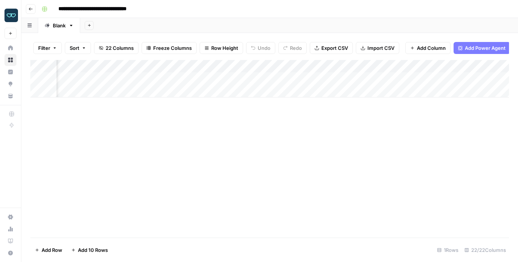
click at [235, 78] on div "Add Column" at bounding box center [269, 78] width 479 height 37
click at [258, 77] on div "Add Column" at bounding box center [269, 78] width 479 height 37
click at [228, 163] on div "Add Column" at bounding box center [269, 149] width 479 height 178
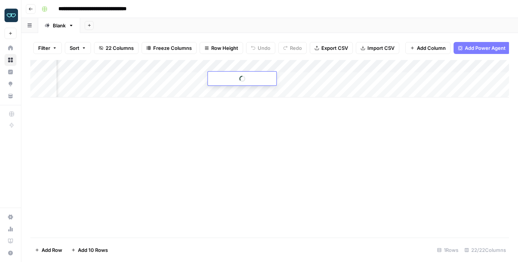
click at [235, 77] on div at bounding box center [242, 79] width 69 height 14
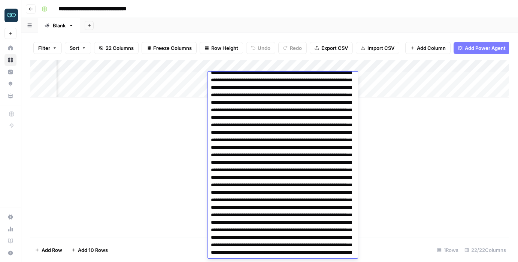
scroll to position [869, 0]
click at [175, 154] on div "Add Column" at bounding box center [269, 149] width 479 height 178
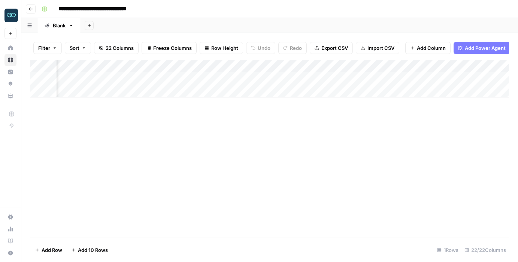
click at [227, 80] on div "Add Column" at bounding box center [269, 78] width 479 height 37
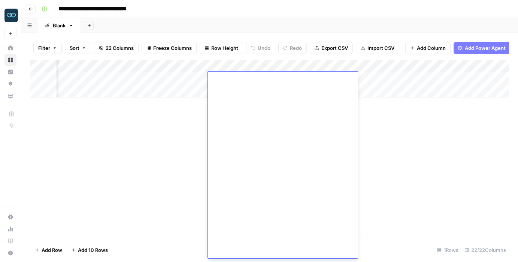
click at [169, 167] on div "Add Column" at bounding box center [269, 149] width 479 height 178
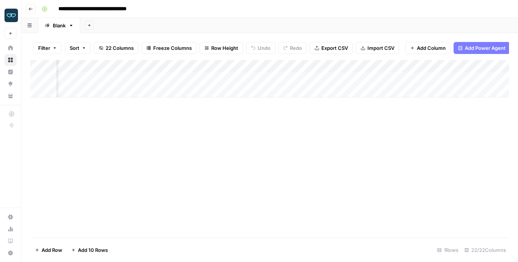
click at [371, 66] on div "Add Column" at bounding box center [269, 78] width 479 height 37
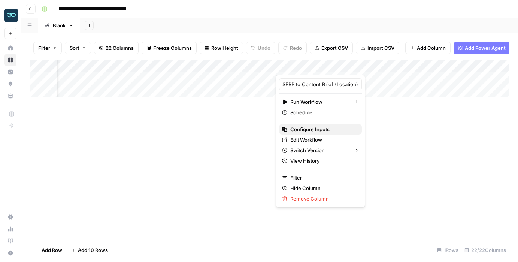
click at [322, 130] on span "Configure Inputs" at bounding box center [323, 129] width 66 height 7
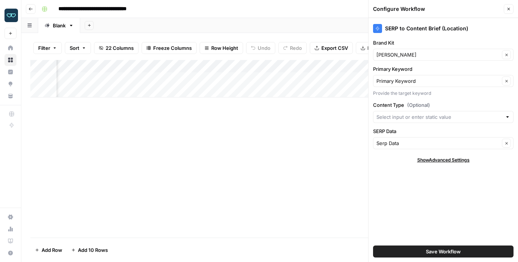
click at [281, 156] on div "Add Column" at bounding box center [269, 149] width 479 height 178
click at [422, 250] on button "Save Workflow" at bounding box center [443, 252] width 141 height 12
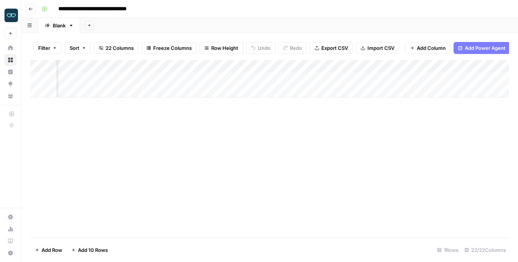
scroll to position [0, 58]
click at [432, 66] on div "Add Column" at bounding box center [269, 78] width 479 height 37
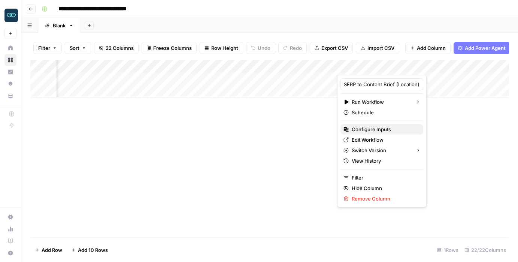
click at [377, 128] on span "Configure Inputs" at bounding box center [385, 129] width 66 height 7
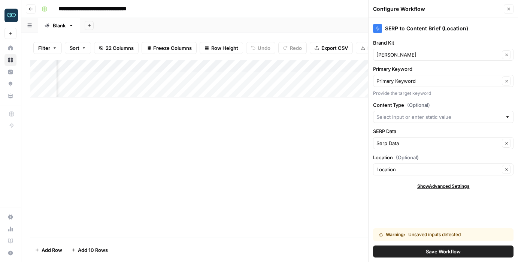
click at [434, 247] on button "Save Workflow" at bounding box center [443, 252] width 141 height 12
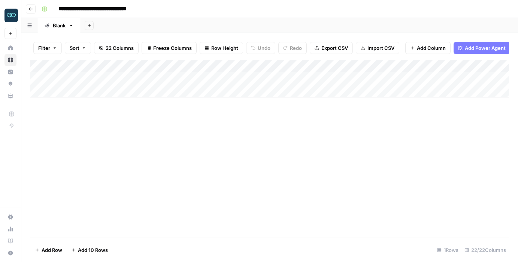
scroll to position [0, 0]
click at [141, 76] on div "Add Column" at bounding box center [269, 78] width 479 height 37
click at [141, 76] on textarea "**********" at bounding box center [184, 79] width 120 height 10
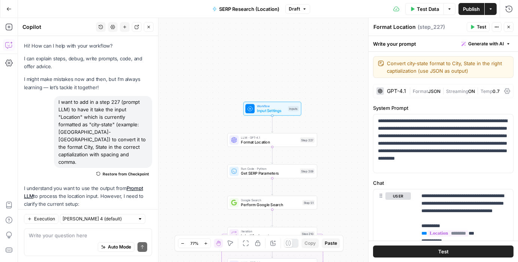
scroll to position [1033, 0]
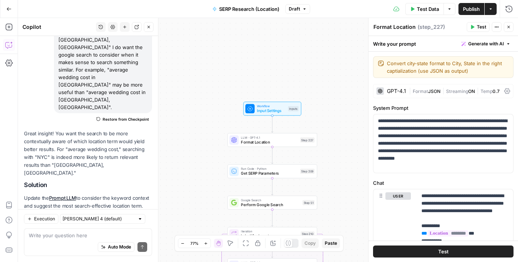
click at [481, 26] on span "Test" at bounding box center [481, 27] width 9 height 7
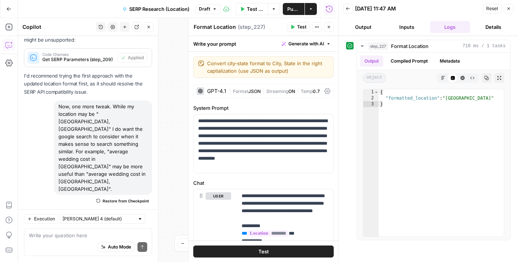
scroll to position [1033, 0]
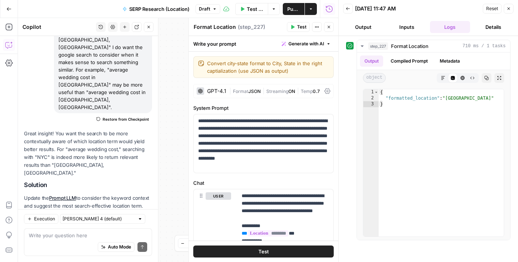
click at [366, 25] on button "Output" at bounding box center [363, 27] width 40 height 12
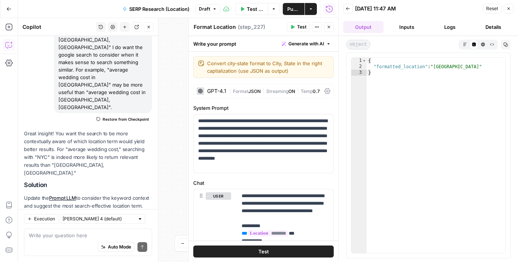
click at [508, 9] on icon "button" at bounding box center [509, 8] width 4 height 4
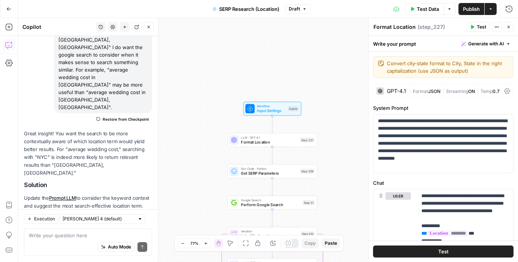
click at [278, 142] on span "Format Location" at bounding box center [269, 142] width 57 height 6
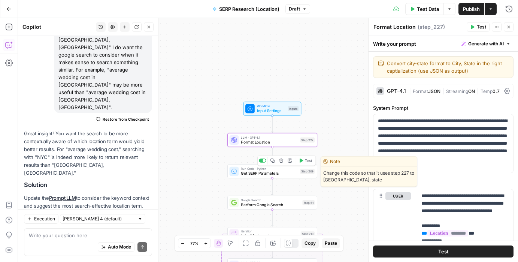
click at [301, 161] on icon "button" at bounding box center [301, 161] width 3 height 4
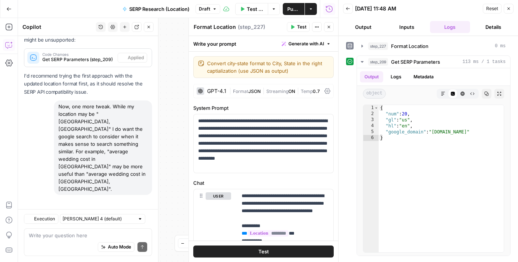
scroll to position [1033, 0]
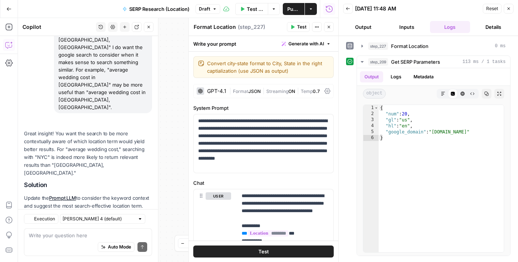
click at [364, 30] on button "Output" at bounding box center [363, 27] width 40 height 12
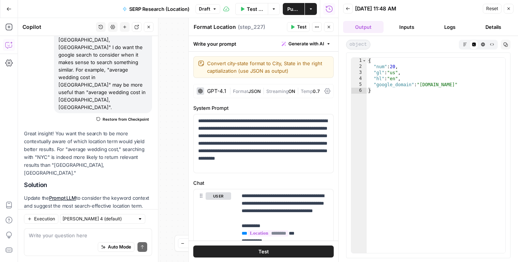
click at [508, 5] on button "Close" at bounding box center [509, 9] width 10 height 10
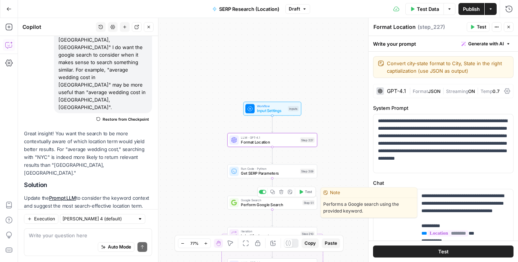
click at [302, 191] on icon "button" at bounding box center [301, 192] width 3 height 4
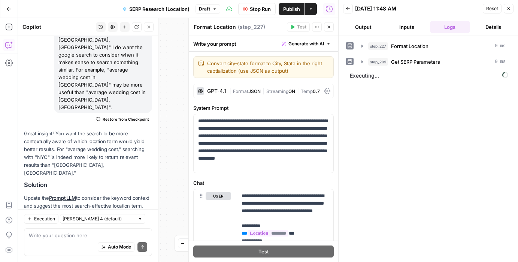
click at [364, 25] on button "Output" at bounding box center [363, 27] width 40 height 12
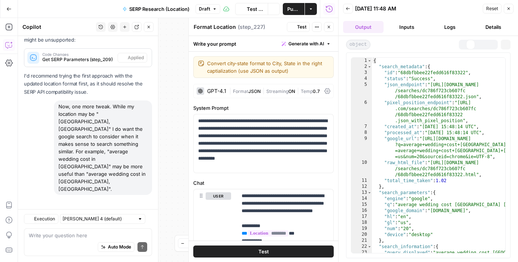
scroll to position [1033, 0]
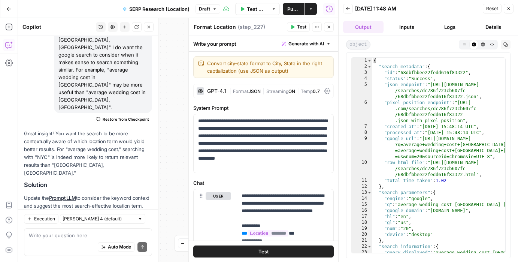
click at [445, 28] on button "Logs" at bounding box center [450, 27] width 40 height 12
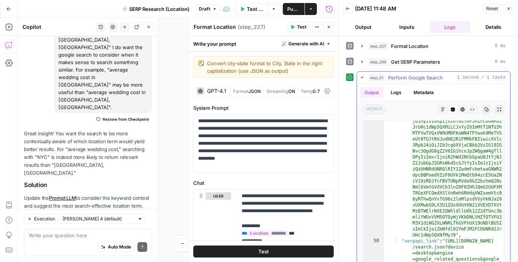
scroll to position [1100, 0]
click at [361, 76] on icon "button" at bounding box center [362, 78] width 6 height 6
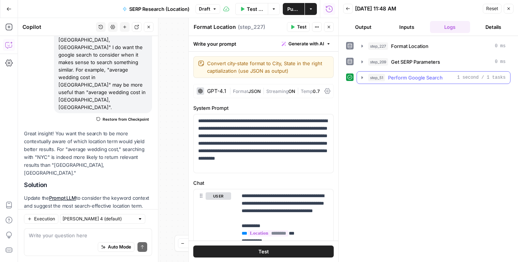
click at [361, 76] on icon "button" at bounding box center [362, 78] width 6 height 6
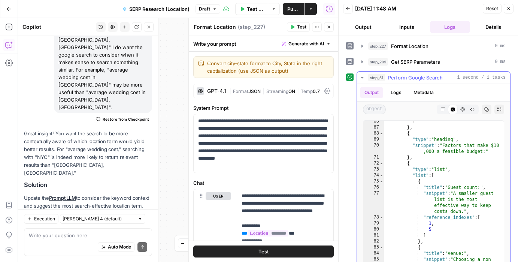
scroll to position [1616, 0]
click at [364, 27] on button "Output" at bounding box center [363, 27] width 40 height 12
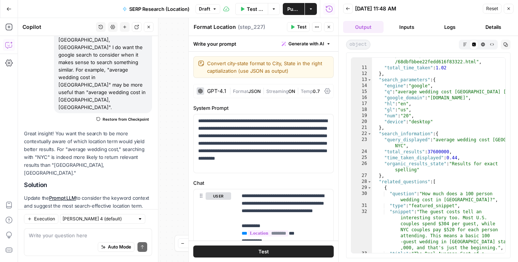
scroll to position [136, 0]
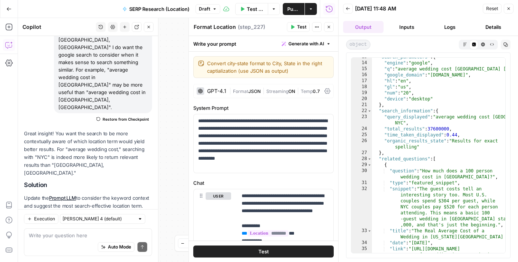
click at [508, 11] on button "Close" at bounding box center [509, 9] width 10 height 10
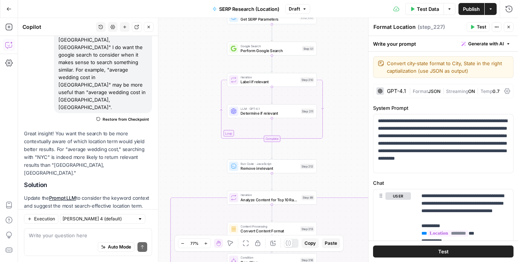
click at [469, 12] on span "Publish" at bounding box center [471, 8] width 17 height 7
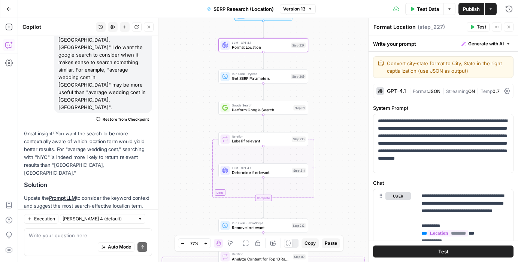
click at [256, 145] on div "Iteration Label if relevant Step 210 Copy step Delete step Add Note Test" at bounding box center [264, 139] width 90 height 14
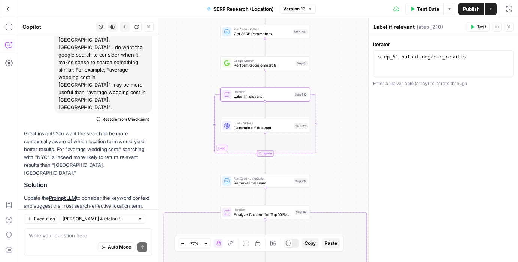
click at [267, 127] on span "Determine if relevant" at bounding box center [263, 128] width 58 height 6
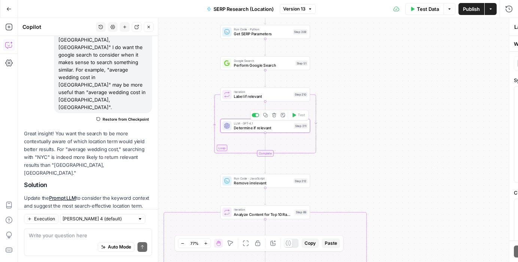
type textarea "Determine if relevant"
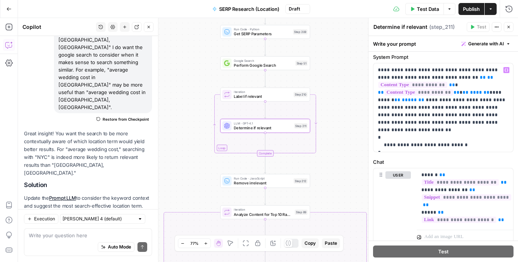
scroll to position [49, 0]
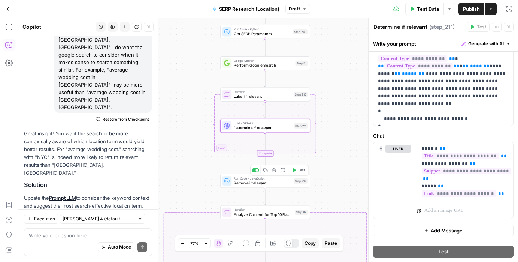
click at [267, 184] on span "Remove irrelevant" at bounding box center [262, 183] width 57 height 6
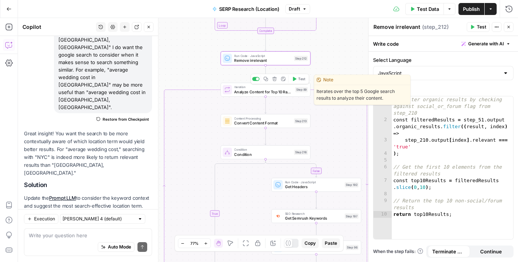
click at [259, 93] on span "Analyze Content for Top 10 Ranking Pages" at bounding box center [263, 92] width 58 height 6
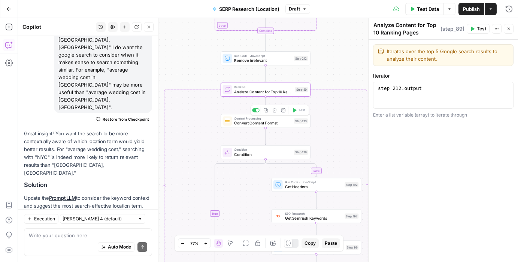
click at [255, 126] on span "Convert Content Format" at bounding box center [262, 123] width 57 height 6
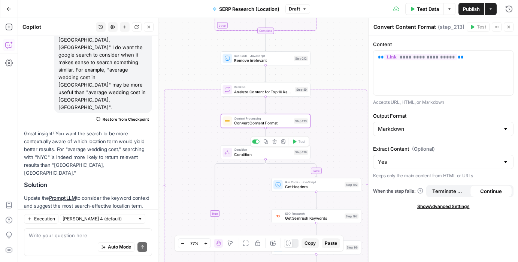
click at [271, 154] on span "Condition" at bounding box center [262, 154] width 57 height 6
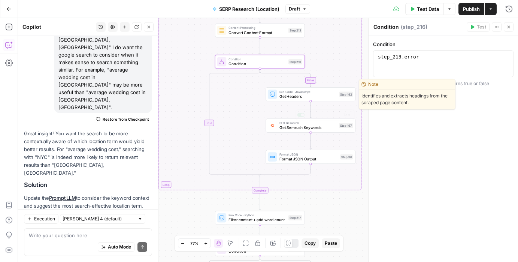
click at [308, 96] on span "Get Headers" at bounding box center [308, 96] width 57 height 6
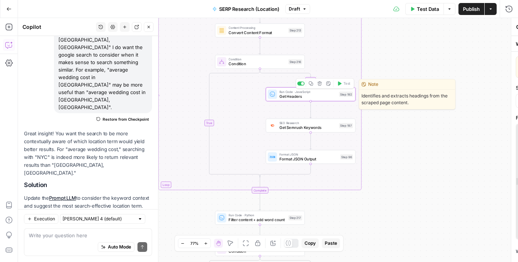
type textarea "Get Headers"
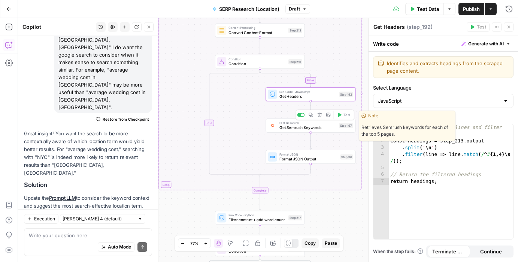
click at [305, 129] on span "Get Semrush Keywords" at bounding box center [308, 128] width 57 height 6
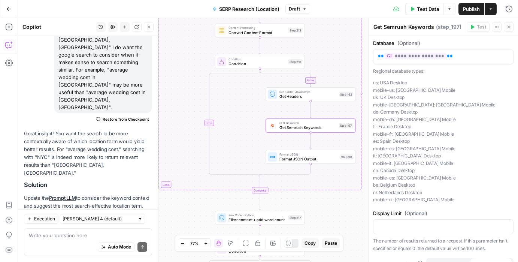
scroll to position [103, 0]
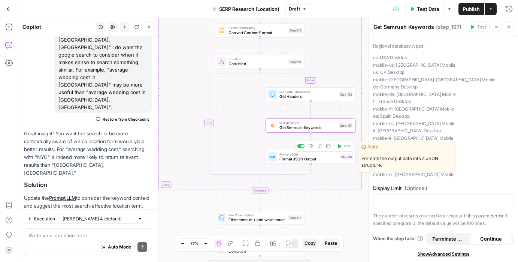
click at [302, 159] on span "Format JSON Output" at bounding box center [309, 159] width 58 height 6
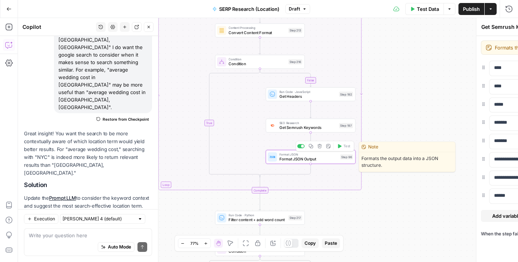
type textarea "Format JSON Output"
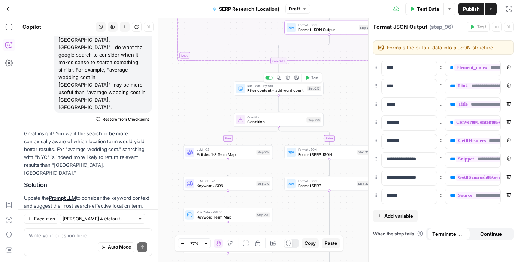
click at [268, 89] on span "Filter content + add word count" at bounding box center [275, 91] width 57 height 6
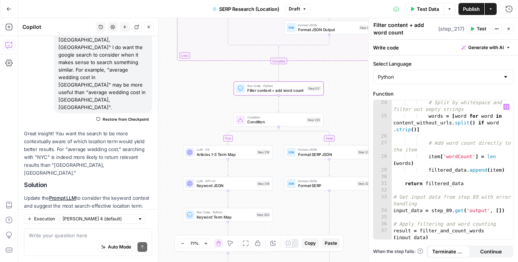
scroll to position [252, 0]
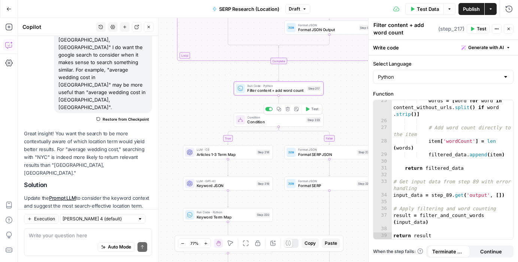
click at [266, 121] on span "Condition" at bounding box center [275, 122] width 57 height 6
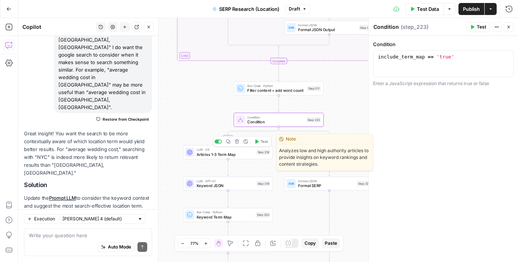
click at [225, 154] on span "Articles 1-3 Term Map" at bounding box center [225, 154] width 57 height 6
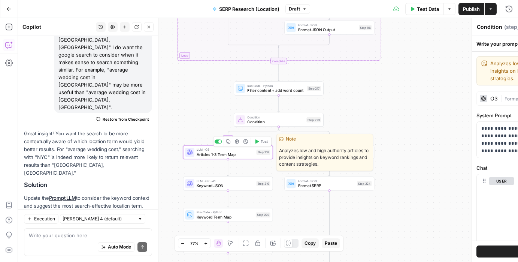
type textarea "Articles 1-3 Term Map"
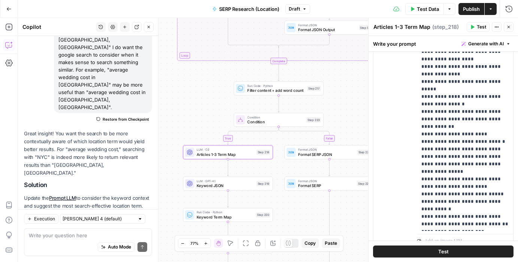
scroll to position [270, 0]
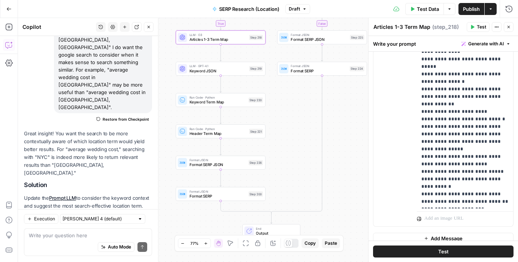
click at [471, 7] on span "Publish" at bounding box center [471, 8] width 17 height 7
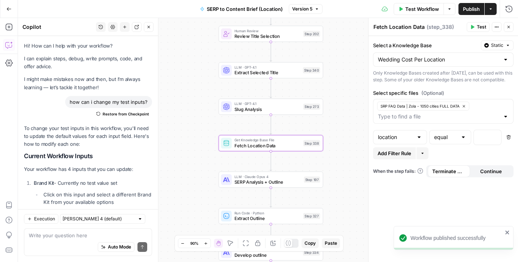
click at [510, 27] on icon "button" at bounding box center [509, 27] width 4 height 4
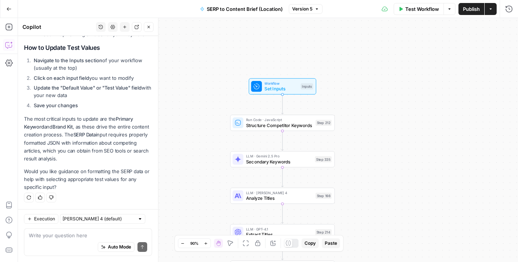
click at [271, 90] on span "Set Inputs" at bounding box center [281, 88] width 33 height 7
click at [267, 86] on span "Set Inputs" at bounding box center [280, 88] width 33 height 7
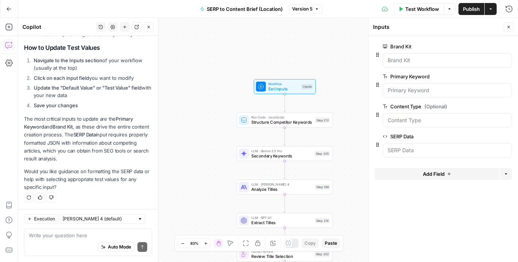
drag, startPoint x: 328, startPoint y: 121, endPoint x: 307, endPoint y: 100, distance: 29.4
click at [307, 100] on div "Workflow Set Inputs Inputs Run Code · JavaScript Structure Competitor Keywords …" at bounding box center [268, 140] width 500 height 244
click at [292, 122] on span "Structure Competitor Keywords" at bounding box center [282, 122] width 61 height 6
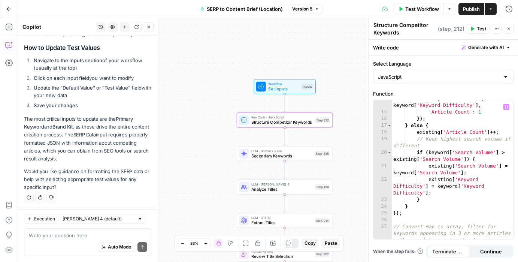
scroll to position [259, 0]
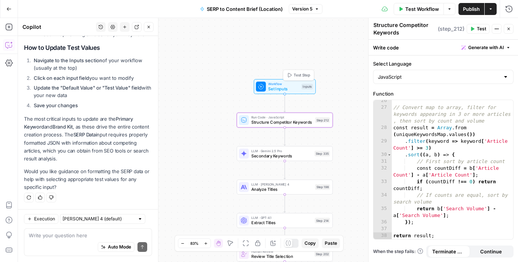
click at [289, 74] on icon "button" at bounding box center [290, 75] width 4 height 4
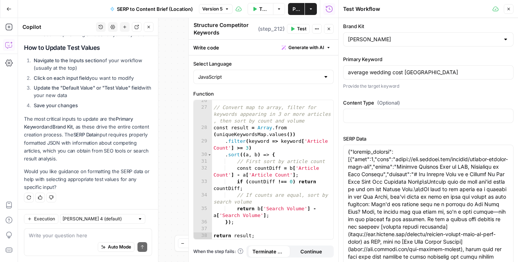
scroll to position [36, 0]
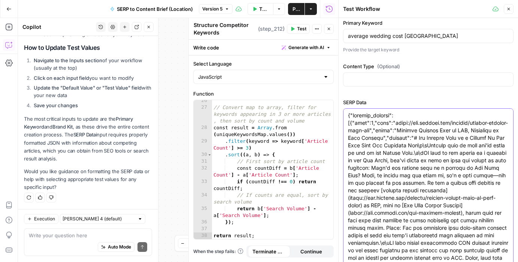
paste textarea "# Find your kind of venue\n\nFrom barns to ballrooms, discover reception venues…"
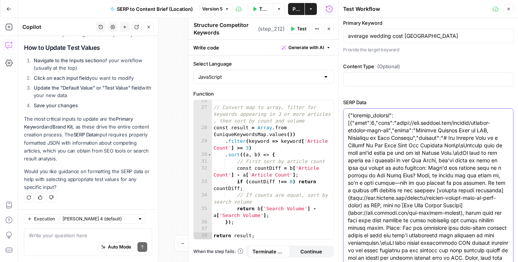
scroll to position [39, 0]
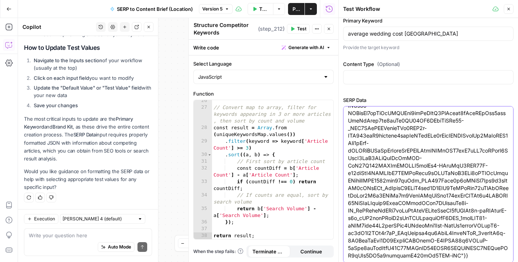
type textarea "{"loremip_dolorsi":[{"amet":5,"cons":"adipi://eli.seddoei.tem/incidid/utlabor-e…"
click at [509, 9] on icon "button" at bounding box center [509, 9] width 3 height 3
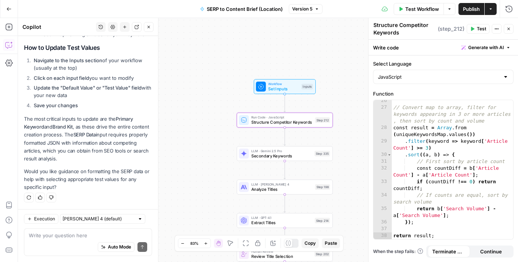
click at [470, 9] on span "Publish" at bounding box center [471, 8] width 17 height 7
click at [507, 29] on icon "button" at bounding box center [509, 29] width 4 height 4
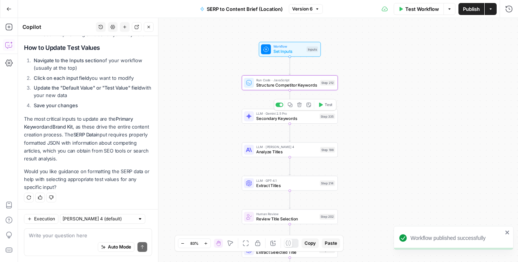
click at [290, 120] on span "Secondary Keywords" at bounding box center [286, 118] width 61 height 6
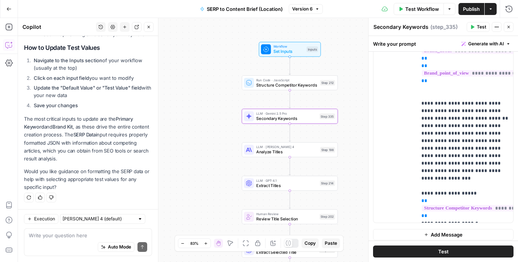
scroll to position [234, 0]
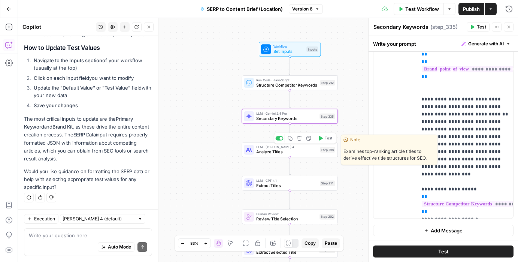
click at [264, 153] on span "Analyze Titles" at bounding box center [286, 152] width 61 height 6
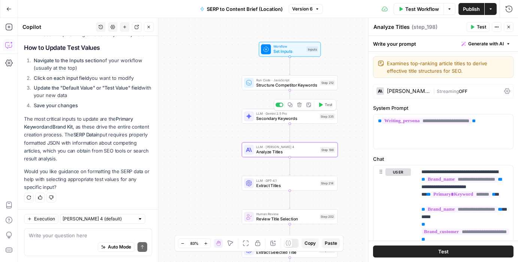
click at [259, 117] on span "Secondary Keywords" at bounding box center [286, 118] width 61 height 6
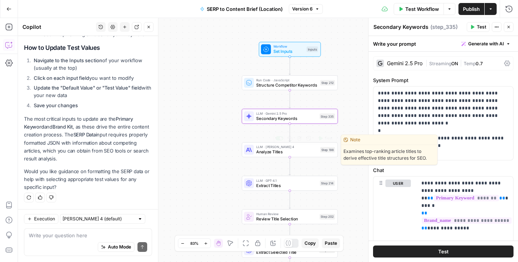
click at [267, 152] on span "Analyze Titles" at bounding box center [286, 152] width 61 height 6
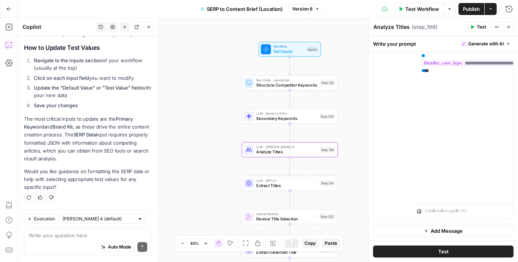
scroll to position [593, 0]
click at [508, 26] on icon "button" at bounding box center [509, 27] width 4 height 4
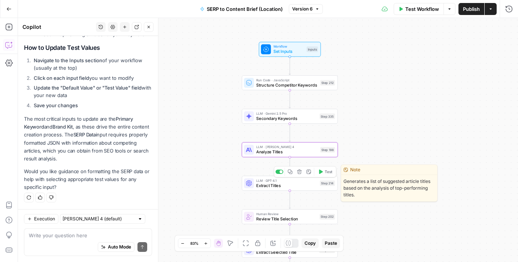
click at [278, 184] on span "Extract Titles" at bounding box center [286, 185] width 61 height 6
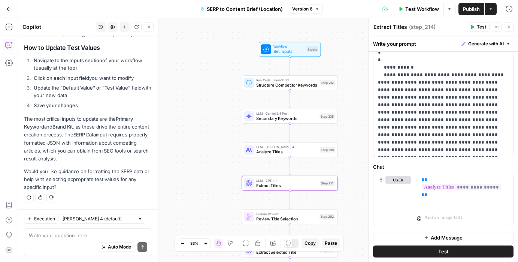
scroll to position [106, 0]
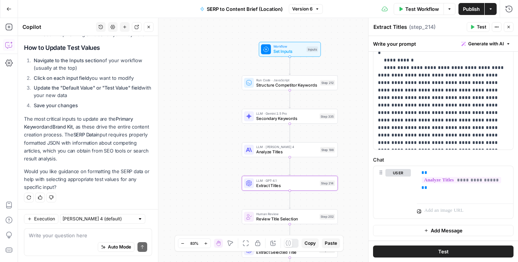
click at [509, 27] on icon "button" at bounding box center [509, 27] width 4 height 4
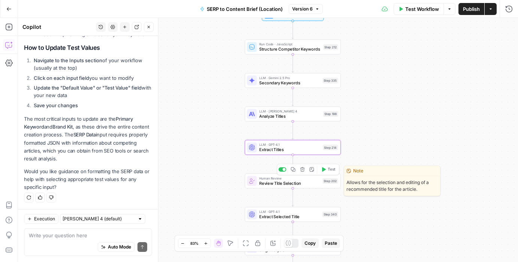
click at [270, 184] on span "Review Title Selection" at bounding box center [289, 183] width 61 height 6
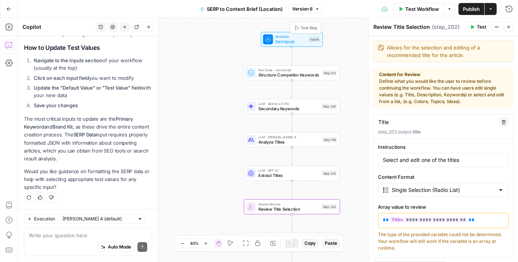
click at [289, 37] on span "Workflow" at bounding box center [291, 36] width 31 height 5
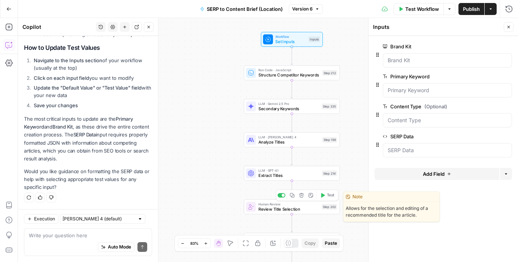
click at [297, 208] on span "Review Title Selection" at bounding box center [289, 209] width 61 height 6
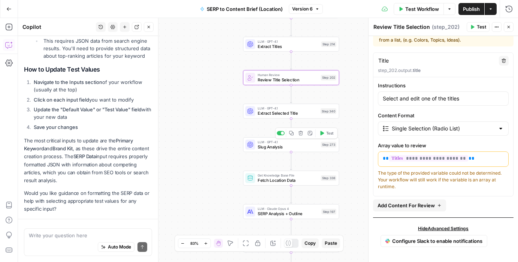
scroll to position [284, 0]
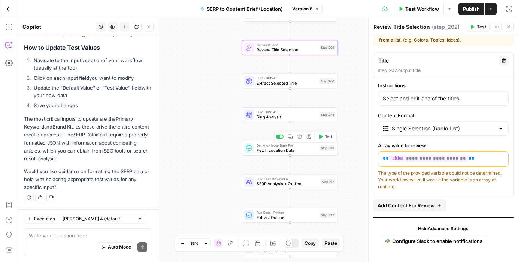
click at [266, 150] on span "Fetch Location Data" at bounding box center [287, 150] width 61 height 6
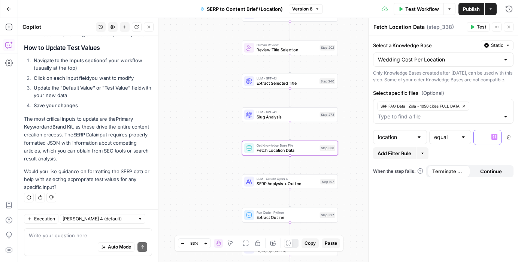
click at [480, 141] on p at bounding box center [482, 136] width 6 height 7
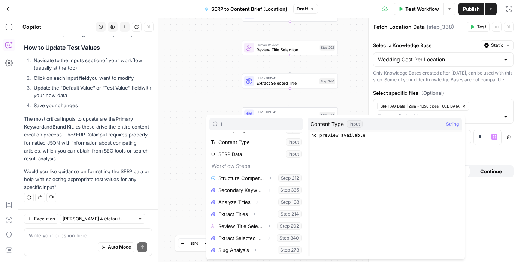
scroll to position [0, 0]
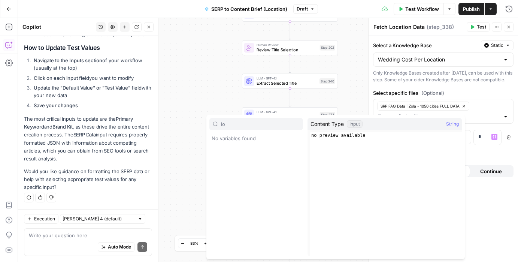
type input "l"
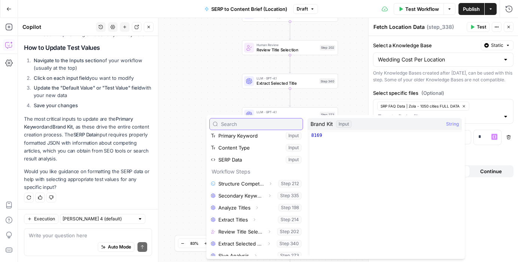
scroll to position [32, 0]
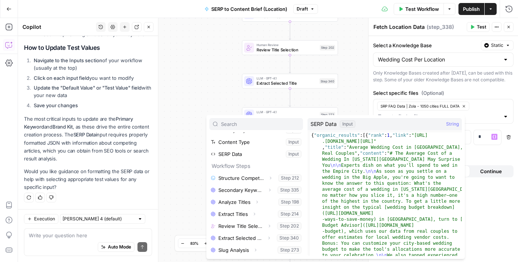
click at [192, 139] on div "Workflow Set Inputs Inputs Run Code · JavaScript Structure Competitor Keywords …" at bounding box center [268, 140] width 500 height 244
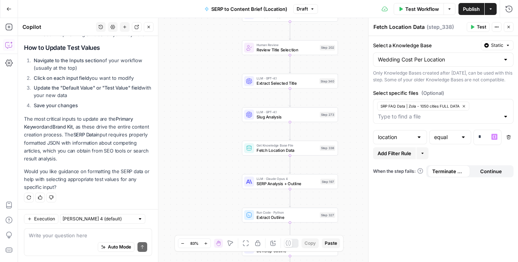
click at [205, 96] on div "Workflow Set Inputs Inputs Run Code · JavaScript Structure Competitor Keywords …" at bounding box center [268, 140] width 500 height 244
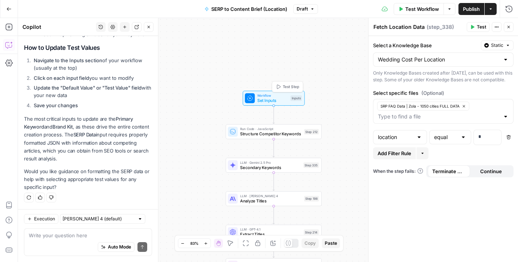
click at [272, 100] on span "Set Inputs" at bounding box center [273, 100] width 31 height 6
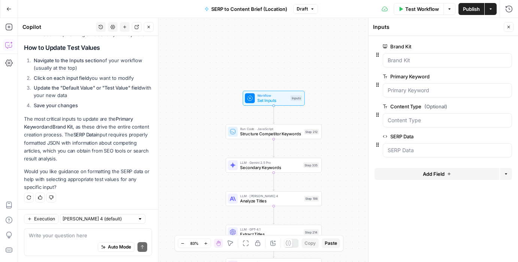
click at [446, 175] on button "Add Field" at bounding box center [437, 174] width 125 height 12
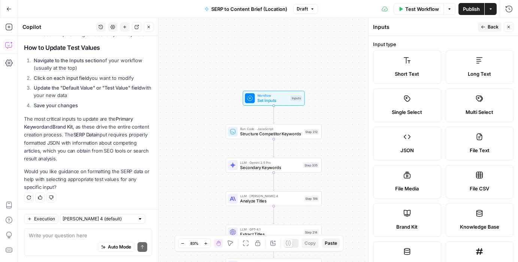
click at [405, 64] on label "Short Text" at bounding box center [407, 67] width 68 height 34
click at [486, 27] on icon "button" at bounding box center [483, 27] width 4 height 4
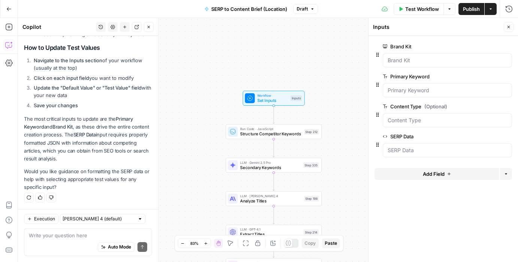
click at [424, 168] on button "Add Field" at bounding box center [437, 174] width 125 height 12
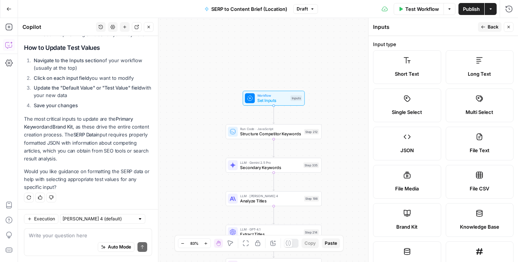
scroll to position [229, 0]
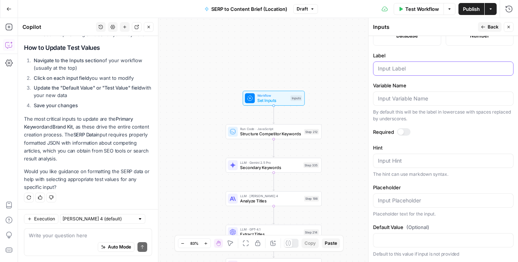
click at [401, 66] on input "Label" at bounding box center [443, 68] width 131 height 7
type input "Location"
click at [469, 7] on span "Publish" at bounding box center [471, 8] width 17 height 7
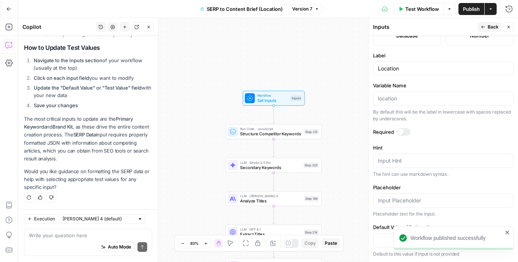
click at [508, 26] on icon "button" at bounding box center [509, 27] width 3 height 3
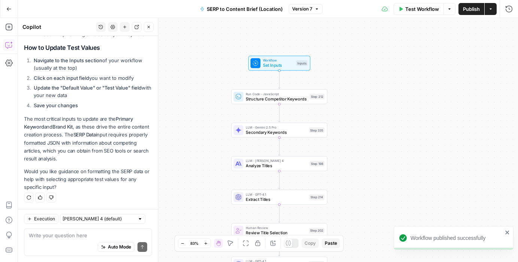
click at [470, 10] on span "Publish" at bounding box center [471, 8] width 17 height 7
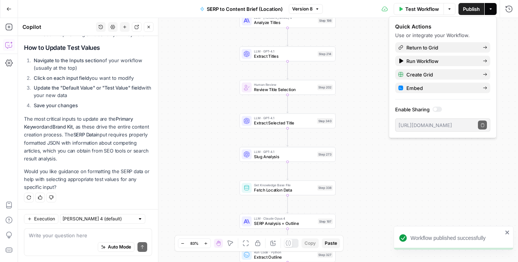
click at [285, 190] on span "Fetch Location Data" at bounding box center [284, 190] width 61 height 6
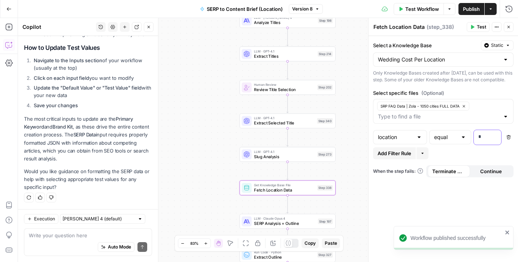
click at [489, 145] on div "*" at bounding box center [481, 137] width 15 height 15
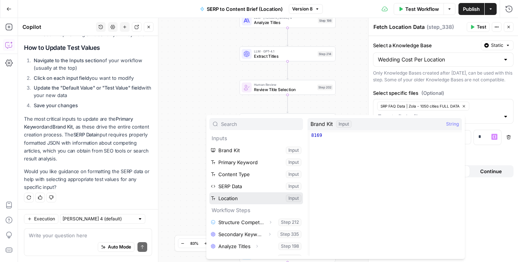
click at [232, 197] on button "Select variable Location" at bounding box center [257, 198] width 94 height 12
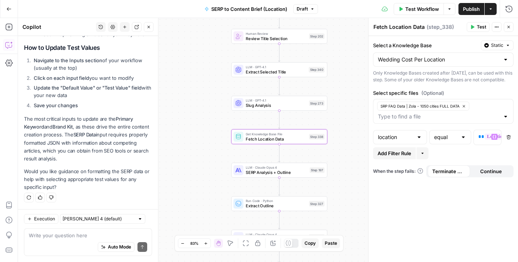
click at [416, 141] on div at bounding box center [419, 136] width 6 height 7
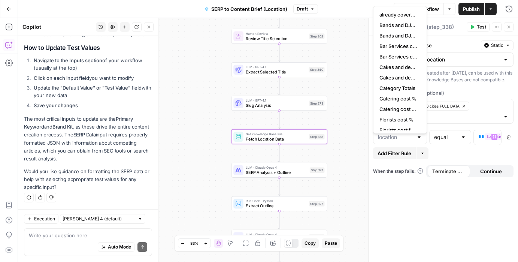
type input "location"
click at [341, 136] on div "Workflow Set Inputs Inputs Run Code · JavaScript Structure Competitor Keywords …" at bounding box center [268, 140] width 500 height 244
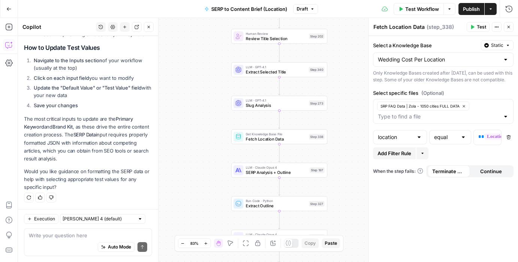
click at [481, 27] on span "Test" at bounding box center [481, 27] width 9 height 7
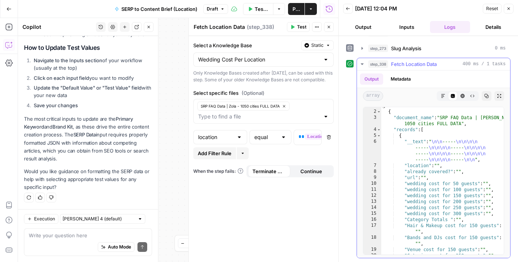
scroll to position [80, 0]
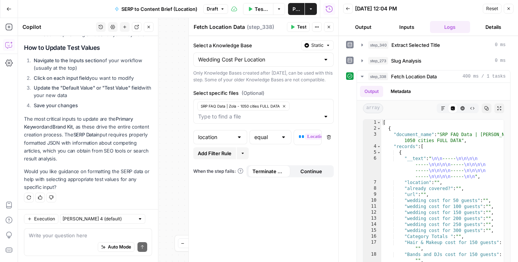
click at [362, 23] on button "Output" at bounding box center [363, 27] width 40 height 12
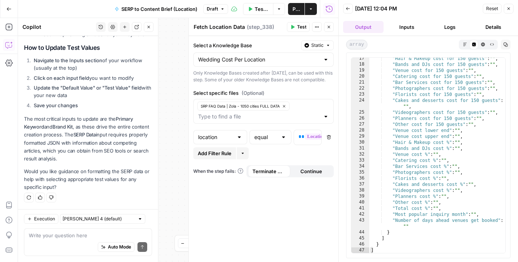
scroll to position [0, 0]
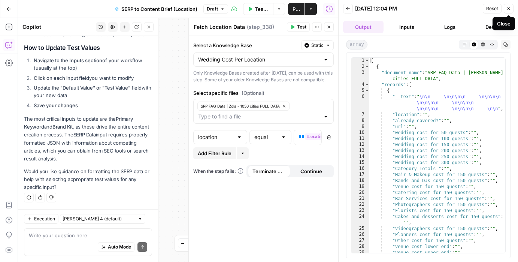
click at [508, 10] on icon "button" at bounding box center [509, 8] width 4 height 4
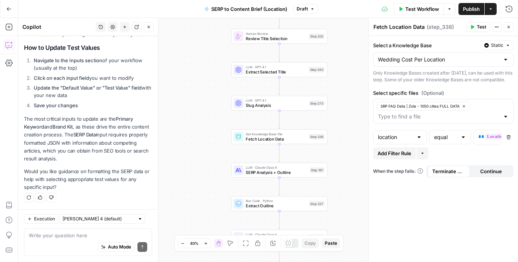
click at [498, 27] on icon "button" at bounding box center [497, 27] width 4 height 4
click at [513, 34] on header "Fetch Location Data Fetch Location Data ( step_338 ) Test Actions Close" at bounding box center [444, 27] width 150 height 18
click at [279, 138] on span "Fetch Location Data" at bounding box center [276, 139] width 61 height 6
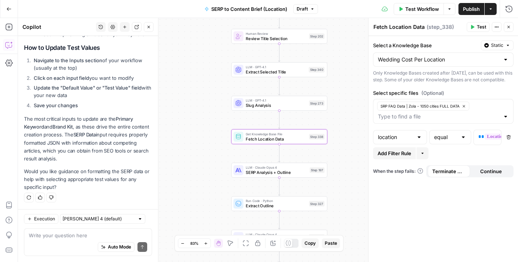
click at [496, 27] on icon "button" at bounding box center [497, 27] width 4 height 4
click at [474, 27] on icon "button" at bounding box center [472, 27] width 4 height 4
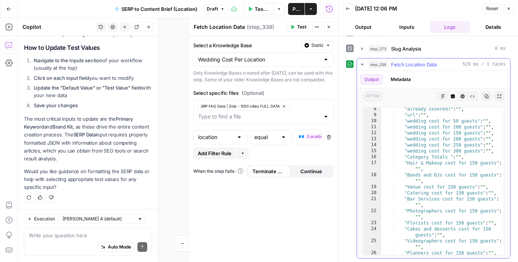
scroll to position [68, 0]
click at [367, 31] on button "Output" at bounding box center [363, 27] width 40 height 12
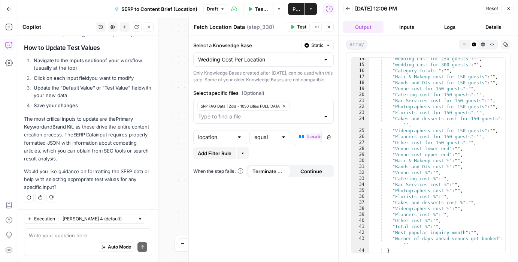
scroll to position [117, 0]
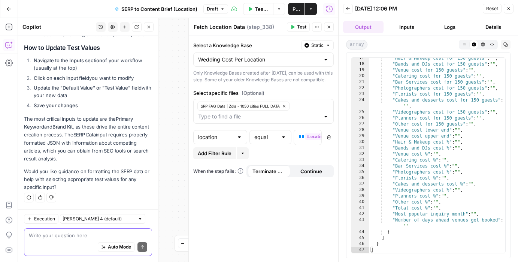
click at [60, 238] on textarea at bounding box center [88, 235] width 118 height 7
type textarea "**********"
click at [415, 123] on div ""Hair & Makeup cost for 150 guests" : "" , "Bands and DJs cost for 150 guests" …" at bounding box center [438, 158] width 136 height 207
click at [508, 10] on icon "button" at bounding box center [509, 8] width 4 height 4
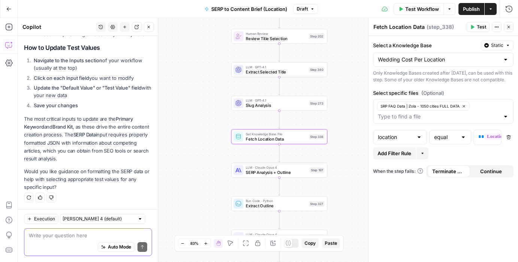
click at [70, 232] on textarea at bounding box center [88, 235] width 118 height 7
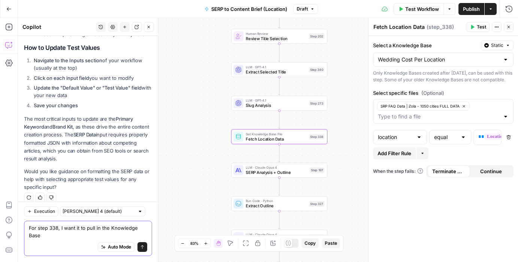
scroll to position [292, 0]
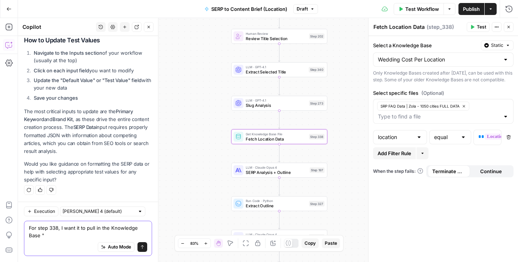
paste textarea "Wedding Cost Per Location"
paste textarea "SRP FAQ Data | Zola - 1050 cities FULL DATA"
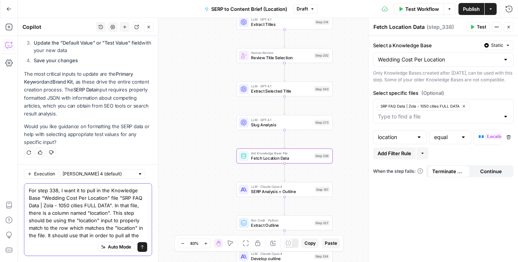
scroll to position [337, 0]
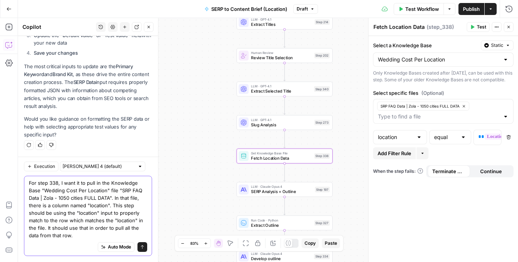
type textarea "For step 338, I want it to pull in the Knowledge Base "Wedding Cost Per Locatio…"
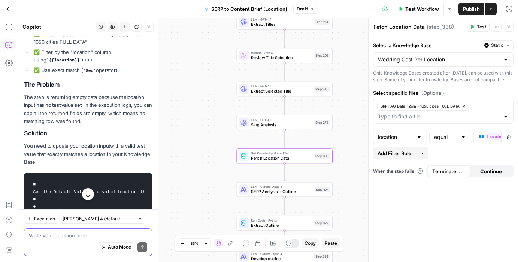
scroll to position [626, 0]
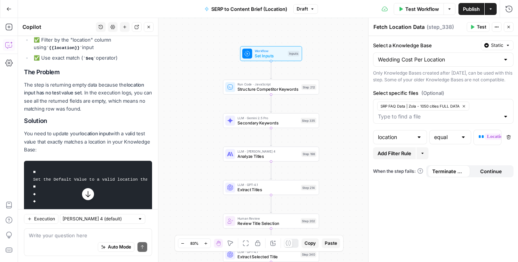
click at [261, 53] on span "Set Inputs" at bounding box center [270, 56] width 31 height 6
click at [277, 40] on icon "button" at bounding box center [276, 42] width 5 height 5
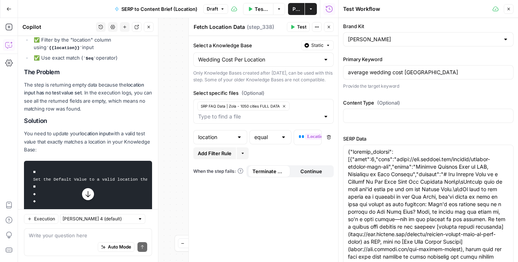
scroll to position [82, 0]
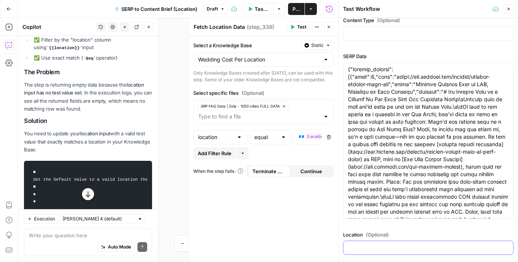
click at [364, 249] on input "Location (Optional)" at bounding box center [428, 247] width 161 height 7
paste input "manhattan-ny"
type input "manhattan-ny"
click at [470, 54] on label "SERP Data" at bounding box center [428, 55] width 171 height 7
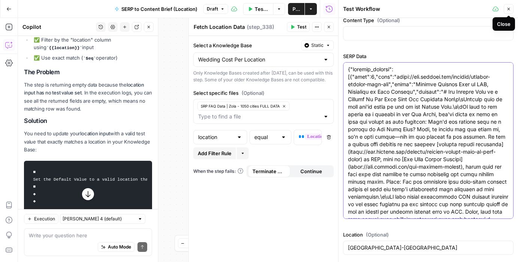
click at [509, 10] on icon "button" at bounding box center [509, 9] width 4 height 4
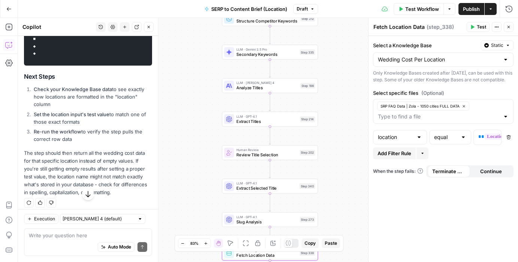
scroll to position [778, 0]
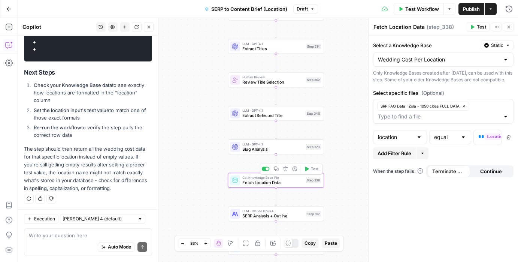
click at [305, 168] on icon "button" at bounding box center [306, 168] width 5 height 5
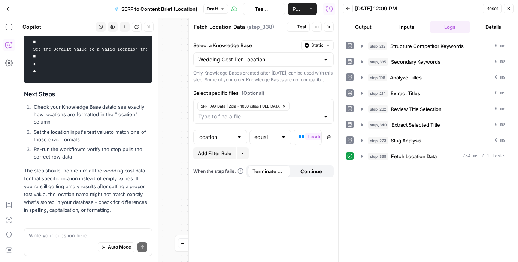
scroll to position [778, 0]
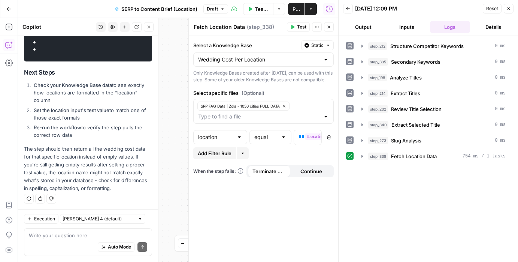
click at [362, 25] on button "Output" at bounding box center [363, 27] width 40 height 12
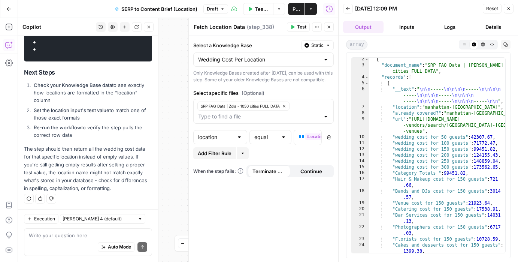
scroll to position [7, 0]
click at [509, 8] on icon "button" at bounding box center [509, 8] width 3 height 3
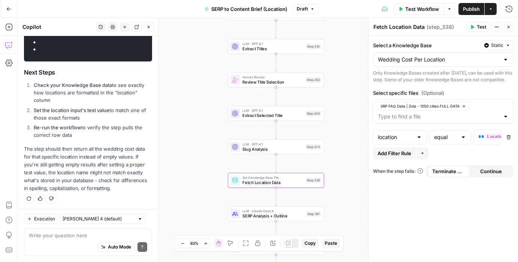
click at [467, 6] on span "Publish" at bounding box center [471, 8] width 17 height 7
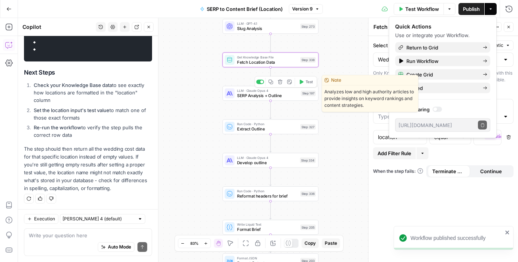
click at [276, 94] on span "SERP Analysis + Outline" at bounding box center [267, 96] width 61 height 6
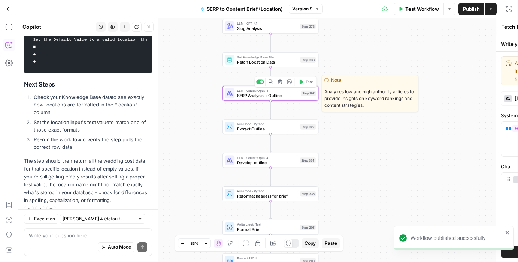
type textarea "SERP Analysis + Outline"
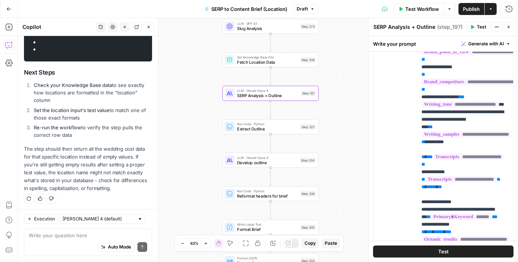
scroll to position [270, 0]
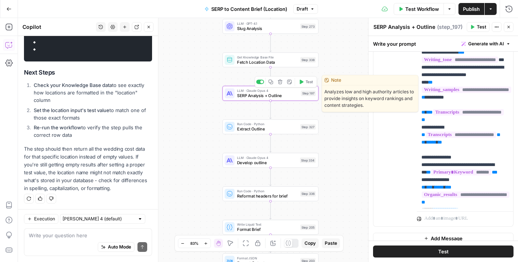
click at [302, 81] on icon "button" at bounding box center [302, 81] width 4 height 4
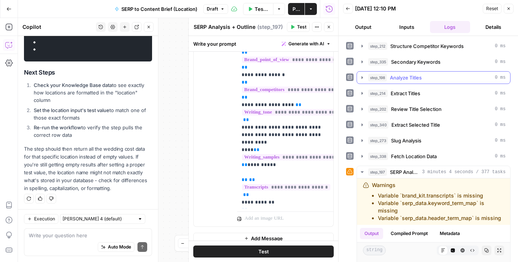
click at [360, 76] on icon "button" at bounding box center [362, 78] width 6 height 6
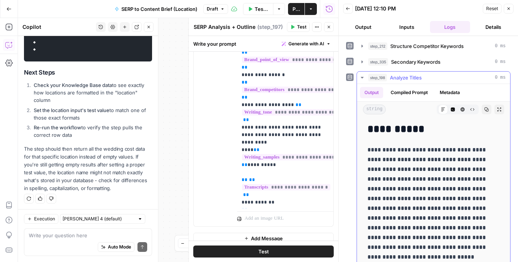
click at [361, 77] on icon "button" at bounding box center [362, 77] width 3 height 1
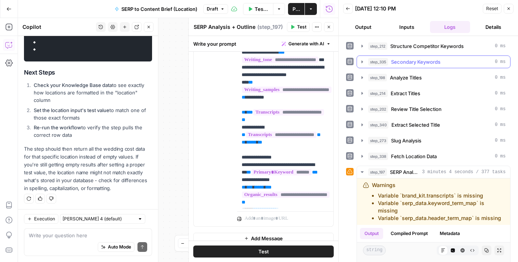
click at [363, 63] on icon "button" at bounding box center [362, 62] width 6 height 6
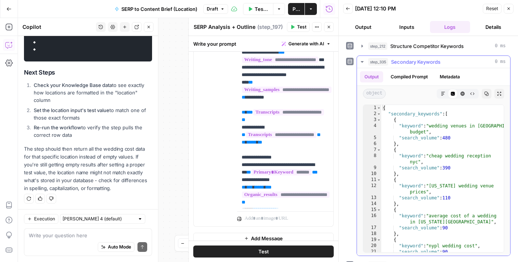
click at [363, 63] on icon "button" at bounding box center [362, 62] width 6 height 6
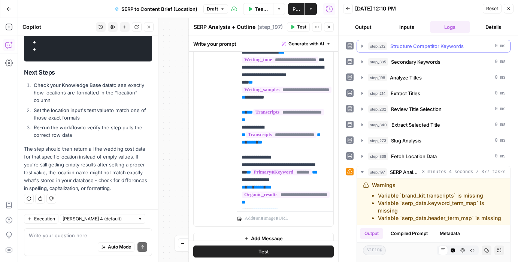
click at [362, 47] on icon "button" at bounding box center [362, 46] width 6 height 6
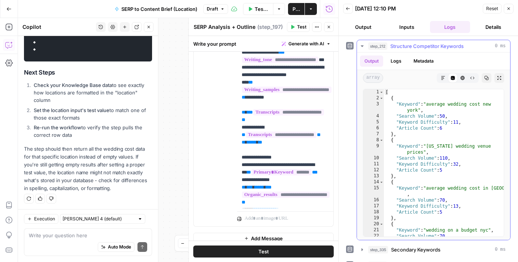
click at [362, 47] on icon "button" at bounding box center [362, 46] width 6 height 6
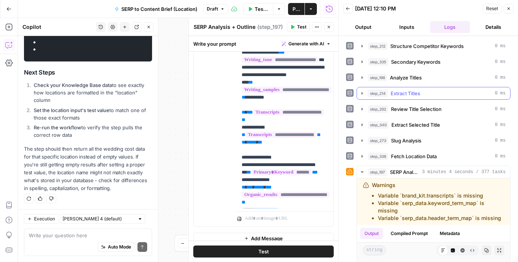
click at [361, 96] on icon "button" at bounding box center [362, 93] width 6 height 6
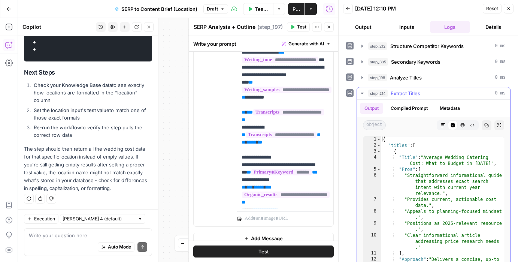
click at [362, 94] on icon "button" at bounding box center [362, 93] width 6 height 6
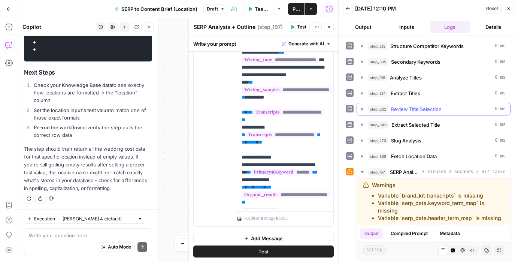
click at [363, 108] on icon "button" at bounding box center [362, 109] width 6 height 6
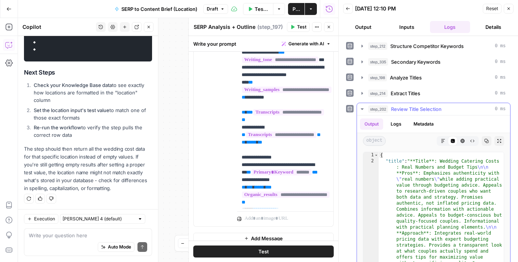
click at [363, 108] on icon "button" at bounding box center [362, 108] width 3 height 1
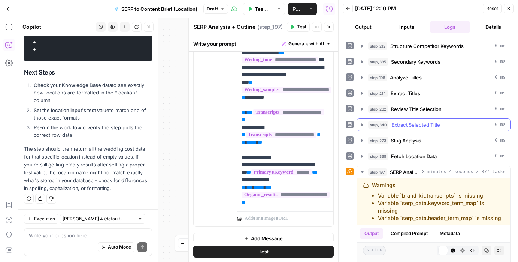
click at [361, 124] on icon "button" at bounding box center [362, 125] width 6 height 6
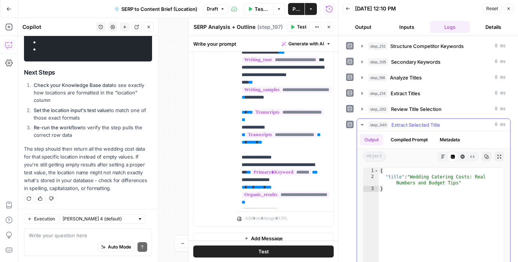
click at [361, 124] on icon "button" at bounding box center [362, 124] width 3 height 1
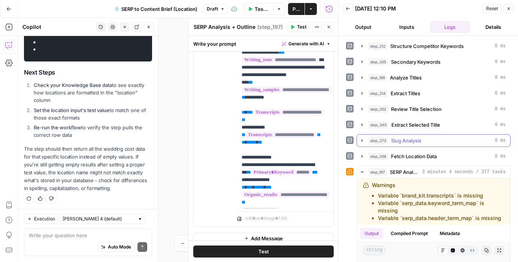
click at [362, 139] on icon "button" at bounding box center [362, 140] width 1 height 3
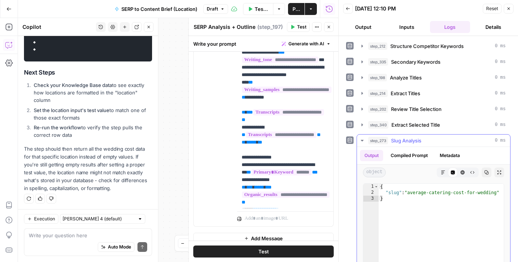
click at [362, 140] on icon "button" at bounding box center [362, 140] width 3 height 1
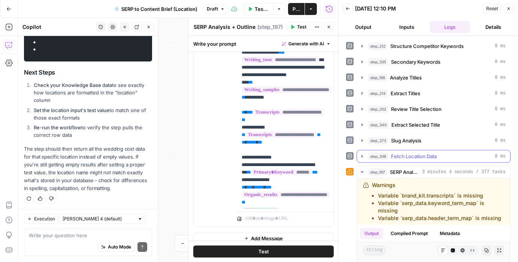
click at [362, 158] on icon "button" at bounding box center [362, 156] width 6 height 6
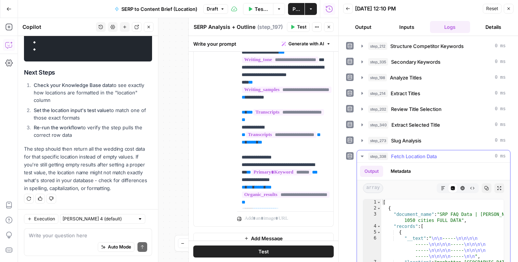
click at [362, 158] on icon "button" at bounding box center [362, 156] width 6 height 6
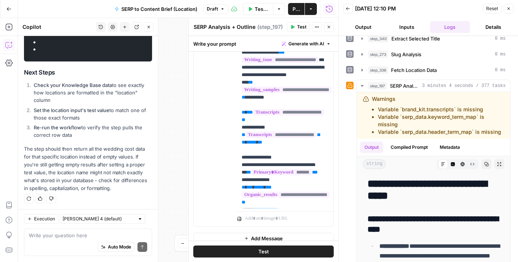
scroll to position [87, 0]
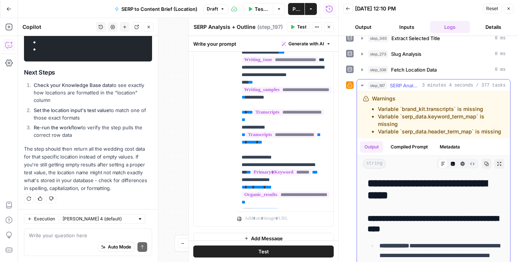
drag, startPoint x: 503, startPoint y: 131, endPoint x: 373, endPoint y: 100, distance: 133.6
click at [373, 100] on div "Warnings Variable `brand_kit.transcripts` is missing Variable `serp_data.keywor…" at bounding box center [438, 115] width 132 height 40
copy div "Warnings Variable `brand_kit.transcripts` is missing Variable `serp_data.keywor…"
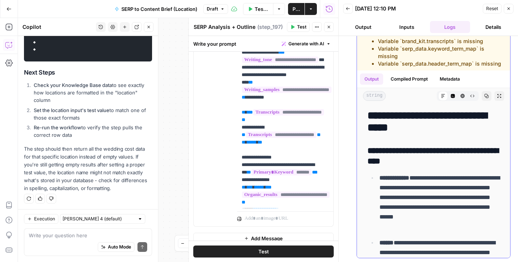
scroll to position [7, 0]
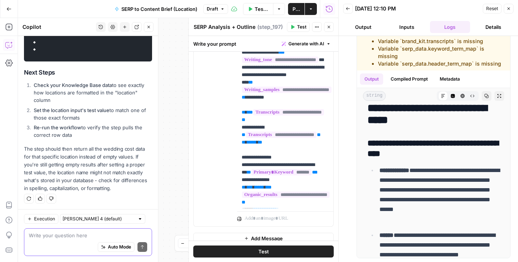
click at [63, 235] on textarea at bounding box center [88, 235] width 118 height 7
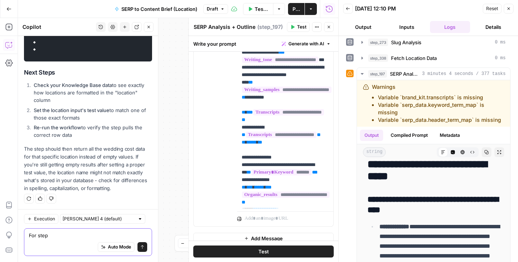
scroll to position [98, 0]
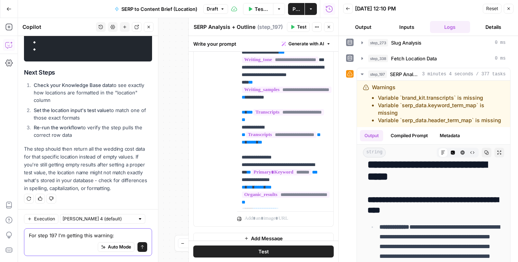
paste textarea "Warnings Variable `brand_kit.transcripts` is missing Variable `serp_data.keywor…"
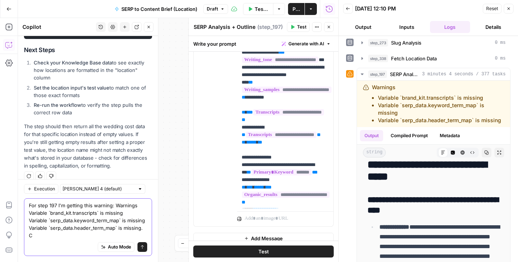
scroll to position [820, 0]
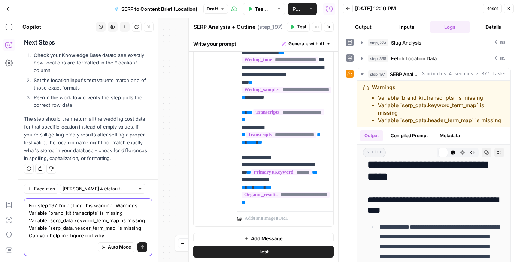
type textarea "For step 197 I'm getting this warning: Warnings Variable `brand_kit.transcripts…"
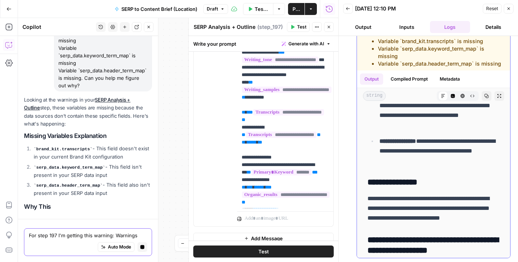
scroll to position [0, 0]
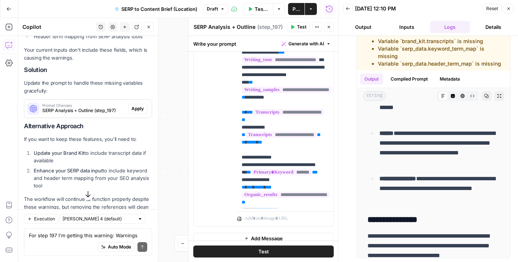
click at [83, 103] on span "Prompt Changes" at bounding box center [83, 105] width 83 height 4
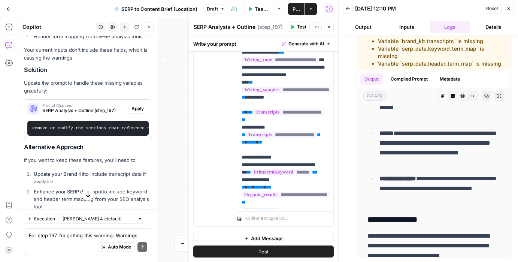
click at [133, 106] on span "Apply" at bounding box center [138, 108] width 12 height 7
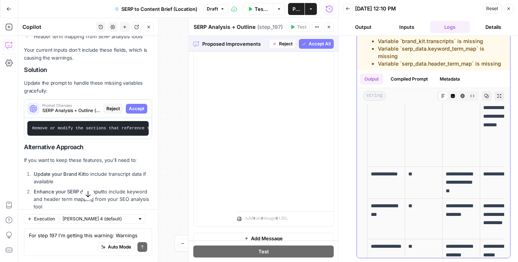
scroll to position [2963, 0]
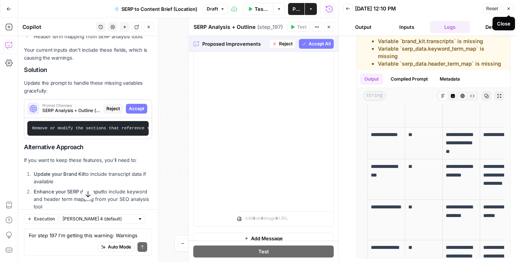
click at [350, 8] on button "Back" at bounding box center [348, 9] width 10 height 10
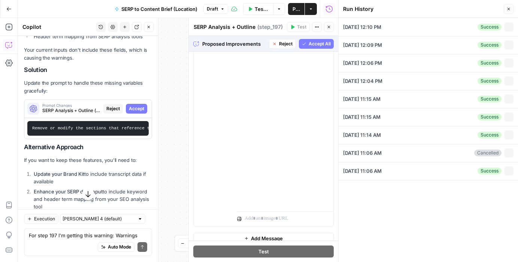
type textarea "{"organic_results":[{"rank":1,"link":"https://www.theknot.com/content/average-w…"
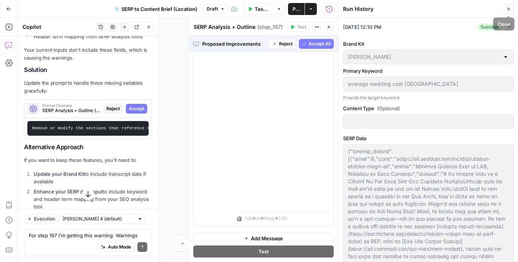
click at [508, 11] on icon "button" at bounding box center [509, 9] width 4 height 4
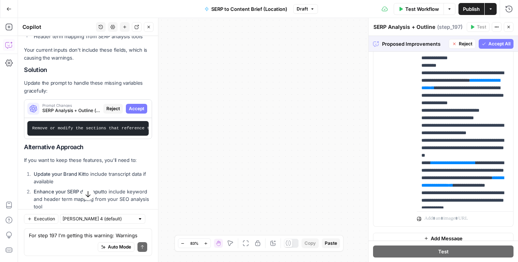
scroll to position [1197, 0]
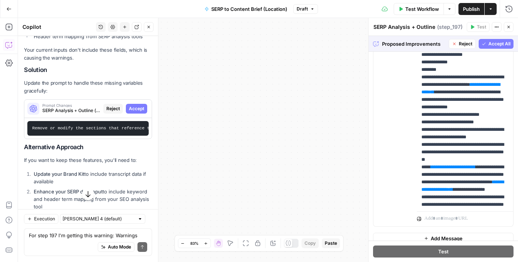
drag, startPoint x: 330, startPoint y: 80, endPoint x: 247, endPoint y: 93, distance: 84.6
click at [246, 93] on div "Workflow Set Inputs Inputs Run Code · JavaScript Structure Competitor Keywords …" at bounding box center [268, 140] width 500 height 244
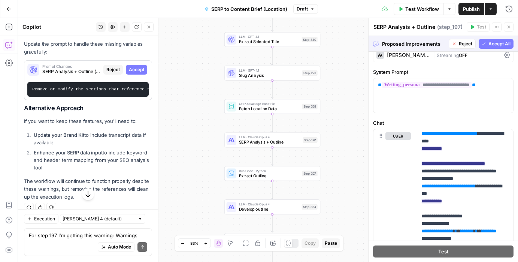
scroll to position [1229, 0]
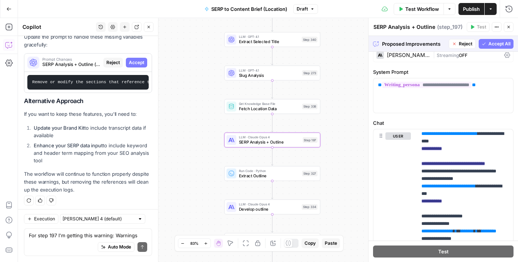
click at [112, 59] on span "Reject" at bounding box center [112, 62] width 13 height 7
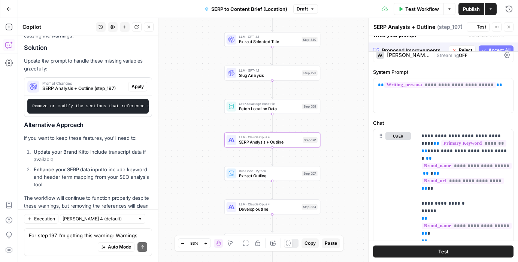
scroll to position [0, 0]
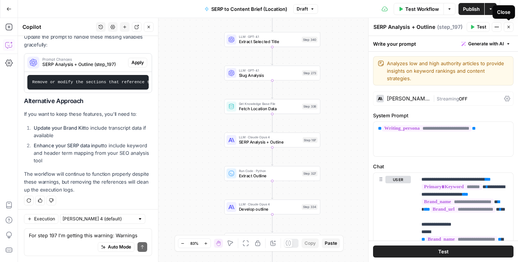
click at [507, 26] on icon "button" at bounding box center [509, 27] width 4 height 4
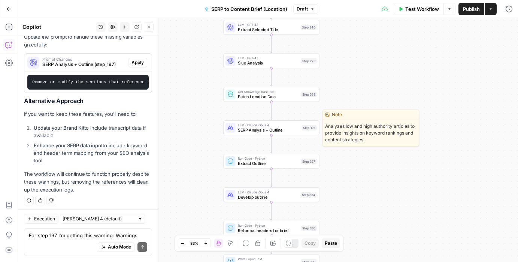
click at [288, 132] on span "SERP Analysis + Outline" at bounding box center [268, 130] width 61 height 6
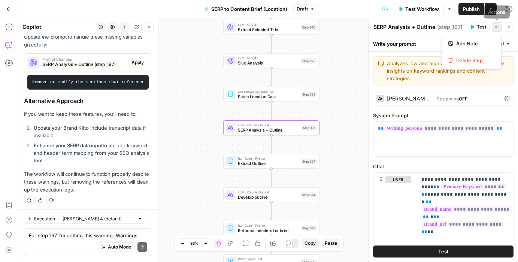
click at [498, 26] on icon "button" at bounding box center [497, 27] width 4 height 4
click at [516, 37] on div "Write your prompt Generate with AI" at bounding box center [444, 43] width 150 height 15
click at [450, 12] on button "Options" at bounding box center [450, 9] width 12 height 12
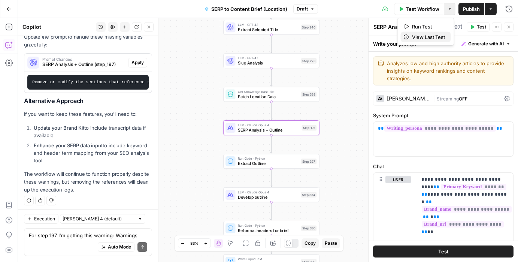
click at [426, 40] on span "View Last Test" at bounding box center [428, 36] width 33 height 7
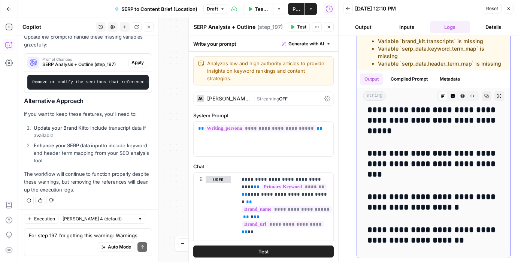
scroll to position [3883, 0]
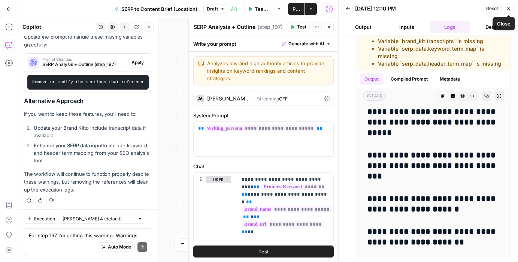
click at [508, 6] on button "Close" at bounding box center [509, 9] width 10 height 10
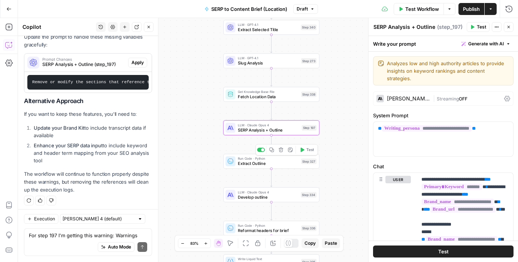
click at [268, 164] on span "Extract Outline" at bounding box center [268, 163] width 61 height 6
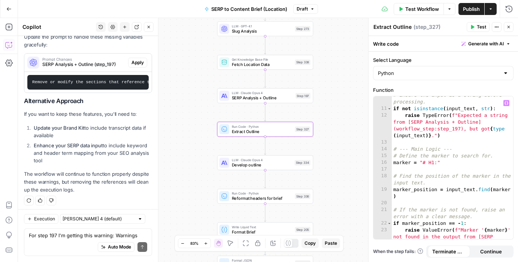
scroll to position [228, 0]
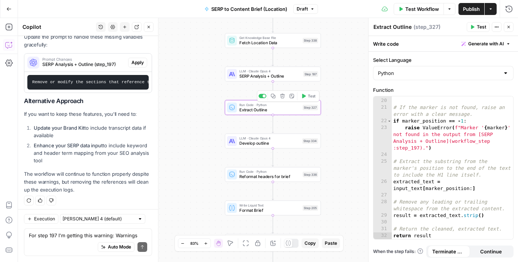
click at [304, 95] on icon "button" at bounding box center [304, 96] width 4 height 4
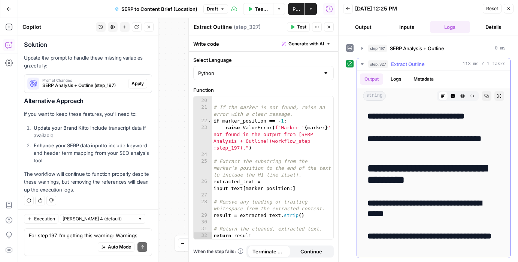
scroll to position [129, 0]
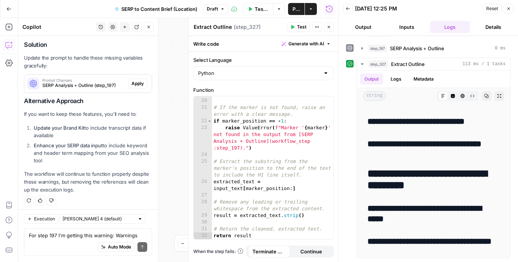
click at [406, 24] on button "Inputs" at bounding box center [407, 27] width 40 height 12
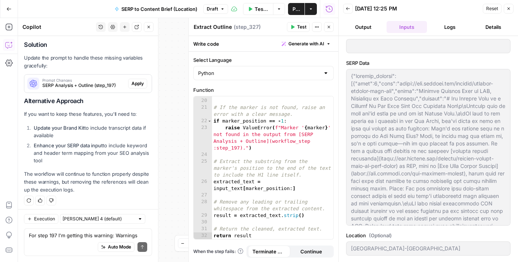
scroll to position [0, 0]
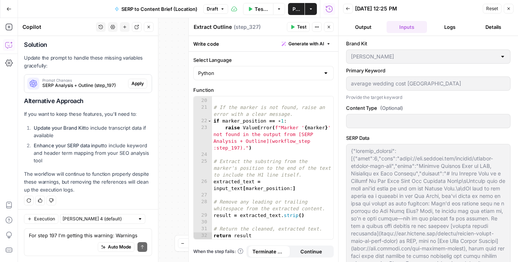
click at [451, 23] on button "Logs" at bounding box center [450, 27] width 40 height 12
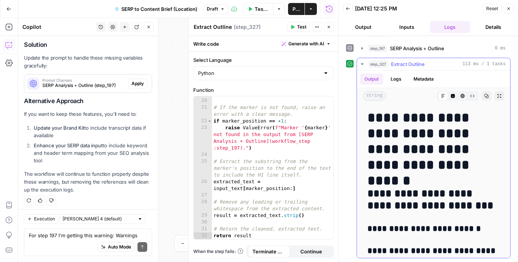
scroll to position [103, 0]
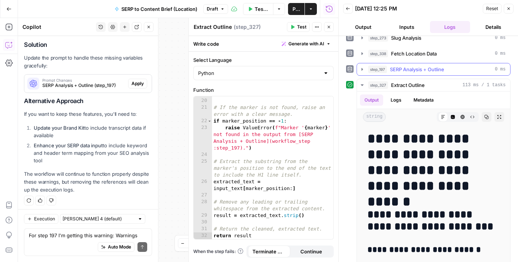
click at [363, 70] on icon "button" at bounding box center [362, 69] width 6 height 6
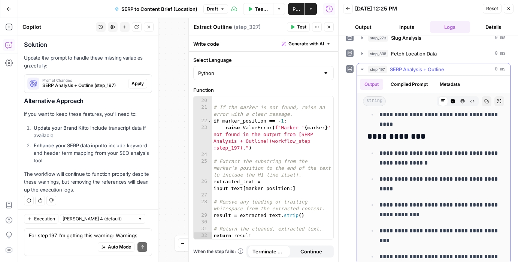
scroll to position [638, 0]
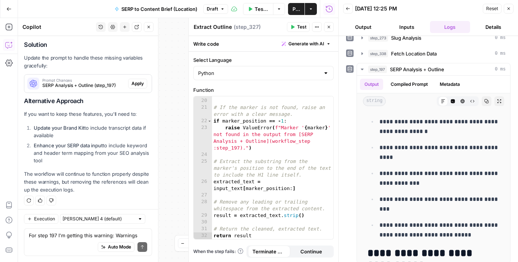
click at [508, 7] on icon "button" at bounding box center [509, 8] width 4 height 4
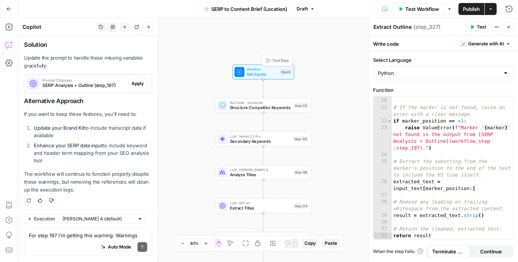
click at [276, 58] on span "Test Step" at bounding box center [281, 61] width 16 height 6
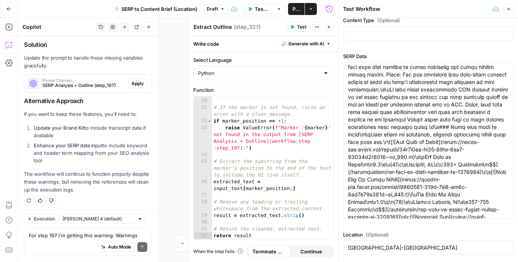
scroll to position [118, 0]
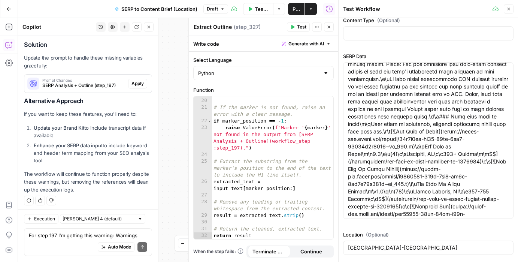
click at [507, 8] on icon "button" at bounding box center [509, 9] width 4 height 4
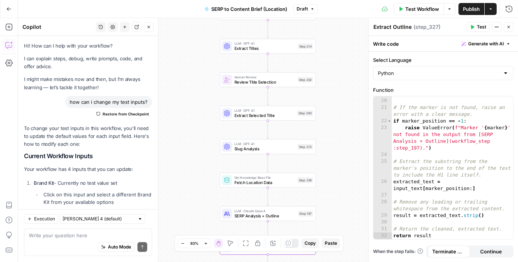
scroll to position [228, 0]
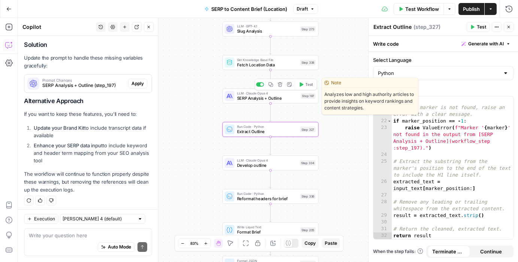
click at [263, 97] on span "SERP Analysis + Outline" at bounding box center [267, 98] width 61 height 6
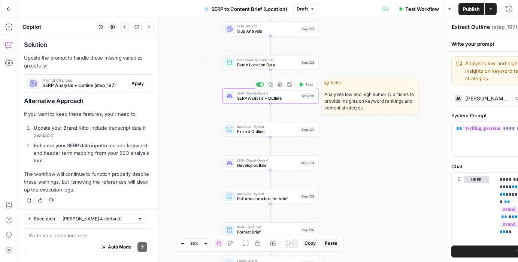
type textarea "SERP Analysis + Outline"
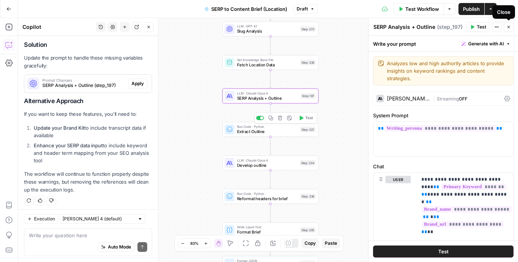
click at [267, 129] on span "Extract Outline" at bounding box center [267, 132] width 61 height 6
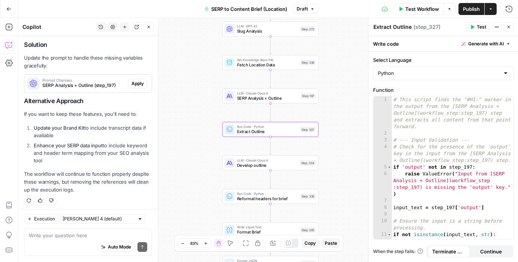
click at [449, 10] on icon "button" at bounding box center [450, 9] width 4 height 4
click at [427, 40] on button "View Last Test" at bounding box center [426, 37] width 50 height 10
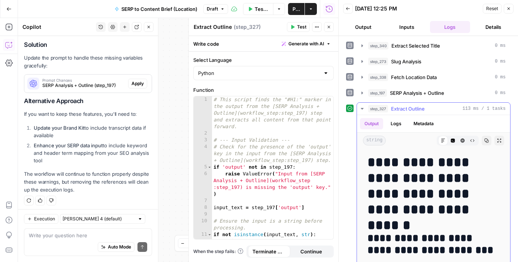
scroll to position [79, 0]
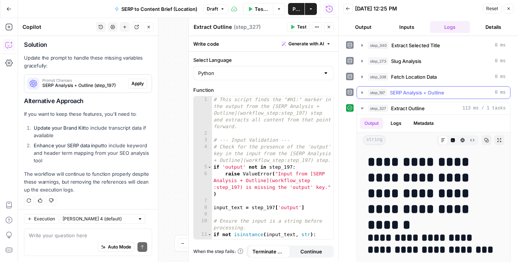
click at [362, 92] on icon "button" at bounding box center [362, 92] width 1 height 3
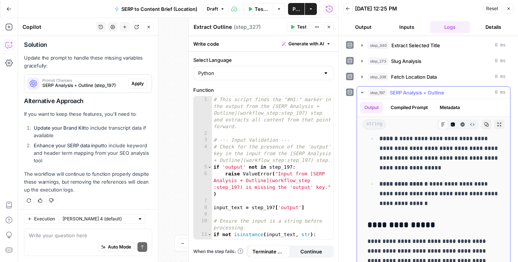
scroll to position [114, 0]
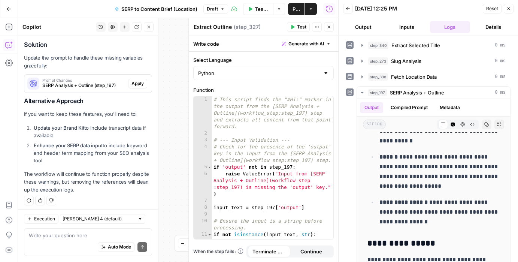
click at [506, 8] on button "Close" at bounding box center [509, 9] width 10 height 10
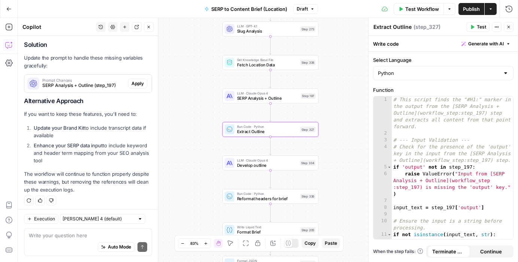
click at [335, 132] on div "Workflow Set Inputs Inputs Run Code · JavaScript Structure Competitor Keywords …" at bounding box center [268, 140] width 500 height 244
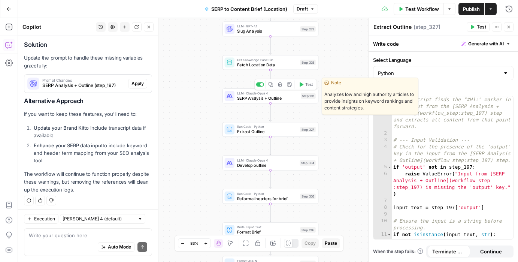
click at [286, 97] on span "SERP Analysis + Outline" at bounding box center [267, 98] width 61 height 6
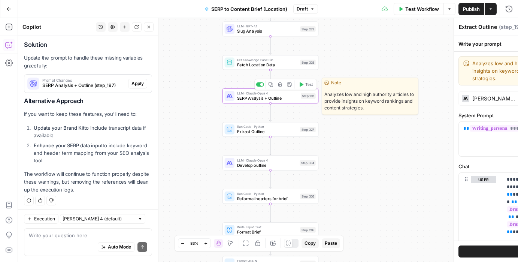
type textarea "SERP Analysis + Outline"
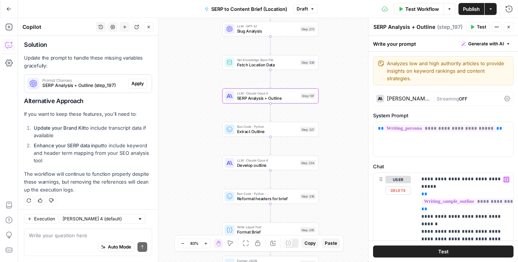
scroll to position [270, 0]
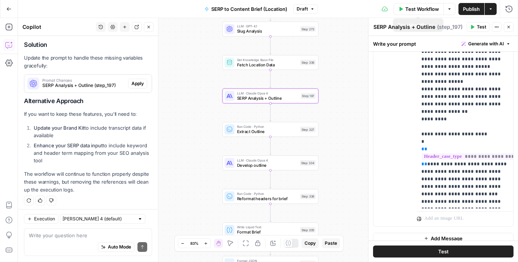
click at [448, 9] on icon "button" at bounding box center [450, 9] width 4 height 4
click at [436, 37] on span "View Last Test" at bounding box center [428, 36] width 33 height 7
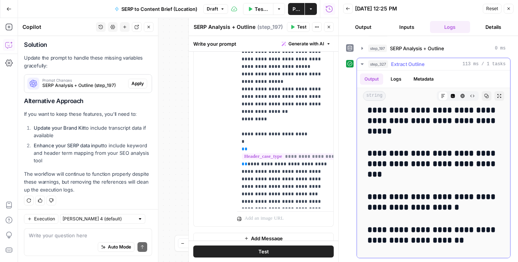
scroll to position [0, 0]
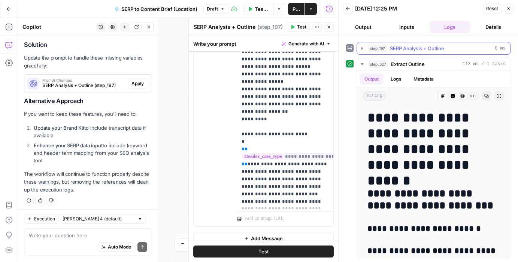
click at [364, 52] on button "step_197 SERP Analysis + Outline 0 ms" at bounding box center [433, 48] width 153 height 12
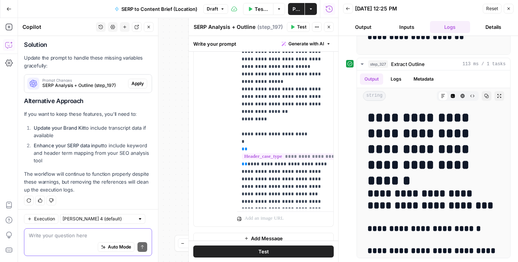
click at [78, 234] on textarea at bounding box center [88, 235] width 118 height 7
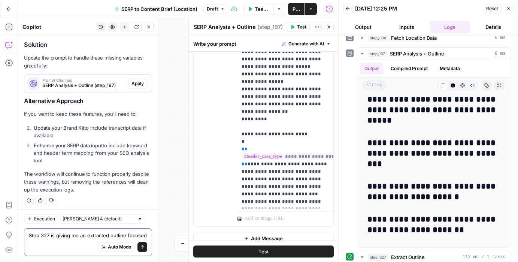
scroll to position [117, 0]
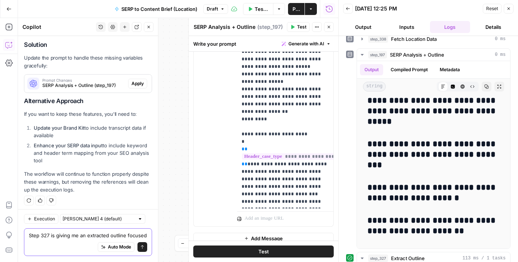
drag, startPoint x: 41, startPoint y: 236, endPoint x: 148, endPoint y: 234, distance: 107.2
click at [148, 234] on div "Step 327 is giving me an extracted outline focused Step 327 is giving me an ext…" at bounding box center [88, 242] width 128 height 28
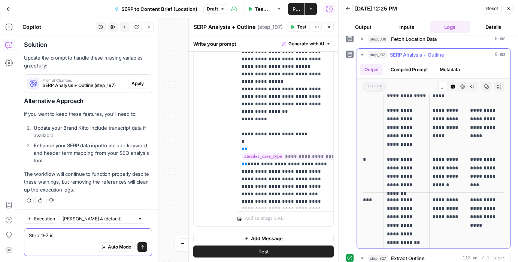
scroll to position [1220, 0]
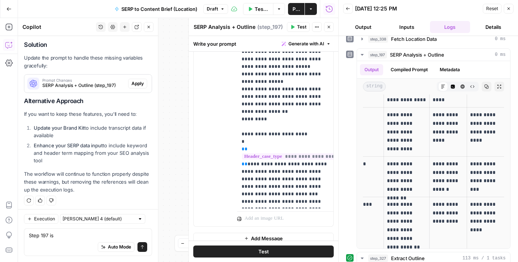
click at [75, 231] on div "Step 197 is Step 197 is Auto Mode Send" at bounding box center [88, 242] width 128 height 28
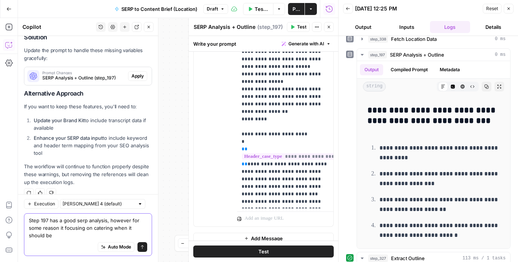
scroll to position [1247, 0]
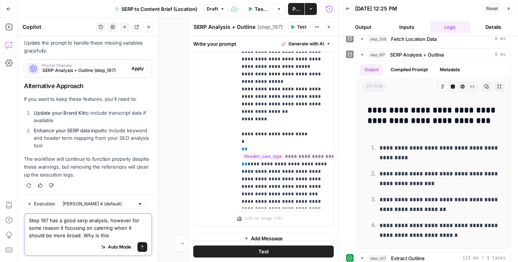
type textarea "Step 197 has a good serp analysis, however for some reason it focusing on cater…"
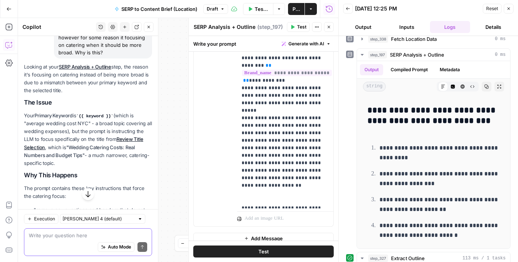
scroll to position [1409, 0]
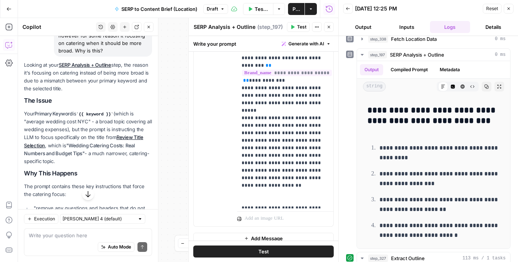
click at [124, 134] on link "Review Title Selection" at bounding box center [83, 141] width 119 height 14
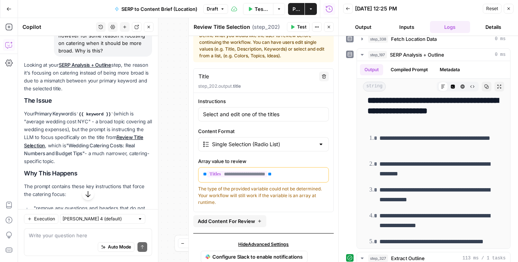
scroll to position [61, 0]
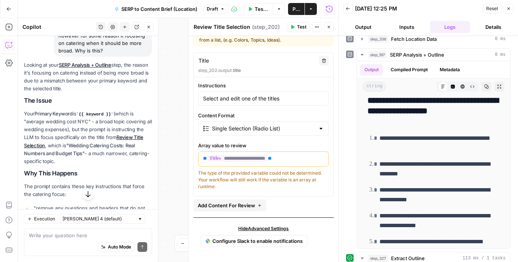
click at [510, 5] on button "Close" at bounding box center [509, 9] width 10 height 10
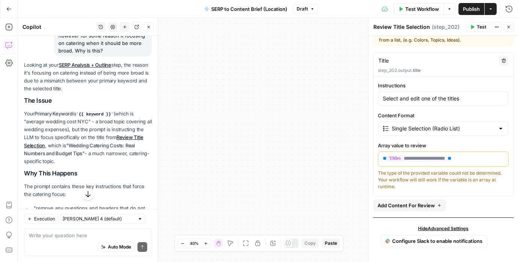
click at [510, 27] on icon "button" at bounding box center [509, 27] width 4 height 4
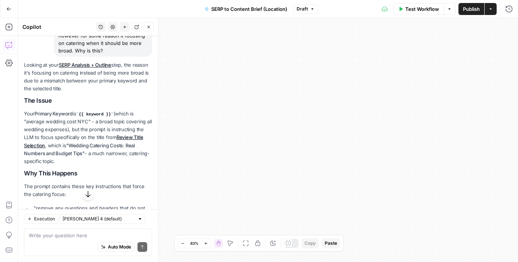
drag, startPoint x: 445, startPoint y: 73, endPoint x: 272, endPoint y: 106, distance: 175.9
click at [272, 106] on div "Workflow Set Inputs Inputs Run Code · JavaScript Structure Competitor Keywords …" at bounding box center [268, 140] width 500 height 244
drag, startPoint x: 477, startPoint y: 120, endPoint x: 320, endPoint y: 126, distance: 157.2
click at [320, 126] on div "Workflow Set Inputs Inputs Run Code · JavaScript Structure Competitor Keywords …" at bounding box center [268, 140] width 500 height 244
drag, startPoint x: 320, startPoint y: 126, endPoint x: 275, endPoint y: 126, distance: 45.4
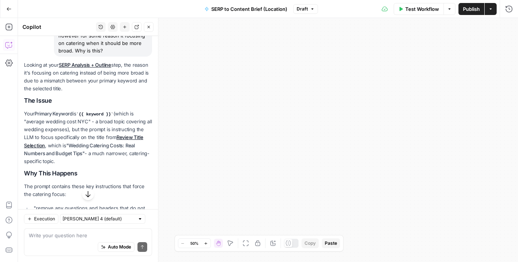
click at [275, 126] on div "Workflow Set Inputs Inputs Run Code · JavaScript Structure Competitor Keywords …" at bounding box center [268, 140] width 500 height 244
drag, startPoint x: 386, startPoint y: 96, endPoint x: 192, endPoint y: 151, distance: 202.0
click at [192, 151] on div "Workflow Set Inputs Inputs Run Code · JavaScript Structure Competitor Keywords …" at bounding box center [268, 140] width 500 height 244
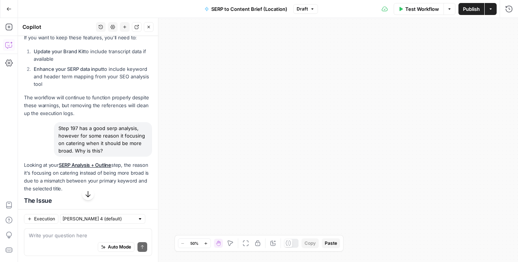
scroll to position [1275, 0]
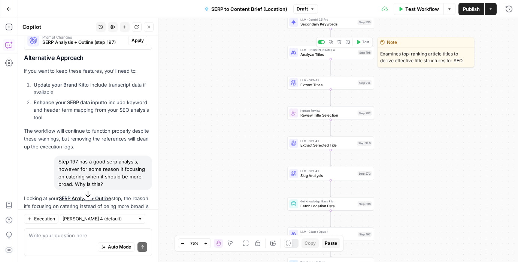
click at [328, 55] on span "Analyze Titles" at bounding box center [328, 55] width 55 height 6
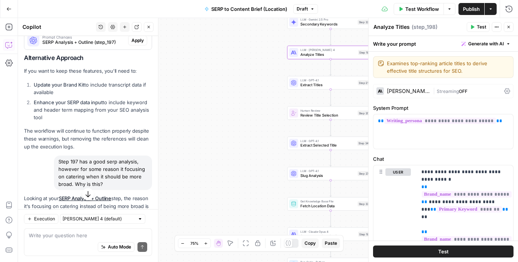
scroll to position [48, 0]
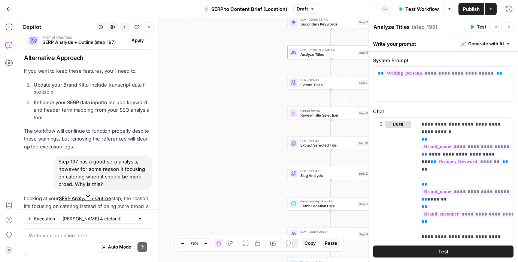
click at [507, 30] on button "Close" at bounding box center [509, 27] width 10 height 10
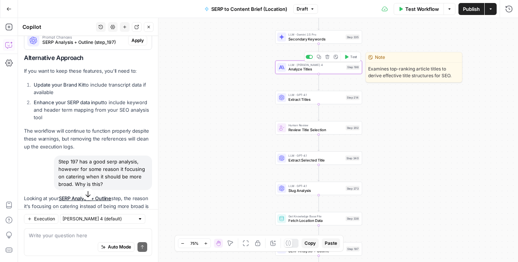
click at [334, 69] on span "Analyze Titles" at bounding box center [316, 69] width 55 height 6
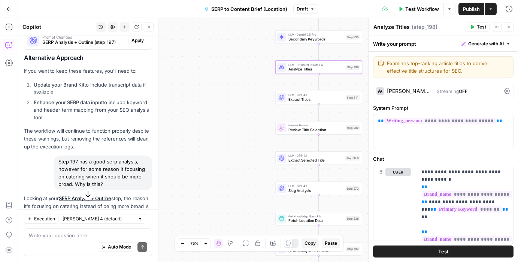
click at [451, 9] on icon "button" at bounding box center [450, 9] width 4 height 4
click at [424, 39] on span "View Last Test" at bounding box center [428, 36] width 33 height 7
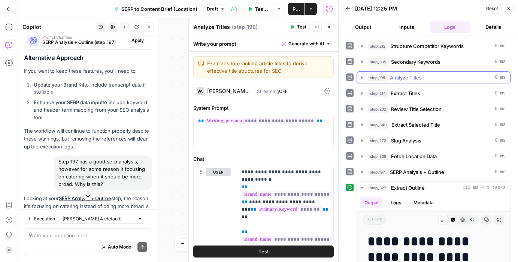
click at [361, 79] on icon "button" at bounding box center [362, 78] width 6 height 6
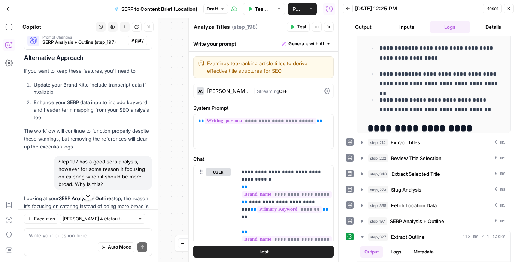
scroll to position [140, 0]
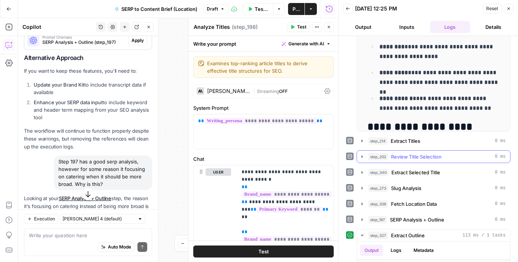
click at [360, 156] on icon "button" at bounding box center [362, 157] width 6 height 6
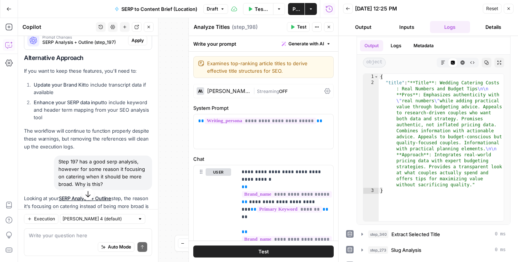
scroll to position [265, 0]
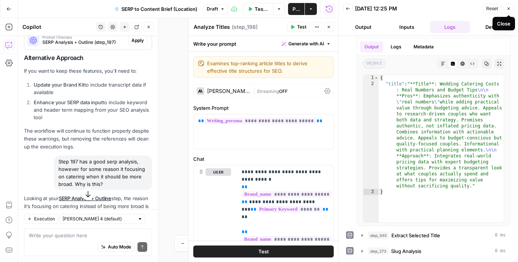
click at [367, 24] on button "Output" at bounding box center [363, 27] width 40 height 12
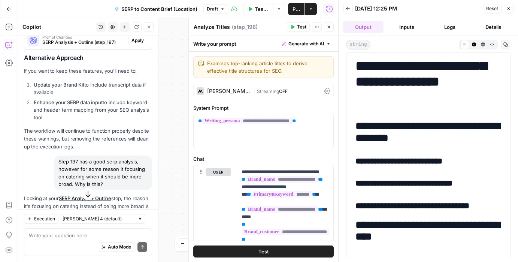
scroll to position [0, 0]
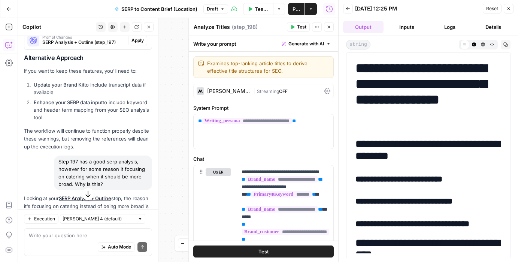
click at [448, 24] on button "Logs" at bounding box center [450, 27] width 40 height 12
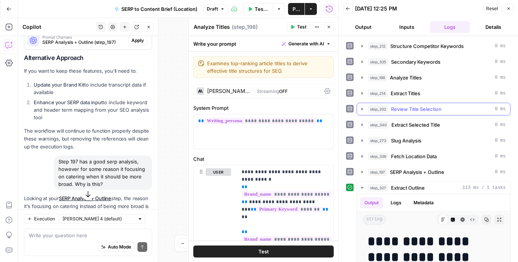
click at [410, 109] on span "Review Title Selection" at bounding box center [416, 108] width 51 height 7
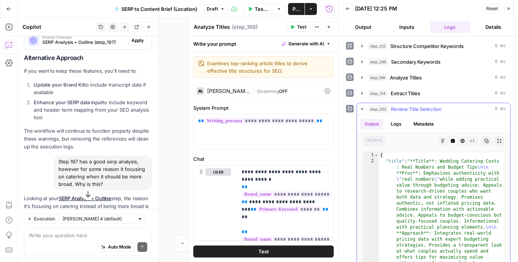
click at [398, 124] on button "Logs" at bounding box center [396, 123] width 20 height 11
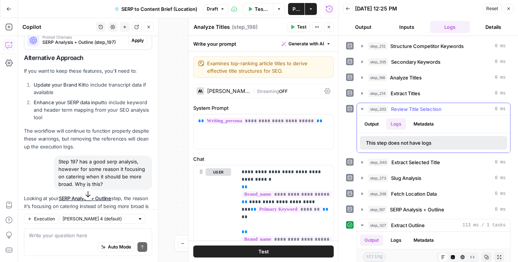
click at [421, 125] on button "Metadata" at bounding box center [423, 123] width 29 height 11
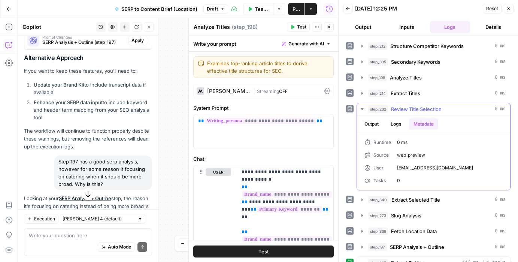
click at [376, 119] on button "Output" at bounding box center [371, 123] width 23 height 11
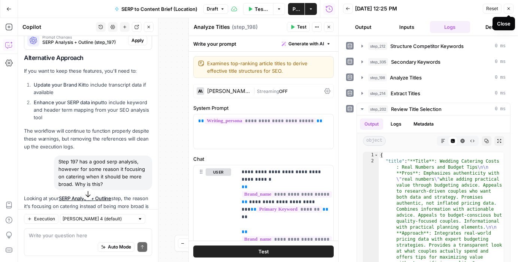
click at [511, 9] on button "Close" at bounding box center [509, 9] width 10 height 10
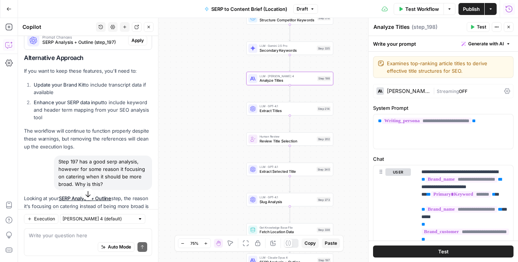
drag, startPoint x: 254, startPoint y: 78, endPoint x: 225, endPoint y: 90, distance: 31.0
click at [225, 90] on div "Workflow Set Inputs Inputs Run Code · JavaScript Structure Competitor Keywords …" at bounding box center [268, 140] width 500 height 244
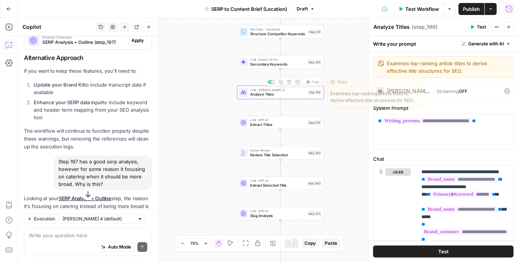
drag, startPoint x: 351, startPoint y: 88, endPoint x: 342, endPoint y: 102, distance: 16.7
click at [342, 102] on div "Workflow Set Inputs Inputs Run Code · JavaScript Structure Competitor Keywords …" at bounding box center [268, 140] width 500 height 244
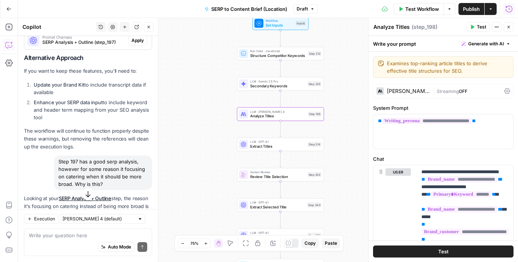
drag, startPoint x: 338, startPoint y: 131, endPoint x: 338, endPoint y: 153, distance: 21.7
click at [338, 153] on div "Workflow Set Inputs Inputs Run Code · JavaScript Structure Competitor Keywords …" at bounding box center [268, 140] width 500 height 244
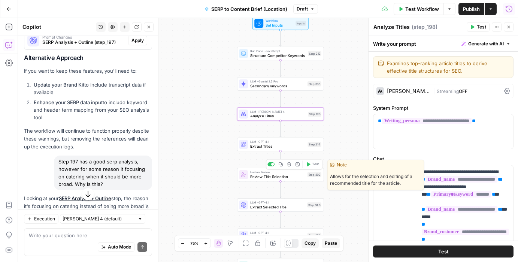
click at [309, 165] on icon "button" at bounding box center [308, 164] width 3 height 4
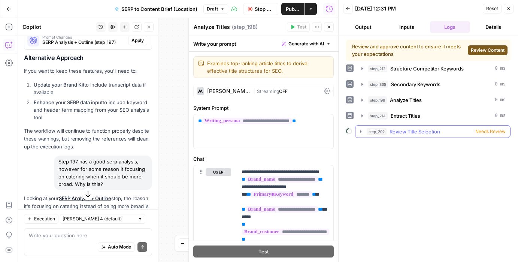
click at [360, 131] on icon "button" at bounding box center [360, 131] width 1 height 3
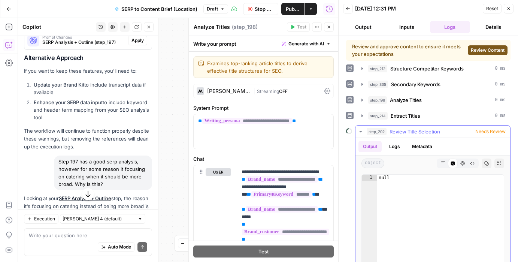
click at [392, 144] on button "Logs" at bounding box center [395, 146] width 20 height 11
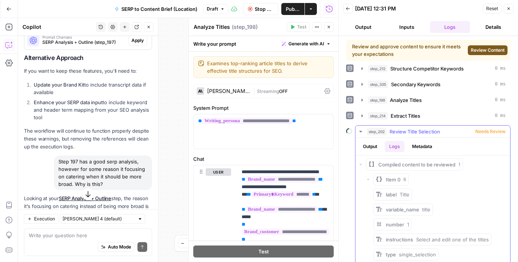
click at [418, 146] on button "Metadata" at bounding box center [422, 146] width 29 height 11
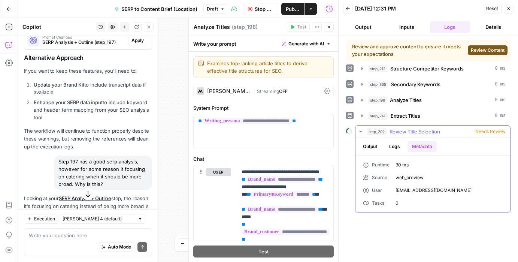
click at [373, 146] on button "Output" at bounding box center [370, 146] width 23 height 11
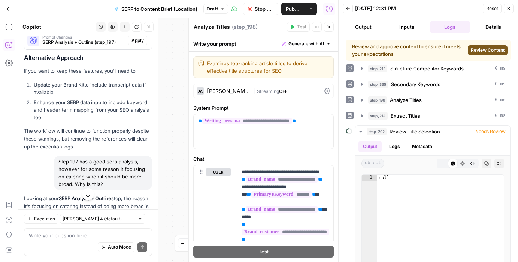
click at [366, 24] on button "Output" at bounding box center [363, 27] width 40 height 12
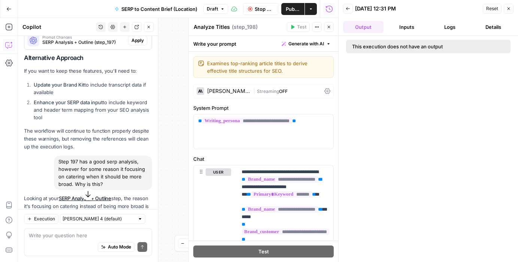
click at [511, 9] on icon "button" at bounding box center [509, 8] width 4 height 4
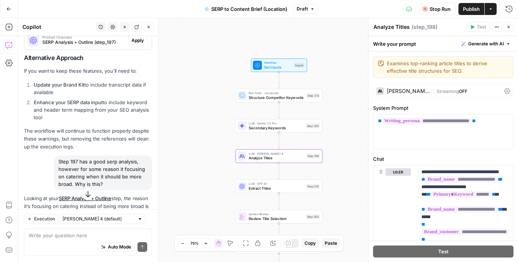
drag, startPoint x: 340, startPoint y: 53, endPoint x: 335, endPoint y: 75, distance: 22.2
click at [335, 75] on div "Workflow Set Inputs Inputs Run Code · JavaScript Structure Competitor Keywords …" at bounding box center [268, 140] width 500 height 244
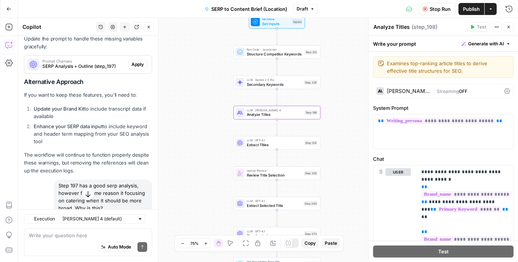
scroll to position [1275, 0]
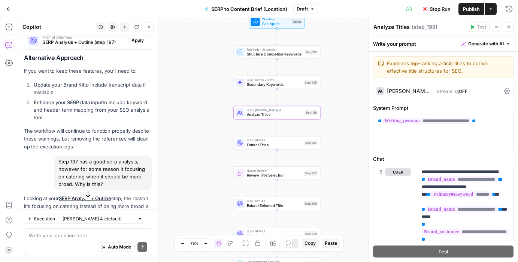
click at [508, 29] on button "Close" at bounding box center [509, 27] width 10 height 10
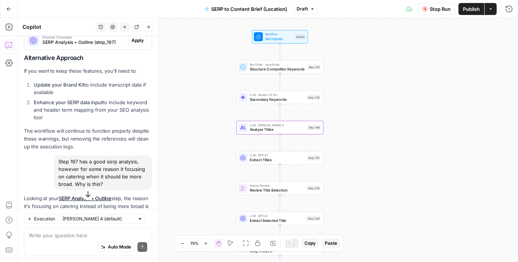
click at [430, 9] on span "Stop Run" at bounding box center [440, 8] width 21 height 7
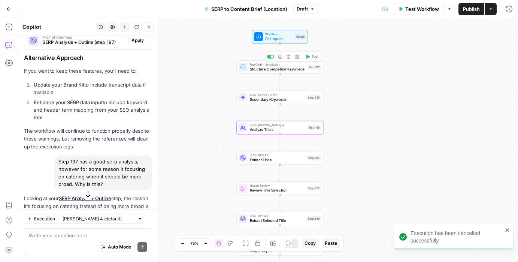
click at [308, 57] on icon "button" at bounding box center [308, 57] width 3 height 4
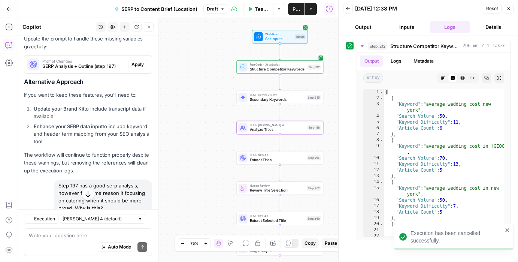
scroll to position [1275, 0]
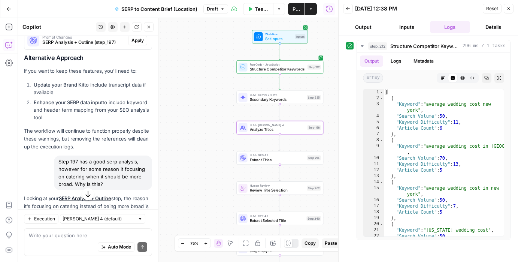
click at [363, 29] on button "Output" at bounding box center [363, 27] width 40 height 12
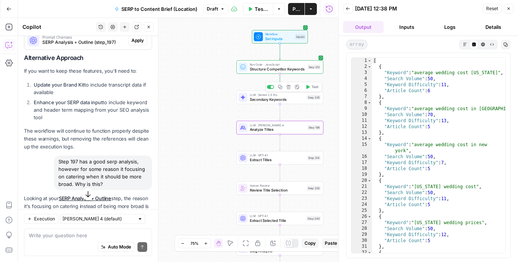
click at [309, 86] on icon "button" at bounding box center [307, 87] width 4 height 4
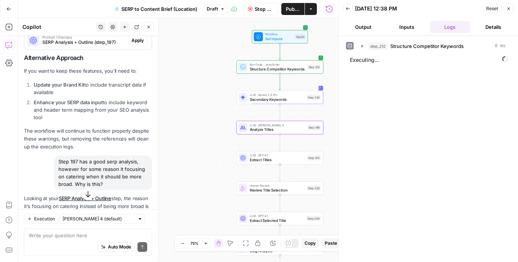
click at [362, 27] on button "Output" at bounding box center [363, 27] width 40 height 12
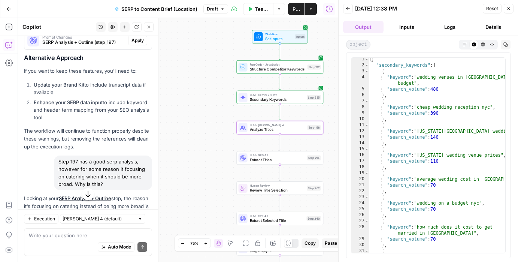
scroll to position [1, 0]
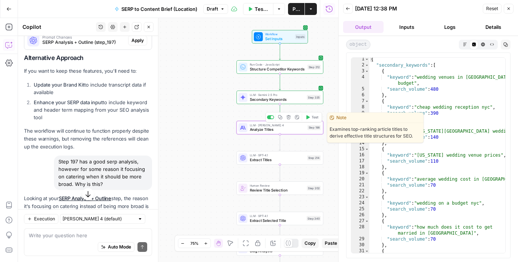
click at [307, 116] on icon "button" at bounding box center [308, 117] width 3 height 4
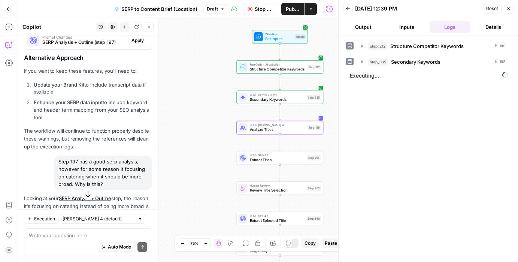
click at [362, 26] on button "Output" at bounding box center [363, 27] width 40 height 12
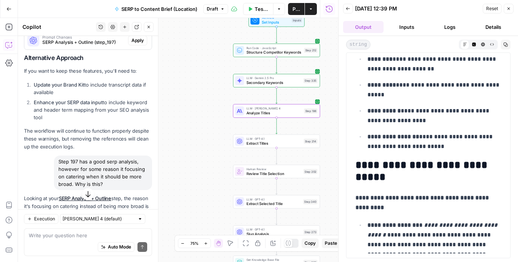
scroll to position [393, 0]
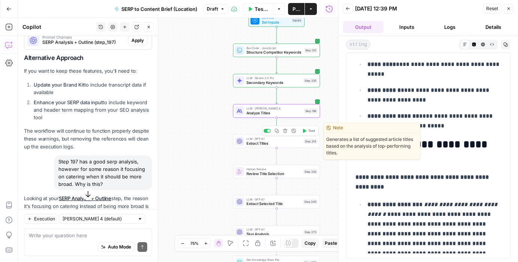
click at [305, 130] on icon "button" at bounding box center [304, 131] width 3 height 4
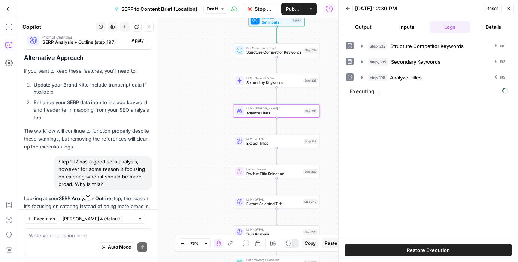
click at [364, 27] on button "Output" at bounding box center [363, 27] width 40 height 12
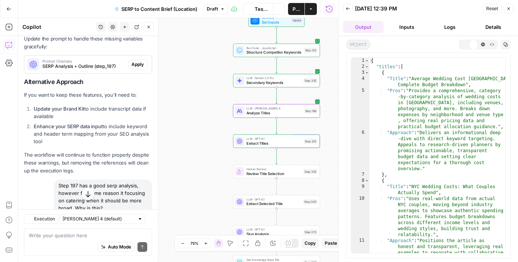
scroll to position [1275, 0]
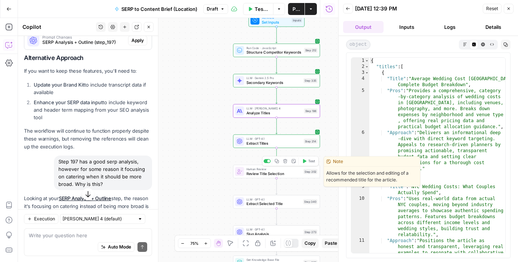
click at [305, 161] on icon "button" at bounding box center [304, 161] width 3 height 4
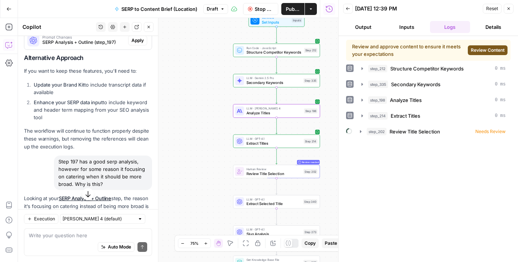
click at [366, 27] on button "Output" at bounding box center [363, 27] width 40 height 12
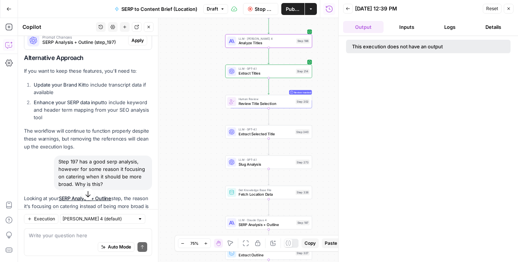
click at [454, 25] on button "Logs" at bounding box center [450, 27] width 40 height 12
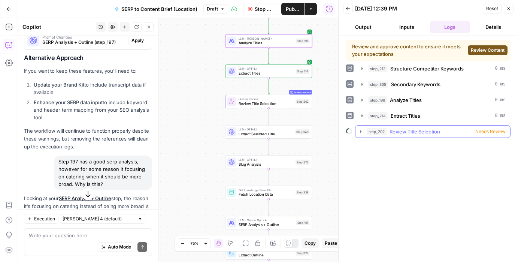
click at [359, 132] on icon "button" at bounding box center [361, 132] width 6 height 6
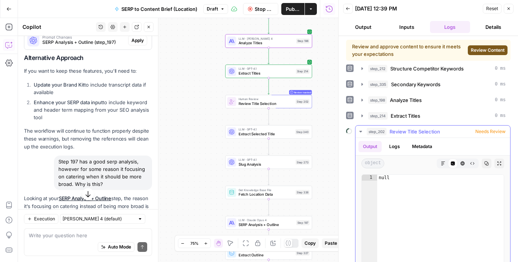
click at [362, 132] on icon "button" at bounding box center [361, 132] width 6 height 6
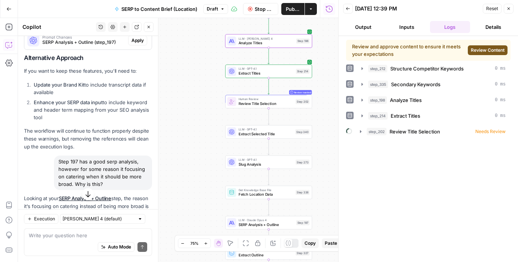
click at [364, 25] on button "Output" at bounding box center [363, 27] width 40 height 12
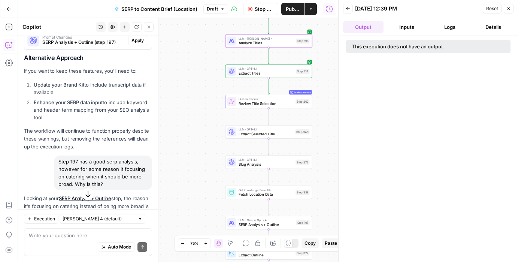
click at [447, 26] on button "Logs" at bounding box center [450, 27] width 40 height 12
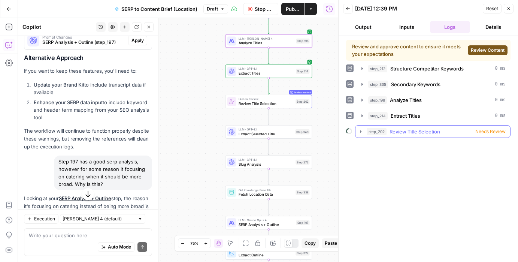
click at [360, 130] on icon "button" at bounding box center [360, 131] width 1 height 3
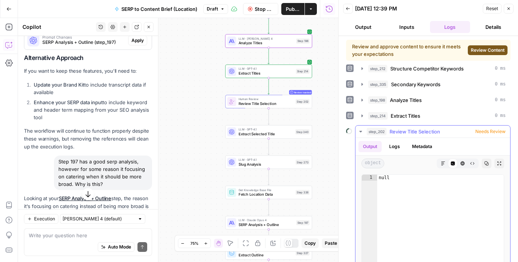
click at [360, 130] on icon "button" at bounding box center [361, 132] width 6 height 6
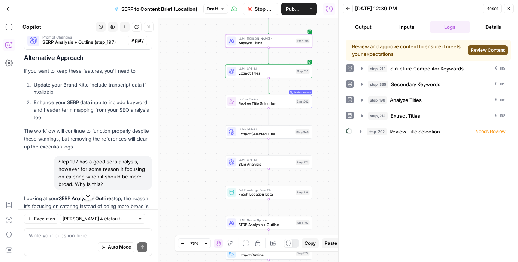
click at [360, 26] on button "Output" at bounding box center [363, 27] width 40 height 12
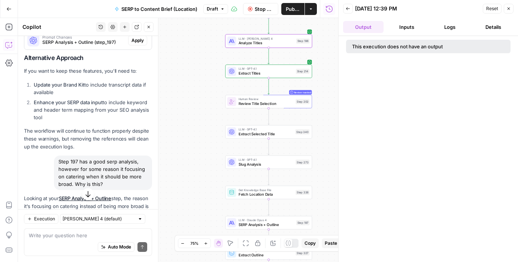
click at [403, 27] on button "Inputs" at bounding box center [407, 27] width 40 height 12
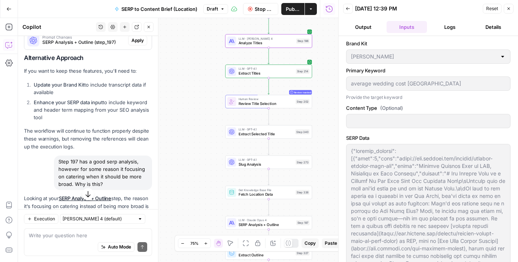
click at [451, 28] on button "Logs" at bounding box center [450, 27] width 40 height 12
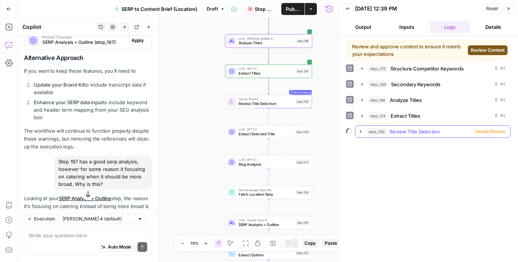
click at [361, 132] on icon "button" at bounding box center [360, 131] width 1 height 3
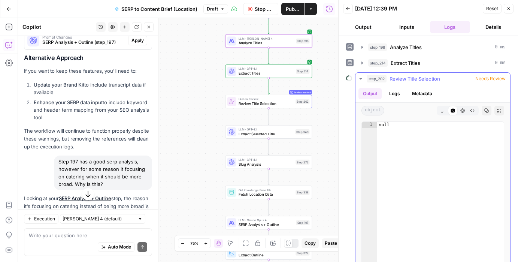
scroll to position [57, 0]
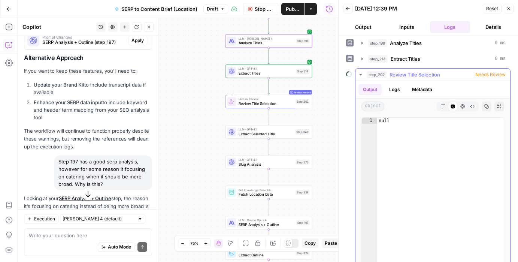
click at [398, 90] on button "Logs" at bounding box center [395, 89] width 20 height 11
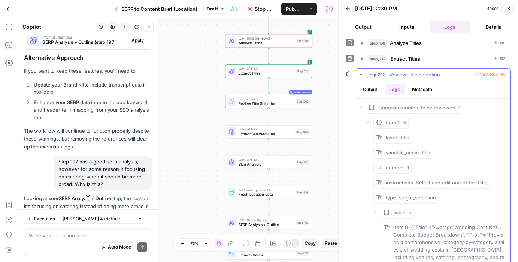
click at [421, 90] on button "Metadata" at bounding box center [422, 89] width 29 height 11
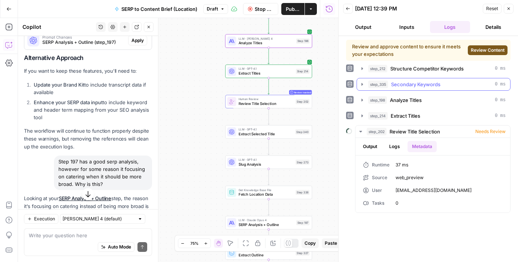
scroll to position [0, 0]
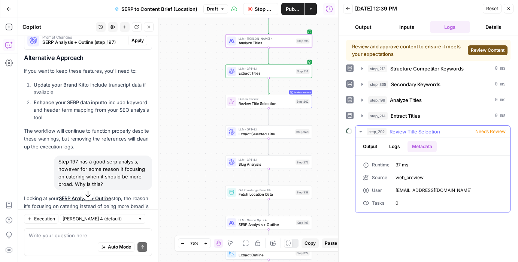
click at [399, 144] on button "Logs" at bounding box center [395, 146] width 20 height 11
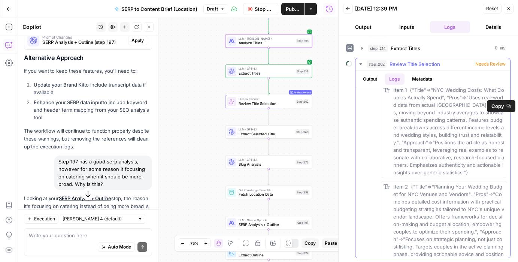
scroll to position [243, 0]
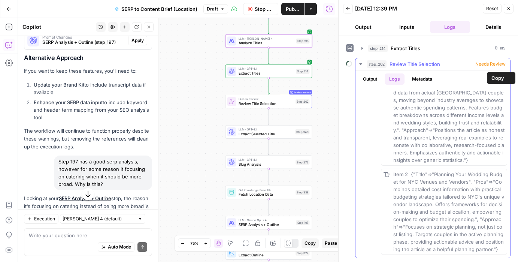
click at [401, 127] on span "{"Title"=>"NYC Wedding Costs: What Couples Actually Spend", "Pros"=>"Uses real-…" at bounding box center [450, 119] width 113 height 88
click at [363, 78] on button "Output" at bounding box center [370, 78] width 23 height 11
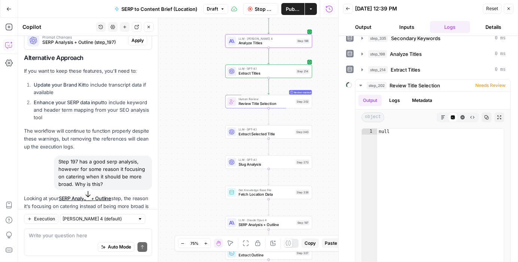
scroll to position [48, 0]
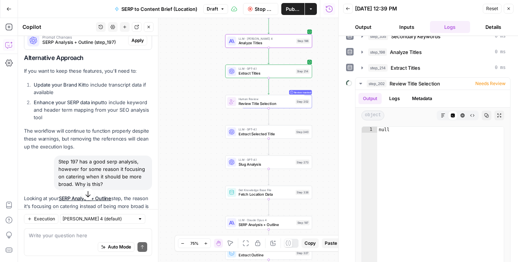
click at [369, 26] on button "Output" at bounding box center [363, 27] width 40 height 12
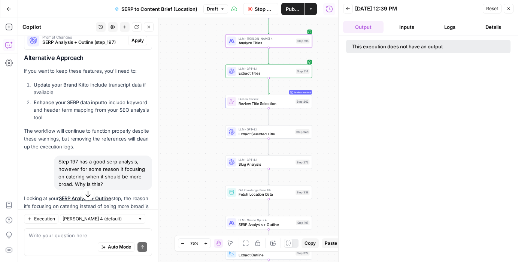
scroll to position [0, 0]
click at [450, 27] on button "Logs" at bounding box center [450, 27] width 40 height 12
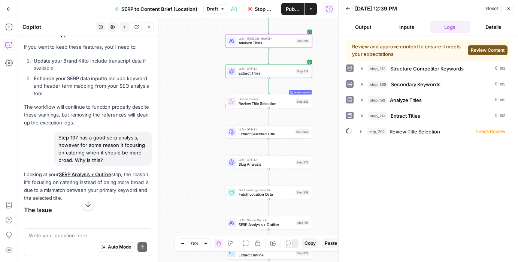
scroll to position [1275, 0]
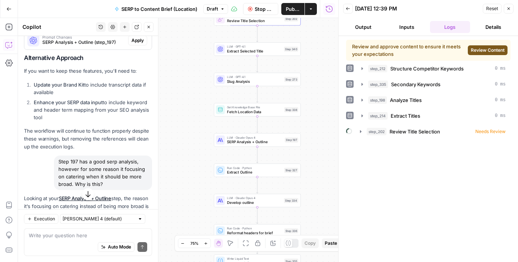
click at [86, 194] on icon "button" at bounding box center [87, 193] width 7 height 7
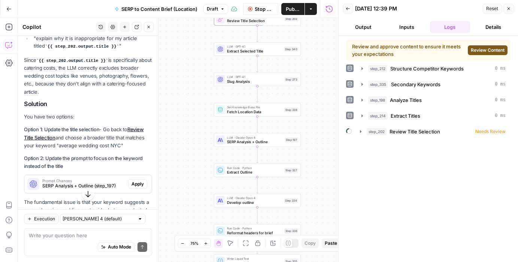
scroll to position [1639, 0]
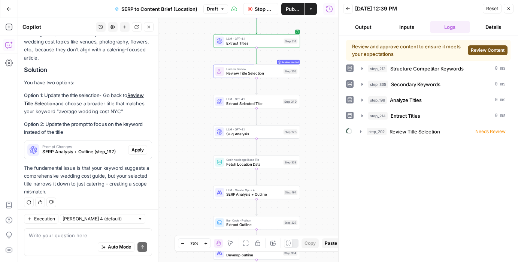
click at [359, 25] on button "Output" at bounding box center [363, 27] width 40 height 12
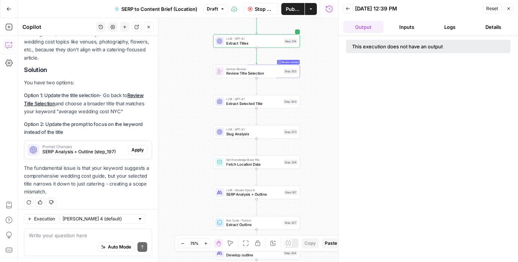
click at [451, 28] on button "Logs" at bounding box center [450, 27] width 40 height 12
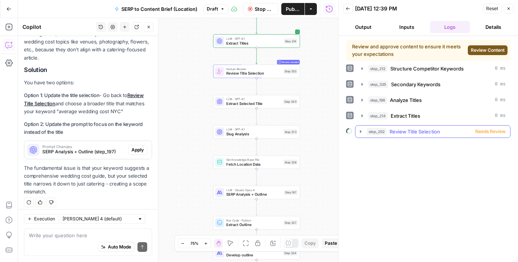
click at [361, 130] on icon "button" at bounding box center [360, 131] width 1 height 3
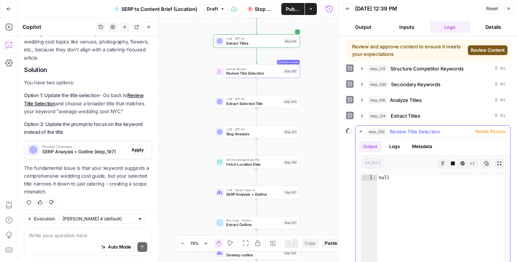
click at [461, 165] on icon "button" at bounding box center [463, 163] width 4 height 4
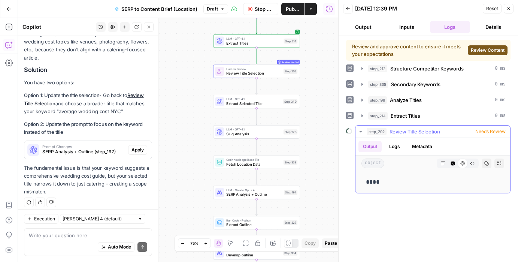
click at [473, 165] on icon "button" at bounding box center [472, 163] width 4 height 4
click at [453, 163] on icon "button" at bounding box center [453, 164] width 4 height 4
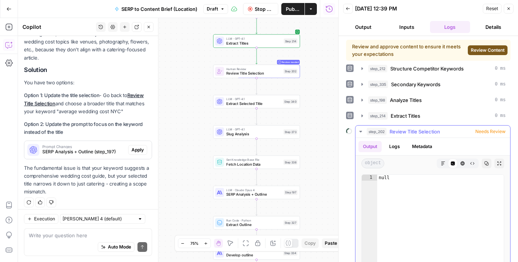
click at [441, 162] on icon "button" at bounding box center [443, 163] width 4 height 4
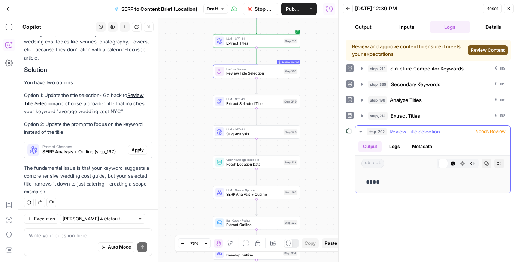
click at [454, 163] on icon "button" at bounding box center [453, 164] width 4 height 4
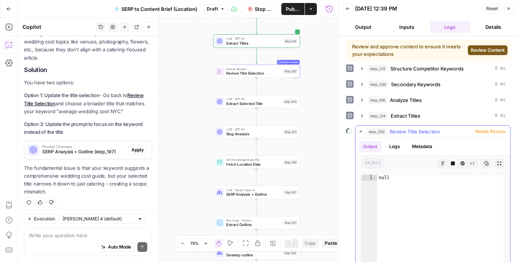
click at [394, 151] on button "Logs" at bounding box center [395, 146] width 20 height 11
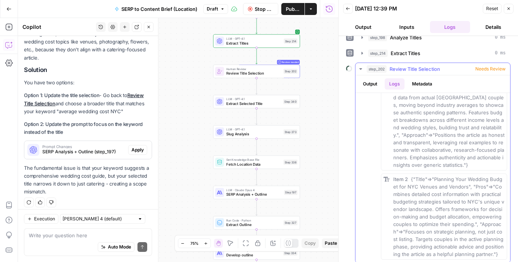
scroll to position [67, 0]
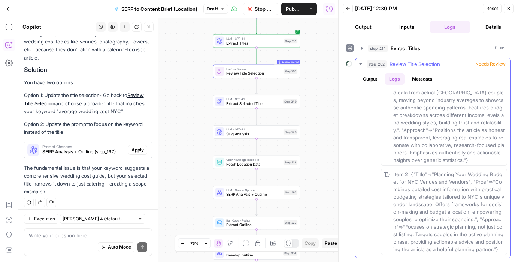
click at [463, 196] on span "{"Title"=>"Planning Your Wedding Budget for NYC Venues and Vendors", "Pros"=>"C…" at bounding box center [450, 211] width 112 height 81
click at [360, 26] on button "Output" at bounding box center [363, 27] width 40 height 12
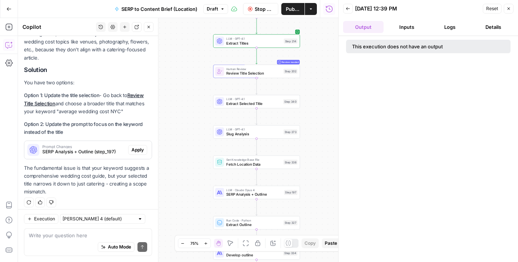
scroll to position [0, 0]
click at [449, 26] on button "Logs" at bounding box center [450, 27] width 40 height 12
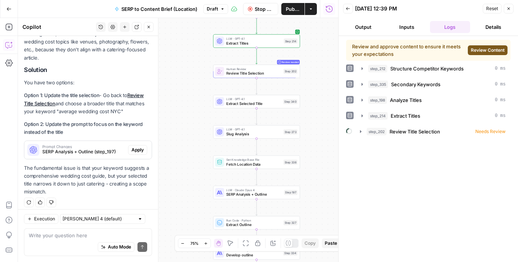
click at [496, 52] on span "Review Content" at bounding box center [488, 50] width 34 height 7
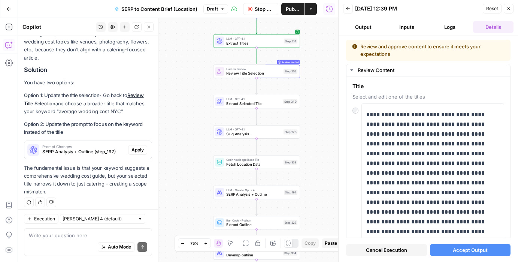
click at [470, 251] on span "Accept Output" at bounding box center [470, 249] width 35 height 7
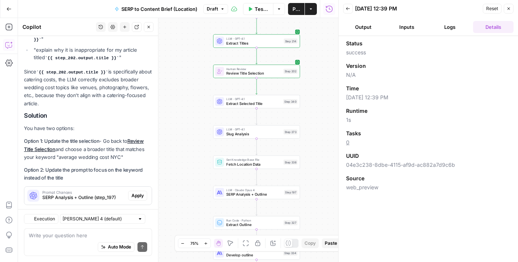
scroll to position [1639, 0]
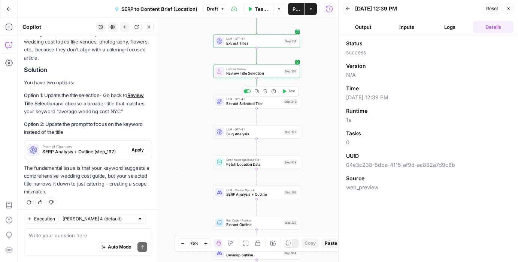
click at [284, 90] on icon "button" at bounding box center [284, 91] width 3 height 4
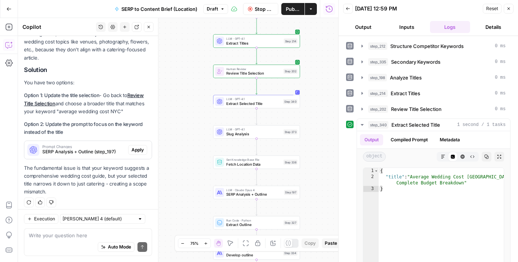
click at [362, 24] on button "Output" at bounding box center [363, 27] width 40 height 12
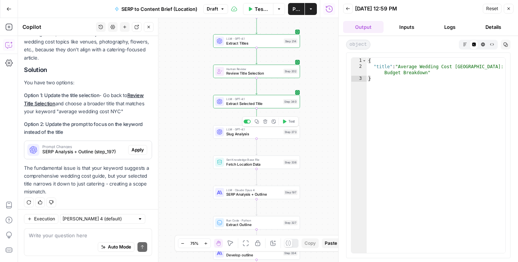
click at [284, 122] on icon "button" at bounding box center [284, 122] width 3 height 4
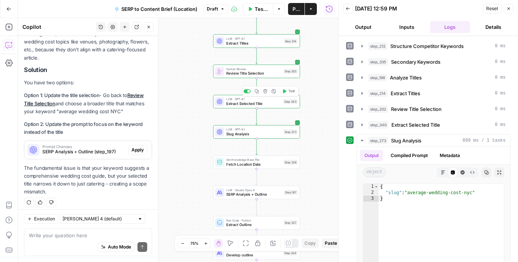
click at [248, 103] on span "Extract Selected Title" at bounding box center [253, 104] width 55 height 6
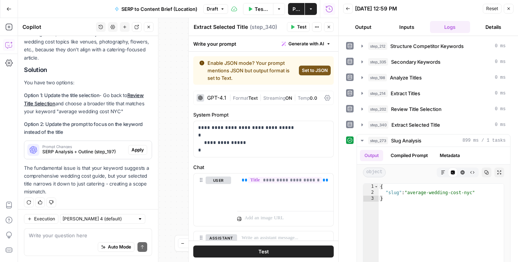
click at [331, 24] on button "Close" at bounding box center [329, 27] width 10 height 10
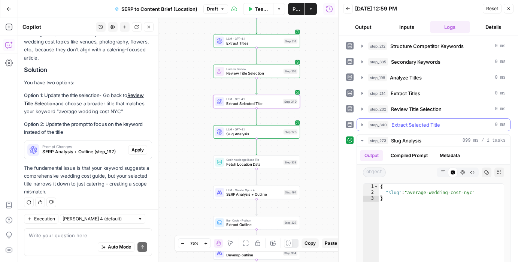
click at [364, 125] on icon "button" at bounding box center [362, 125] width 6 height 6
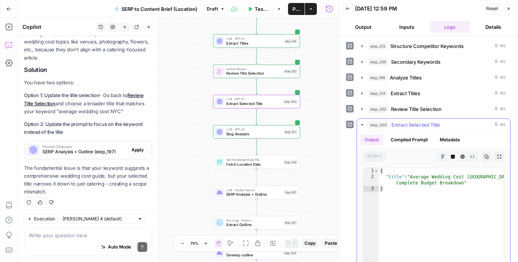
click at [364, 125] on icon "button" at bounding box center [362, 125] width 6 height 6
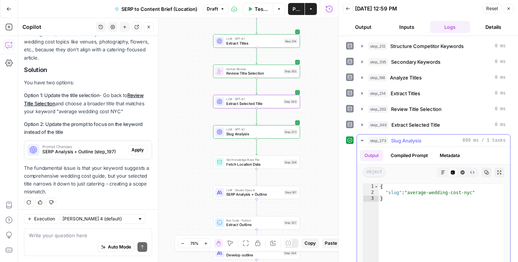
click at [361, 141] on icon "button" at bounding box center [362, 141] width 6 height 6
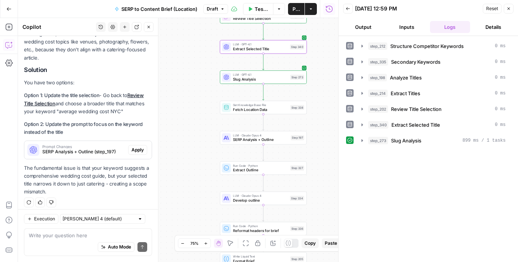
click at [320, 130] on div "Workflow Set Inputs Inputs Run Code · JavaScript Structure Competitor Keywords …" at bounding box center [178, 140] width 320 height 244
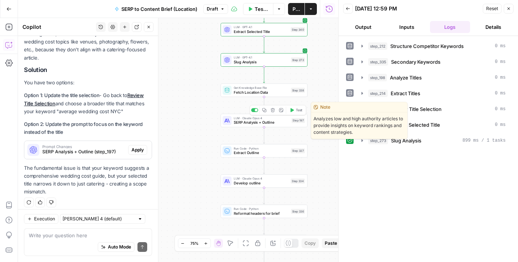
click at [292, 109] on icon "button" at bounding box center [292, 110] width 3 height 4
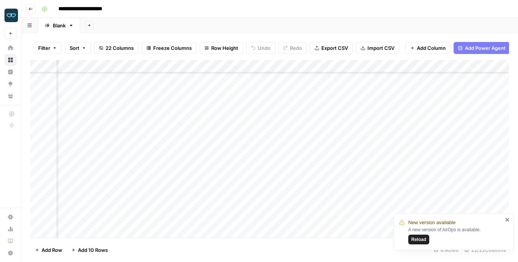
scroll to position [309, 376]
click at [159, 127] on div "Add Column" at bounding box center [269, 149] width 479 height 178
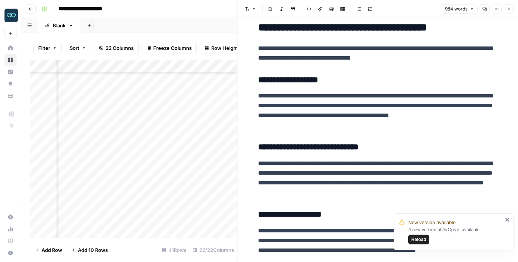
scroll to position [176, 0]
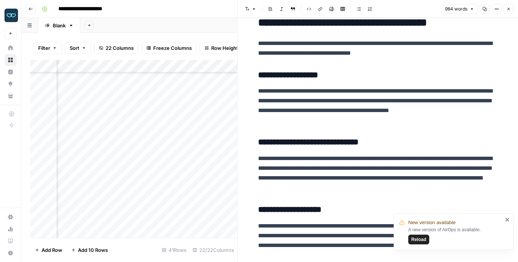
click at [508, 9] on icon "button" at bounding box center [509, 9] width 4 height 4
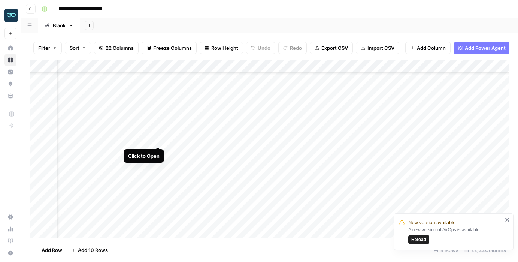
click at [157, 139] on div "Add Column" at bounding box center [269, 149] width 479 height 178
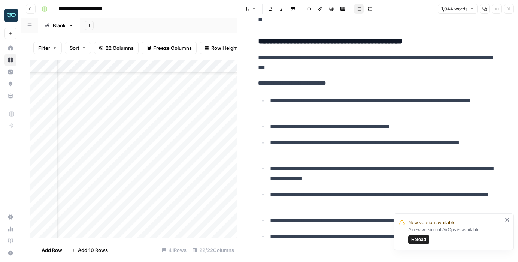
scroll to position [1670, 0]
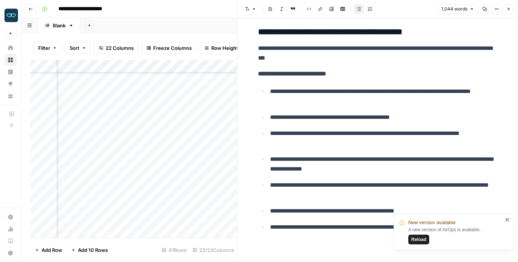
click at [509, 9] on icon "button" at bounding box center [509, 9] width 3 height 3
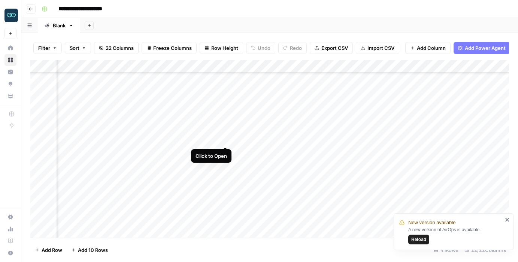
click at [225, 139] on div "Add Column" at bounding box center [269, 149] width 479 height 178
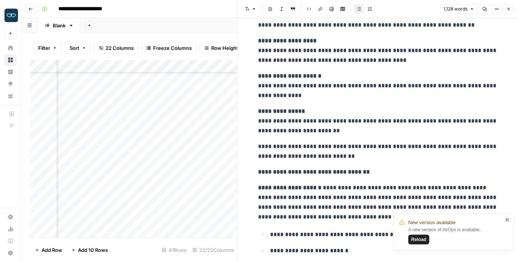
scroll to position [503, 0]
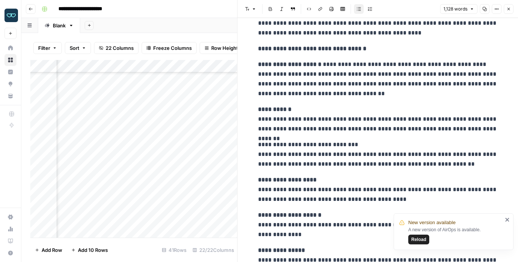
click at [508, 8] on icon "button" at bounding box center [509, 9] width 4 height 4
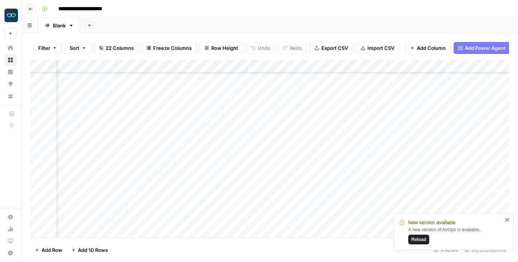
click at [488, 138] on div "Add Column" at bounding box center [269, 149] width 479 height 178
click at [226, 151] on div "Add Column" at bounding box center [269, 149] width 479 height 178
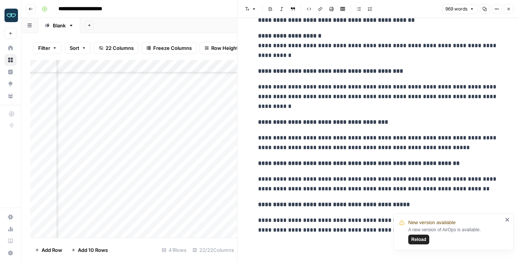
scroll to position [1866, 0]
click at [506, 9] on button "Close" at bounding box center [509, 9] width 10 height 10
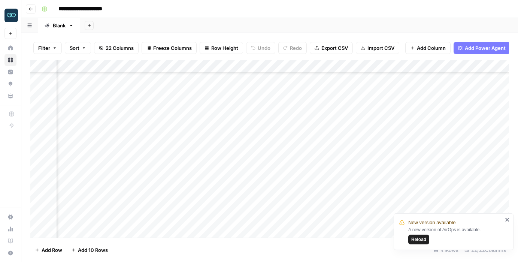
click at [489, 151] on div "Add Column" at bounding box center [269, 149] width 479 height 178
click at [225, 164] on div "Add Column" at bounding box center [269, 149] width 479 height 178
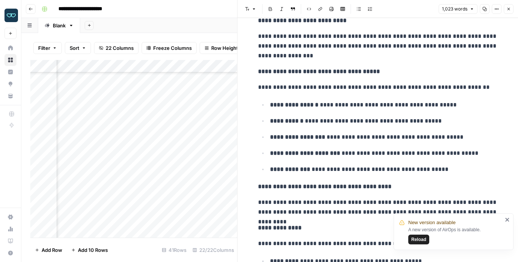
scroll to position [527, 0]
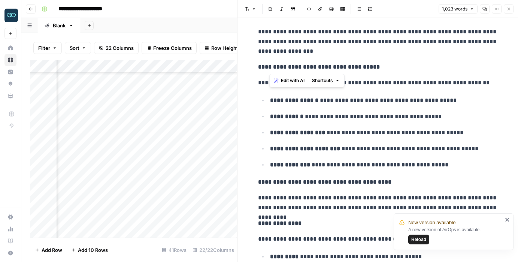
drag, startPoint x: 270, startPoint y: 67, endPoint x: 325, endPoint y: 67, distance: 55.5
click at [325, 67] on strong "**********" at bounding box center [319, 67] width 122 height 6
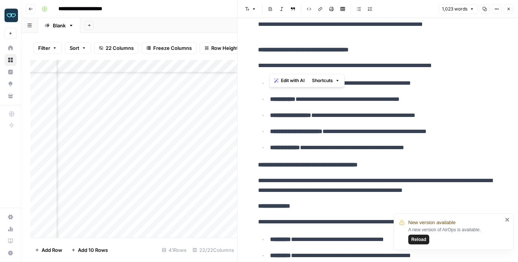
scroll to position [309, 382]
click at [152, 165] on div "Add Column" at bounding box center [133, 149] width 207 height 178
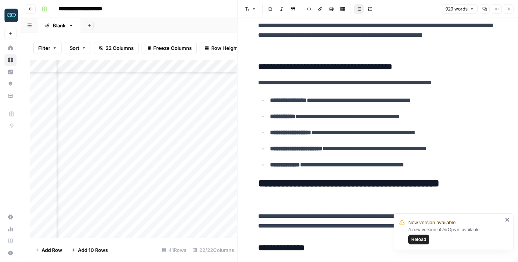
scroll to position [216, 0]
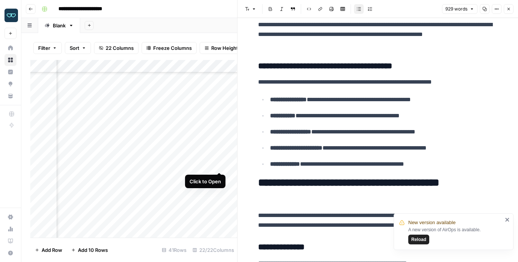
click at [218, 163] on div "Add Column" at bounding box center [133, 149] width 207 height 178
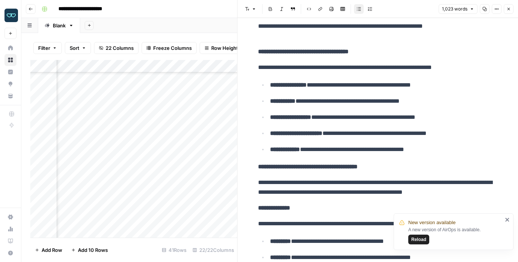
scroll to position [516, 0]
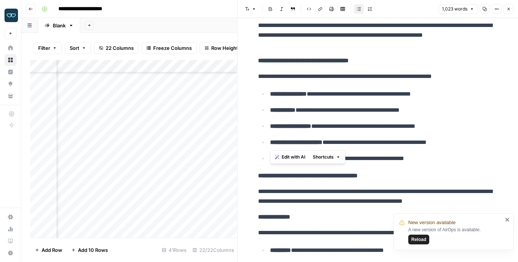
drag, startPoint x: 267, startPoint y: 129, endPoint x: 459, endPoint y: 142, distance: 192.0
click at [459, 142] on ul "**********" at bounding box center [378, 126] width 240 height 75
click at [282, 81] on p "**********" at bounding box center [378, 77] width 240 height 10
drag, startPoint x: 258, startPoint y: 77, endPoint x: 461, endPoint y: 175, distance: 225.7
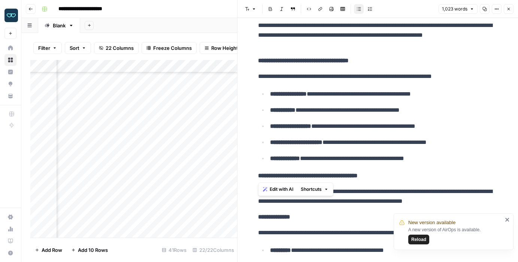
copy div "**********"
click at [301, 97] on strong "**********" at bounding box center [288, 94] width 37 height 6
click at [271, 97] on strong "**********" at bounding box center [288, 94] width 37 height 6
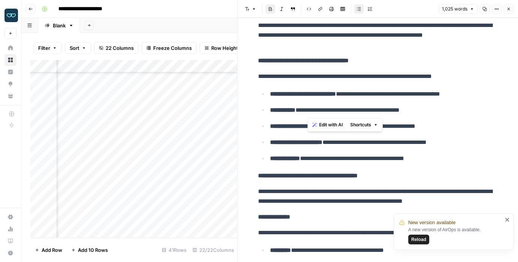
drag, startPoint x: 308, startPoint y: 112, endPoint x: 348, endPoint y: 112, distance: 40.1
click at [336, 97] on strong "**********" at bounding box center [303, 94] width 66 height 6
click at [277, 113] on strong "**********" at bounding box center [282, 110] width 25 height 6
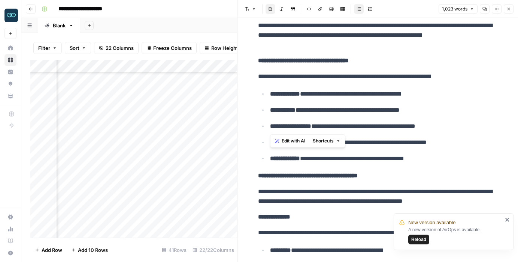
drag, startPoint x: 299, startPoint y: 127, endPoint x: 272, endPoint y: 127, distance: 27.0
click at [272, 113] on strong "**********" at bounding box center [282, 110] width 25 height 6
drag, startPoint x: 270, startPoint y: 144, endPoint x: 320, endPoint y: 142, distance: 50.6
click at [311, 129] on strong "**********" at bounding box center [290, 126] width 41 height 6
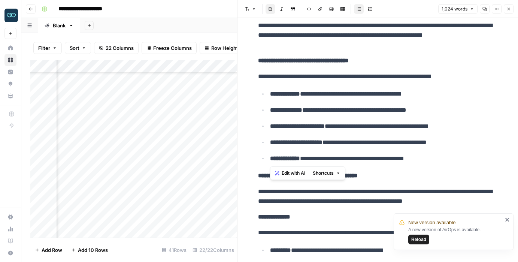
drag, startPoint x: 333, startPoint y: 161, endPoint x: 263, endPoint y: 162, distance: 70.1
click at [268, 147] on li "**********" at bounding box center [383, 142] width 230 height 10
drag, startPoint x: 350, startPoint y: 160, endPoint x: 265, endPoint y: 161, distance: 85.8
click at [268, 147] on li "**********" at bounding box center [383, 142] width 230 height 10
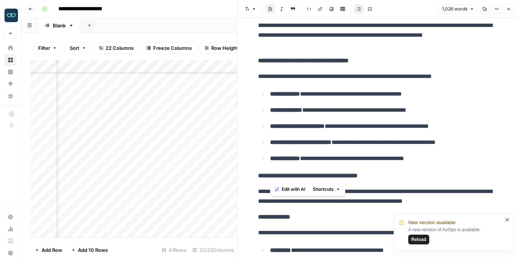
drag, startPoint x: 444, startPoint y: 177, endPoint x: 259, endPoint y: 177, distance: 185.5
click at [259, 163] on ul "**********" at bounding box center [378, 126] width 240 height 75
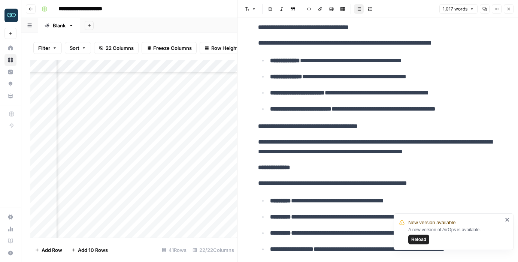
scroll to position [548, 0]
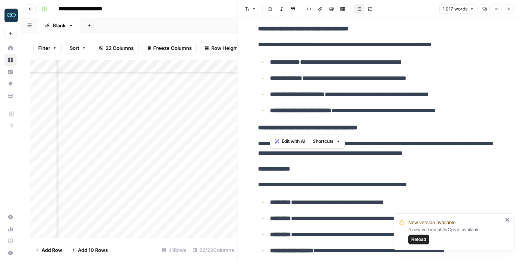
drag, startPoint x: 483, startPoint y: 128, endPoint x: 265, endPoint y: 79, distance: 223.6
click at [265, 79] on ul "**********" at bounding box center [378, 86] width 240 height 58
click at [510, 9] on icon "button" at bounding box center [509, 9] width 4 height 4
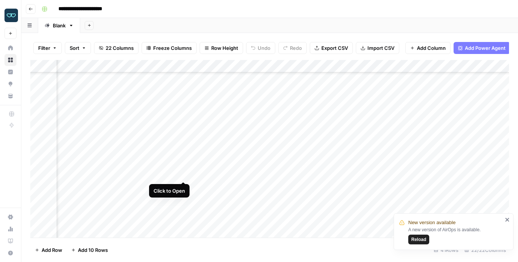
click at [183, 174] on div "Add Column" at bounding box center [269, 149] width 479 height 178
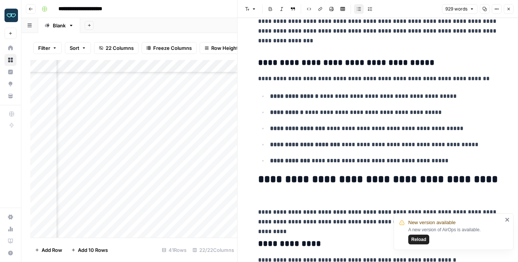
scroll to position [220, 0]
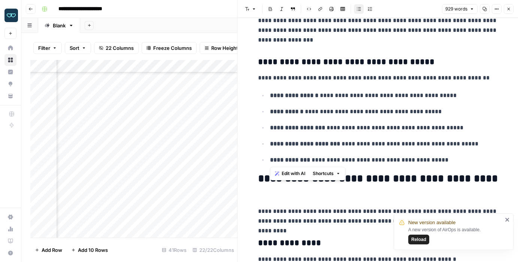
drag, startPoint x: 446, startPoint y: 162, endPoint x: 269, endPoint y: 97, distance: 188.4
click at [269, 97] on ul "**********" at bounding box center [378, 127] width 240 height 75
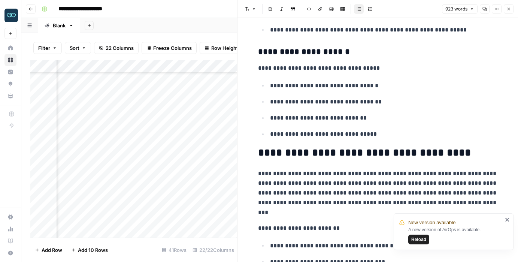
scroll to position [623, 0]
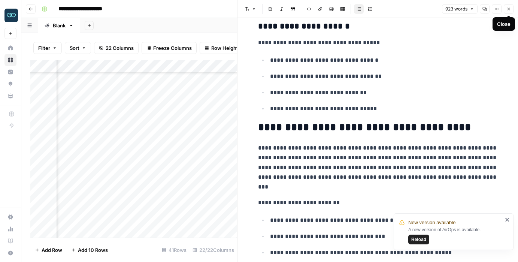
click at [509, 6] on button "Close" at bounding box center [509, 9] width 10 height 10
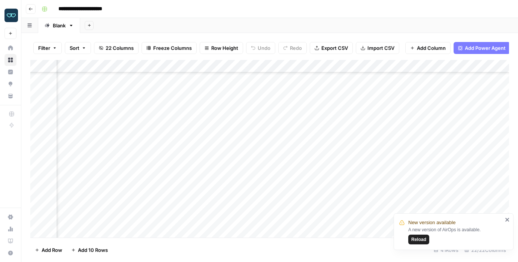
scroll to position [299, 401]
click at [189, 174] on div "Add Column" at bounding box center [269, 149] width 479 height 178
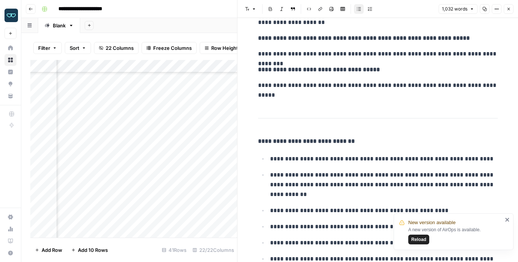
scroll to position [1734, 0]
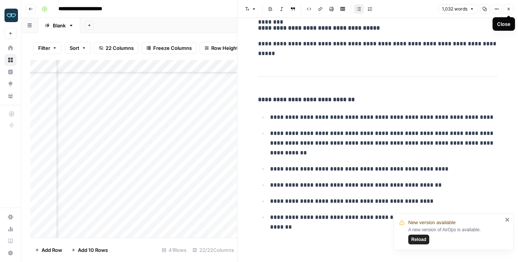
click at [510, 9] on icon "button" at bounding box center [509, 9] width 4 height 4
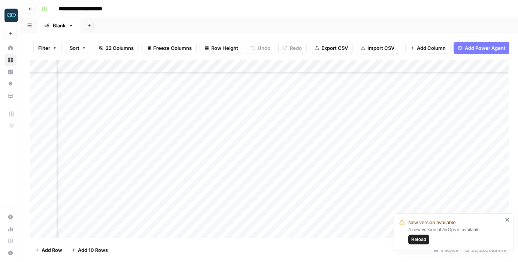
click at [464, 173] on div "Add Column" at bounding box center [269, 149] width 479 height 178
click at [267, 187] on div "Add Column" at bounding box center [269, 149] width 479 height 178
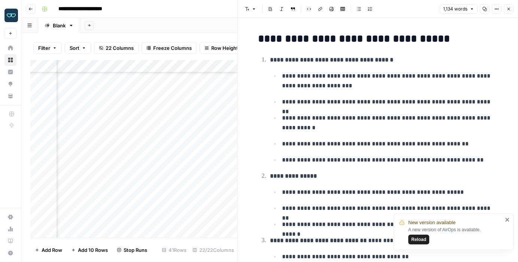
click at [508, 7] on icon "button" at bounding box center [509, 9] width 4 height 4
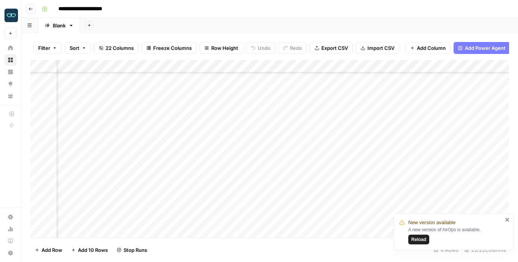
click at [200, 187] on div "Add Column" at bounding box center [269, 149] width 479 height 178
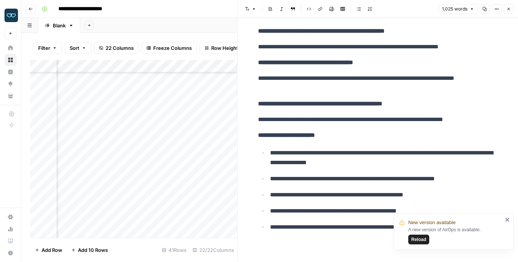
scroll to position [1703, 0]
click at [131, 187] on div "Add Column" at bounding box center [133, 149] width 207 height 178
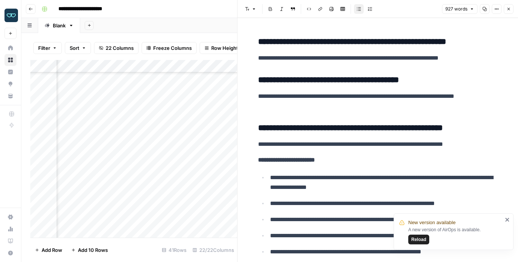
scroll to position [1507, 0]
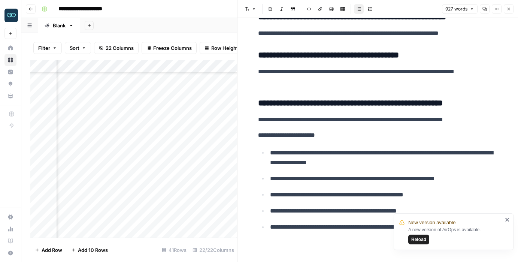
click at [509, 8] on icon "button" at bounding box center [509, 9] width 4 height 4
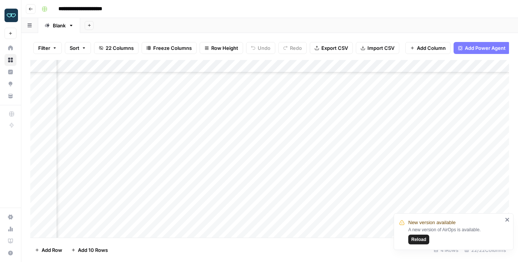
scroll to position [299, 315]
click at [286, 186] on div "Add Column" at bounding box center [269, 149] width 479 height 178
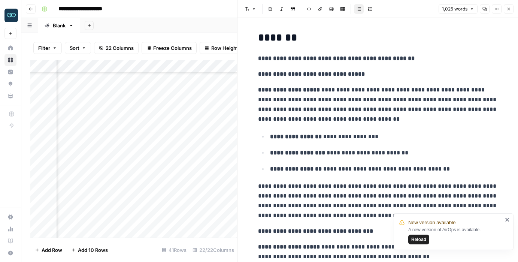
scroll to position [322, 0]
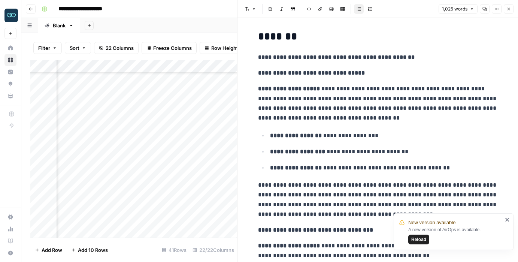
click at [510, 9] on icon "button" at bounding box center [509, 9] width 4 height 4
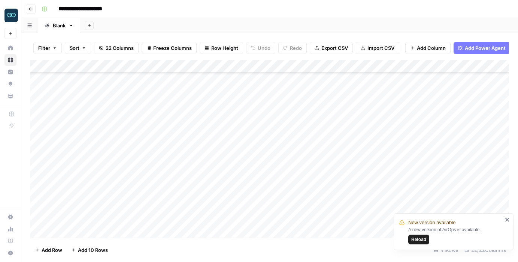
scroll to position [299, 0]
click at [77, 185] on div "Add Column" at bounding box center [269, 149] width 479 height 178
click at [236, 253] on footer "Add Row Add 10 Rows 41 Rows 22/22 Columns" at bounding box center [269, 250] width 479 height 24
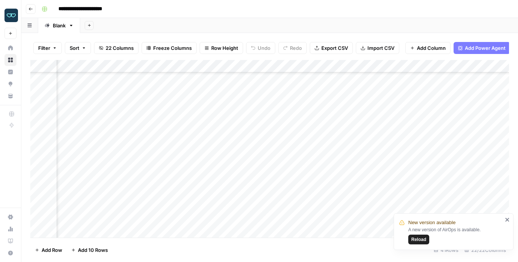
scroll to position [299, 208]
drag, startPoint x: 33, startPoint y: 200, endPoint x: 34, endPoint y: 143, distance: 57.0
click at [34, 143] on div "Add Column" at bounding box center [269, 149] width 479 height 178
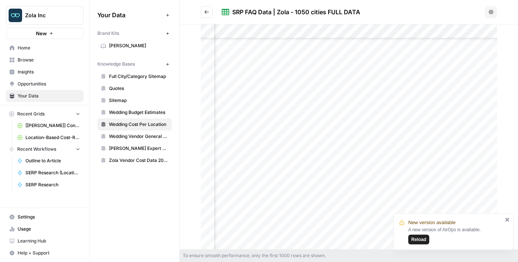
scroll to position [1897, 276]
click at [140, 112] on span "Wedding Budget Estimates" at bounding box center [139, 112] width 60 height 7
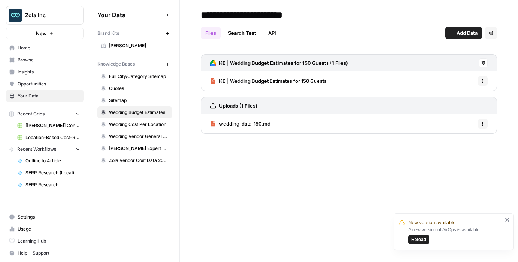
click at [262, 85] on link "KB | Wedding Budget Estimates for 150 Guests" at bounding box center [268, 80] width 117 height 19
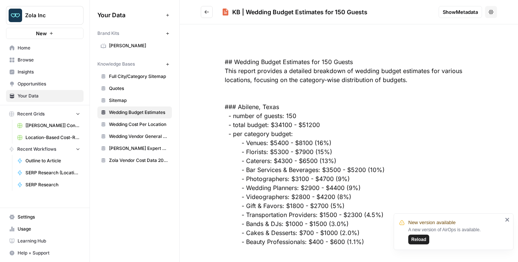
click at [138, 124] on span "Wedding Cost Per Location" at bounding box center [139, 124] width 60 height 7
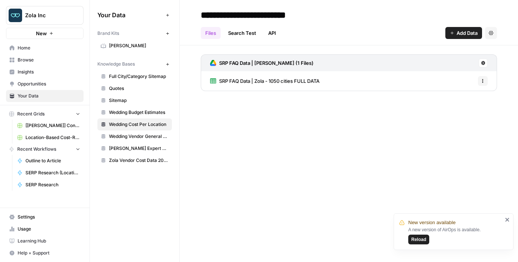
click at [133, 111] on span "Wedding Budget Estimates" at bounding box center [139, 112] width 60 height 7
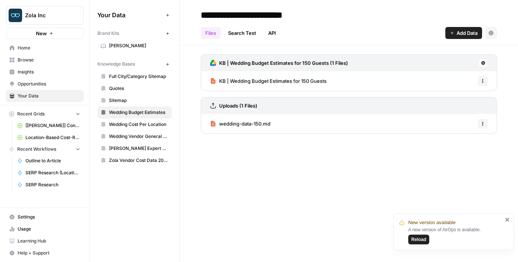
click at [250, 81] on span "KB | Wedding Budget Estimates for 150 Guests" at bounding box center [273, 80] width 108 height 7
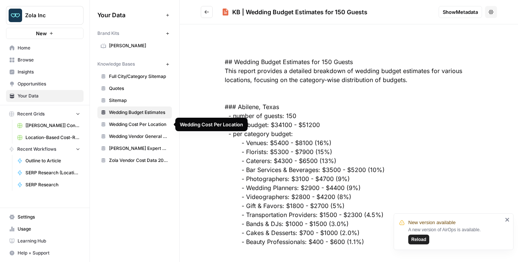
click at [133, 124] on span "Wedding Cost Per Location" at bounding box center [139, 124] width 60 height 7
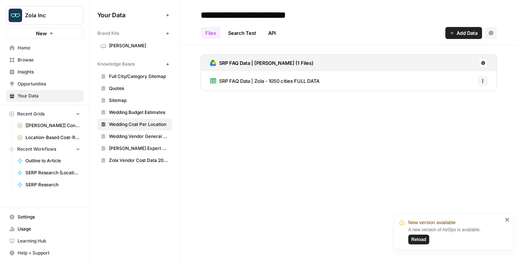
click at [131, 138] on span "Wedding Vendor General Sitemap" at bounding box center [139, 136] width 60 height 7
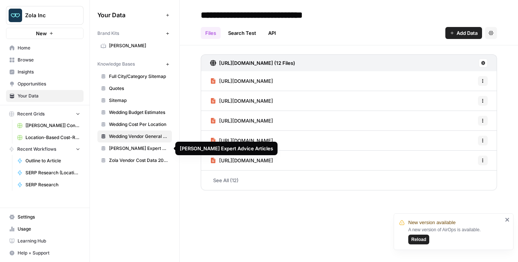
click at [129, 162] on span "Zola Vendor Cost Data 2025" at bounding box center [139, 160] width 60 height 7
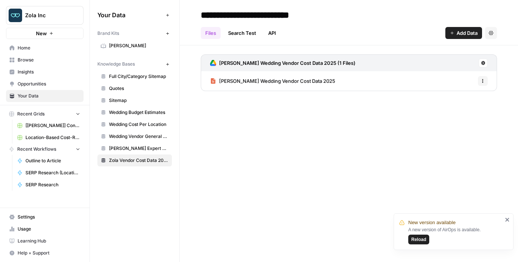
click at [252, 82] on span "[PERSON_NAME] Wedding Vendor Cost Data 2025" at bounding box center [277, 80] width 116 height 7
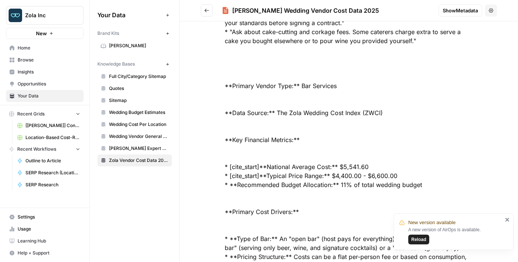
scroll to position [1952, 0]
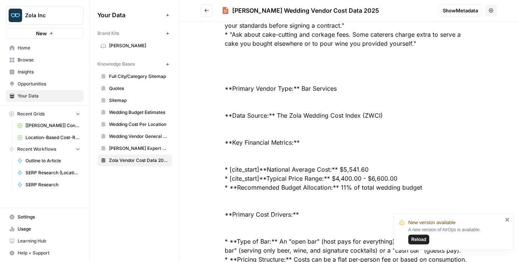
drag, startPoint x: 337, startPoint y: 89, endPoint x: 302, endPoint y: 90, distance: 35.2
click at [302, 90] on div at bounding box center [349, 16] width 296 height 3859
copy div "Bar Services"
